Goal: Task Accomplishment & Management: Manage account settings

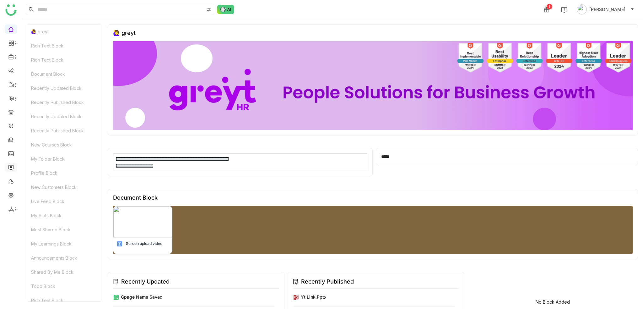
drag, startPoint x: 12, startPoint y: 167, endPoint x: 15, endPoint y: 168, distance: 3.5
click at [12, 167] on link at bounding box center [11, 166] width 6 height 5
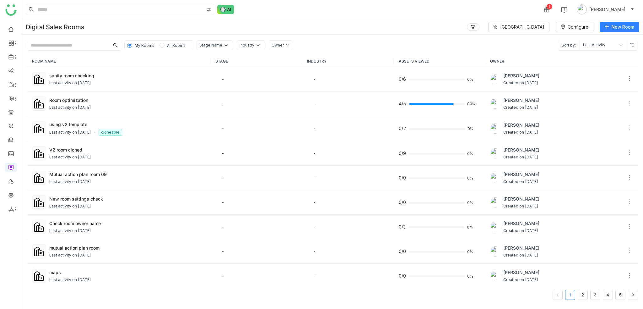
click at [629, 21] on div "Digital Sales Rooms Block Library Configure New Room" at bounding box center [332, 27] width 621 height 16
click at [630, 26] on span "New Room" at bounding box center [623, 27] width 23 height 7
click at [622, 29] on span "New Room" at bounding box center [623, 27] width 23 height 7
click at [607, 43] on li "Room" at bounding box center [605, 40] width 68 height 12
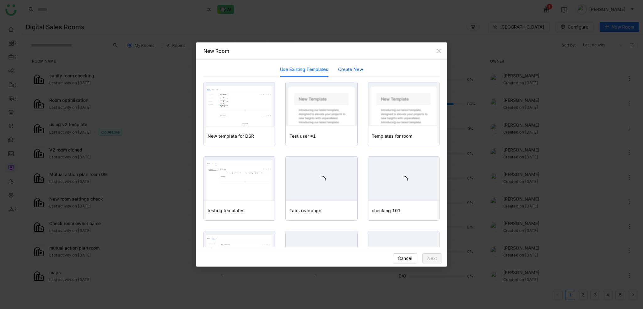
click at [360, 66] on button "Create New" at bounding box center [350, 69] width 25 height 7
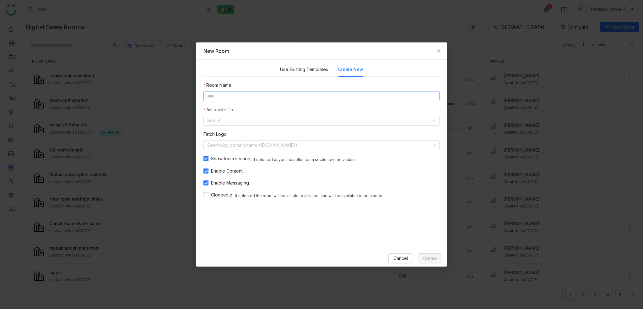
click at [310, 91] on input at bounding box center [322, 96] width 236 height 10
type input "**********"
click at [297, 127] on div "**********" at bounding box center [322, 140] width 236 height 117
click at [298, 117] on input at bounding box center [319, 120] width 224 height 9
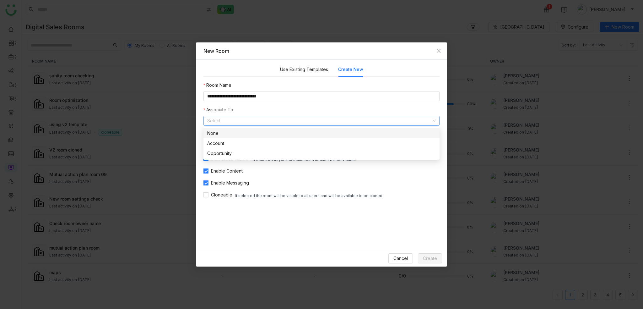
click at [286, 133] on div "None" at bounding box center [321, 133] width 229 height 7
click at [343, 252] on div "Cancel Create" at bounding box center [321, 258] width 251 height 17
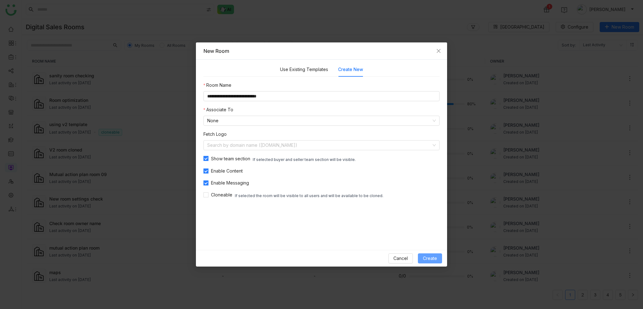
click at [436, 256] on span "Create" at bounding box center [430, 258] width 14 height 7
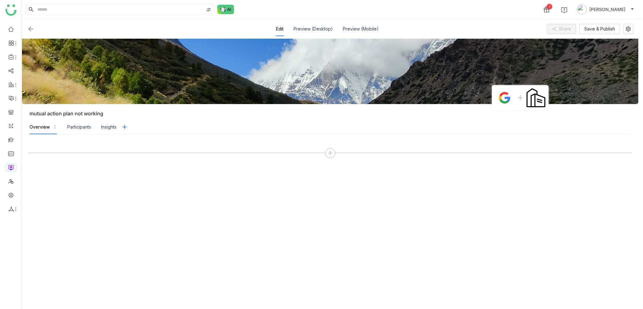
click at [330, 162] on div at bounding box center [330, 221] width 604 height 162
click at [332, 148] on div at bounding box center [330, 153] width 10 height 10
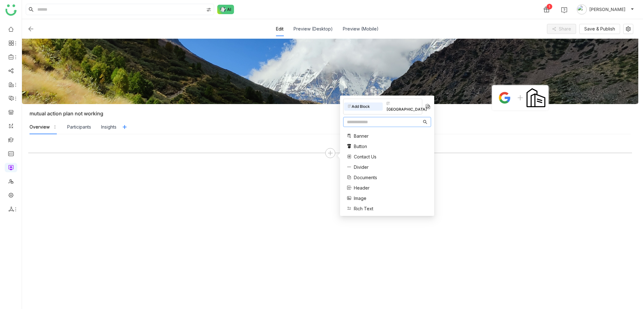
click at [380, 118] on input "text" at bounding box center [384, 121] width 75 height 7
type input "***"
click at [384, 139] on span "Mutual Action Plan" at bounding box center [373, 142] width 38 height 7
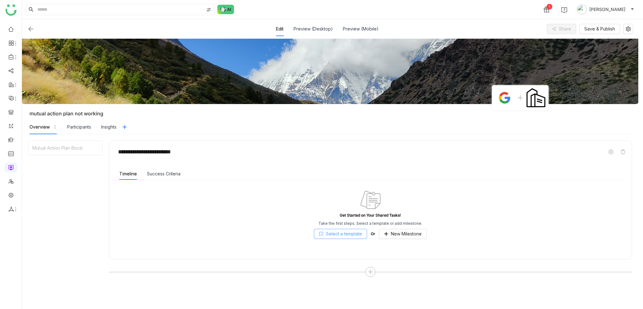
click at [342, 233] on span "Select a template" at bounding box center [344, 233] width 36 height 7
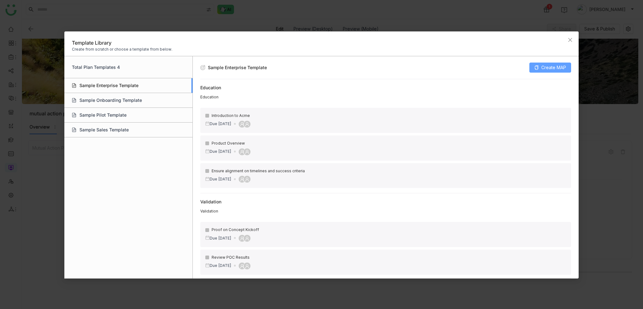
click at [555, 70] on span "Create MAP" at bounding box center [554, 67] width 25 height 7
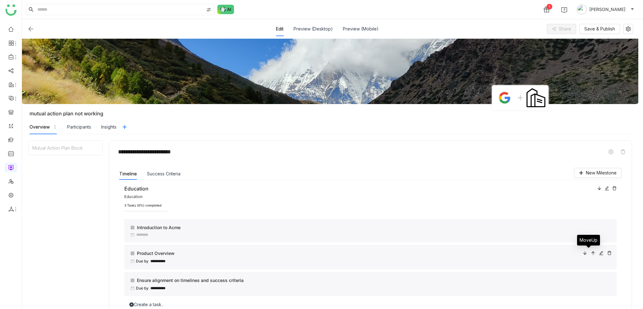
click at [591, 255] on icon at bounding box center [593, 253] width 4 height 4
click at [605, 186] on icon at bounding box center [607, 188] width 4 height 4
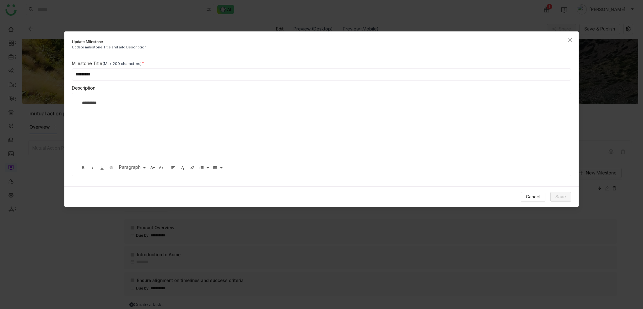
click at [203, 59] on div "Update Milestone Update milestone Title and add Description Milestone Title (Ma…" at bounding box center [321, 118] width 515 height 175
click at [204, 79] on input "*********" at bounding box center [322, 74] width 500 height 13
type input "**********"
click at [565, 199] on span "Save" at bounding box center [561, 196] width 11 height 7
click at [535, 199] on span "Cancel" at bounding box center [533, 196] width 14 height 7
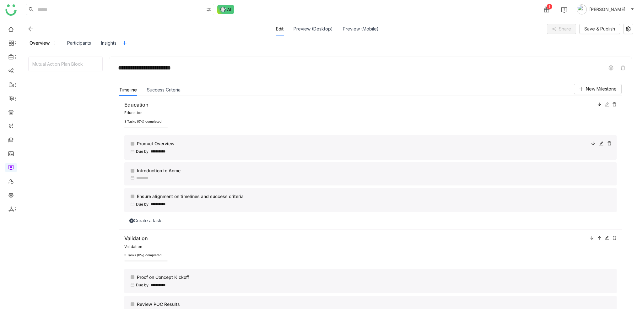
scroll to position [73, 0]
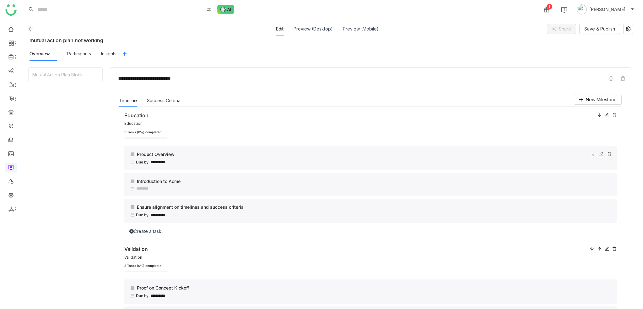
click at [600, 153] on icon at bounding box center [602, 154] width 4 height 4
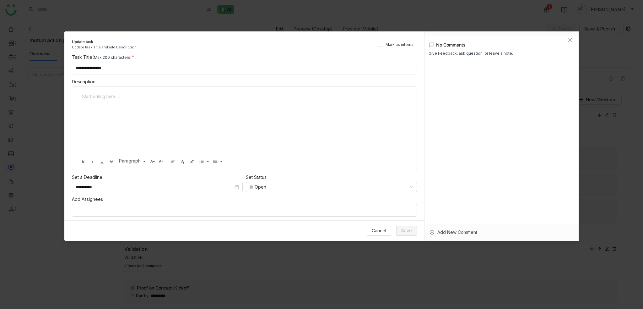
click at [117, 66] on input "**********" at bounding box center [244, 68] width 345 height 13
type input "**********"
click at [408, 227] on span "Save" at bounding box center [406, 230] width 11 height 7
click at [571, 38] on icon "Close" at bounding box center [570, 39] width 5 height 5
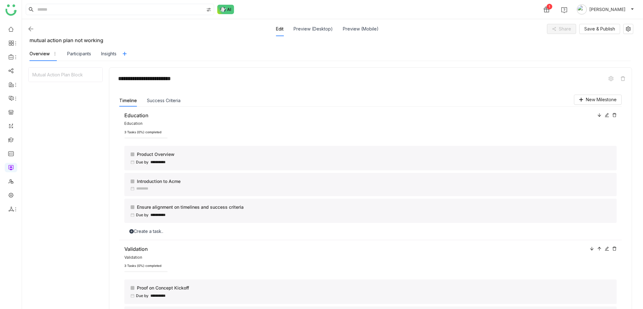
scroll to position [105, 0]
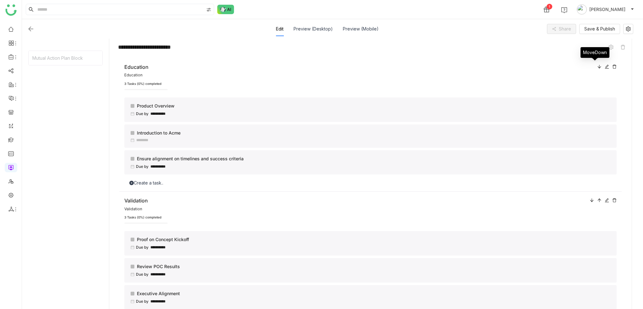
click at [598, 66] on icon at bounding box center [600, 66] width 4 height 4
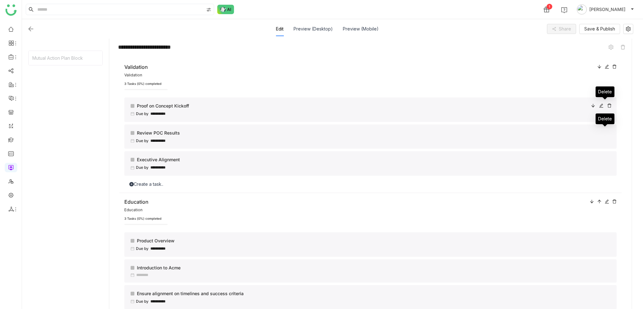
click at [608, 106] on icon at bounding box center [610, 105] width 4 height 4
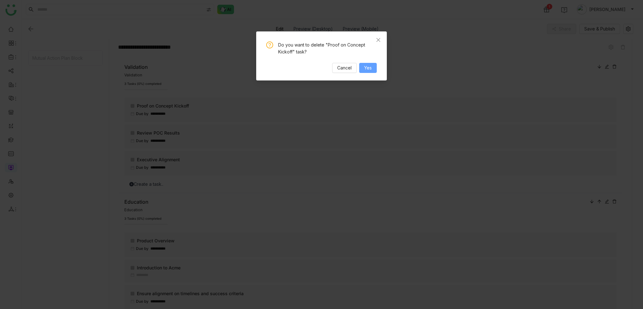
click at [368, 68] on span "Yes" at bounding box center [368, 67] width 8 height 7
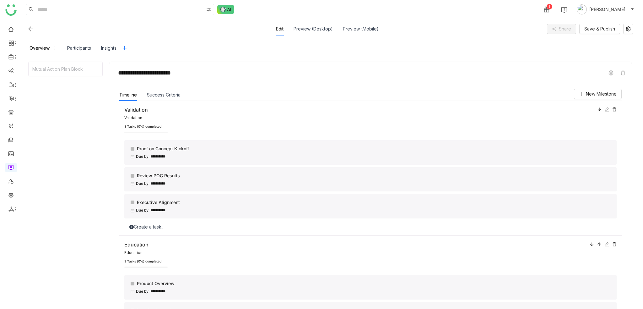
scroll to position [42, 0]
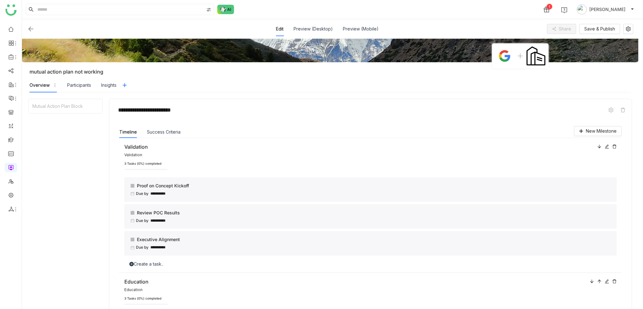
click at [613, 146] on icon at bounding box center [615, 146] width 4 height 4
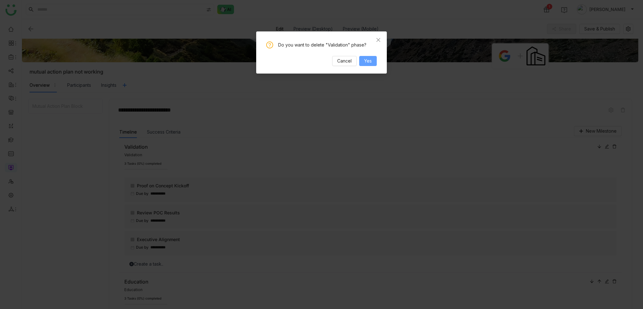
click at [372, 66] on button "Yes" at bounding box center [368, 61] width 18 height 10
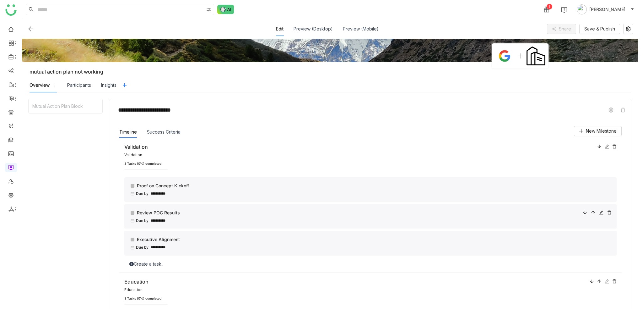
scroll to position [105, 0]
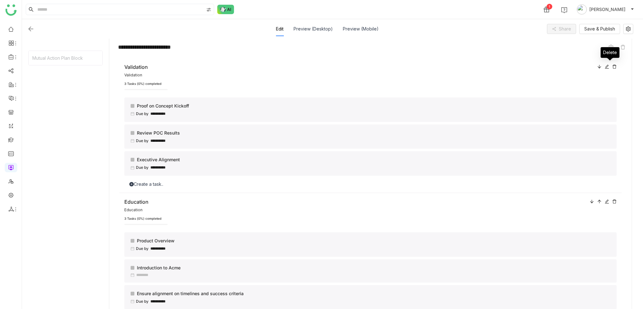
click at [613, 66] on icon at bounding box center [615, 66] width 4 height 4
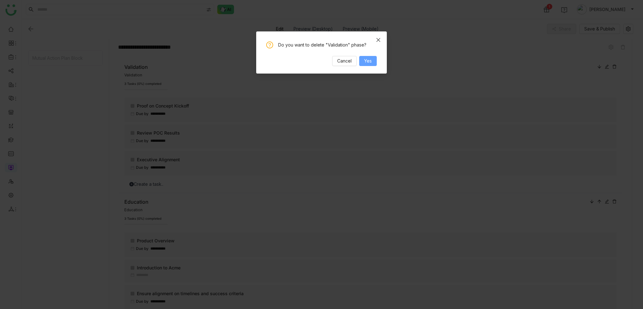
click at [370, 65] on button "Yes" at bounding box center [368, 61] width 18 height 10
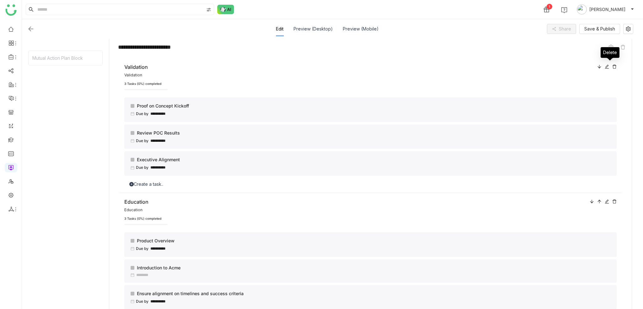
click at [613, 64] on icon at bounding box center [615, 66] width 4 height 4
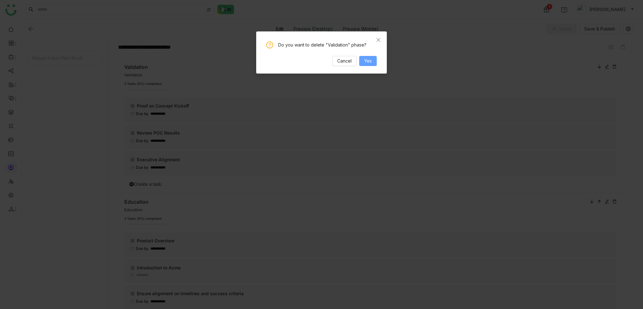
click at [372, 63] on button "Yes" at bounding box center [368, 61] width 18 height 10
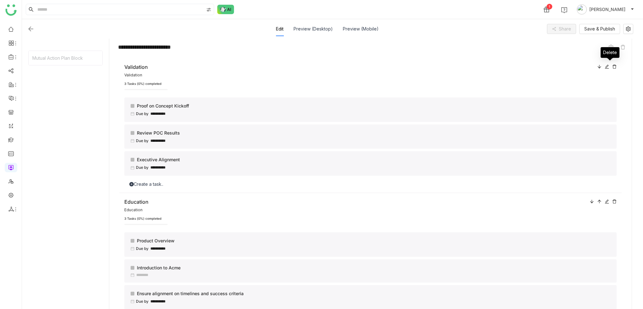
click at [613, 65] on icon at bounding box center [615, 67] width 4 height 4
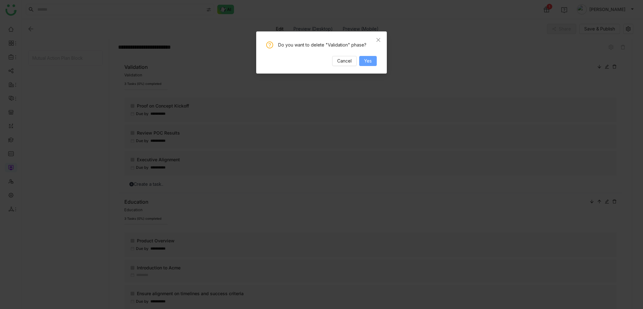
click at [370, 63] on span "Yes" at bounding box center [368, 60] width 8 height 7
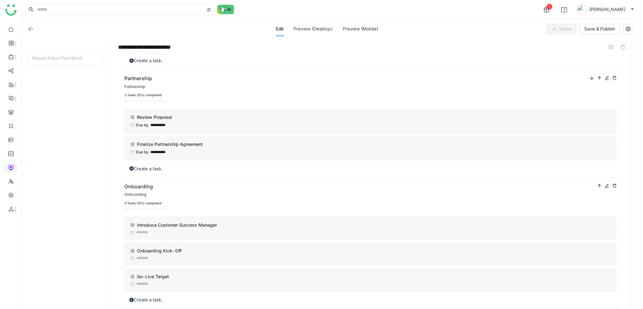
scroll to position [280, 0]
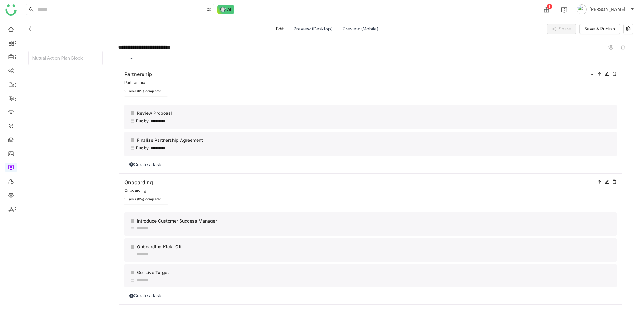
click at [613, 179] on icon at bounding box center [615, 181] width 4 height 4
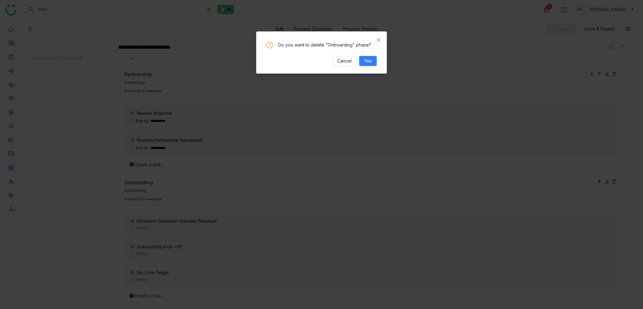
click at [377, 67] on div "Do you want to delete "Onboarding" phase? Cancel Yes" at bounding box center [321, 52] width 131 height 42
click at [366, 57] on span "Yes" at bounding box center [368, 60] width 8 height 7
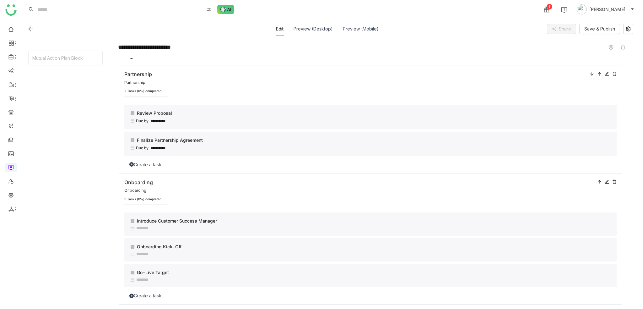
scroll to position [275, 0]
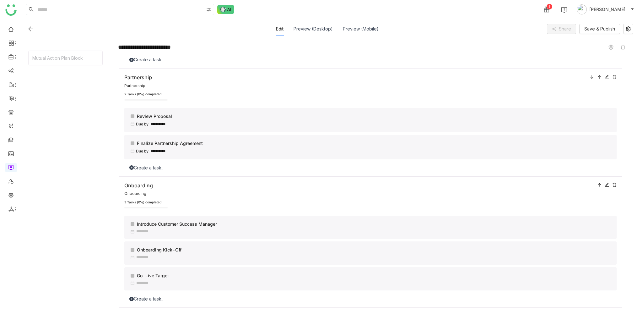
click at [613, 184] on icon at bounding box center [615, 185] width 4 height 4
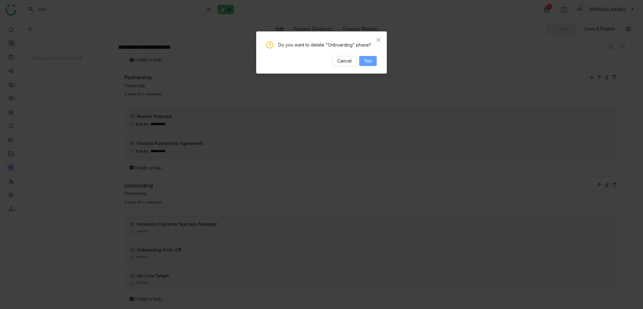
click at [375, 60] on button "Yes" at bounding box center [368, 61] width 18 height 10
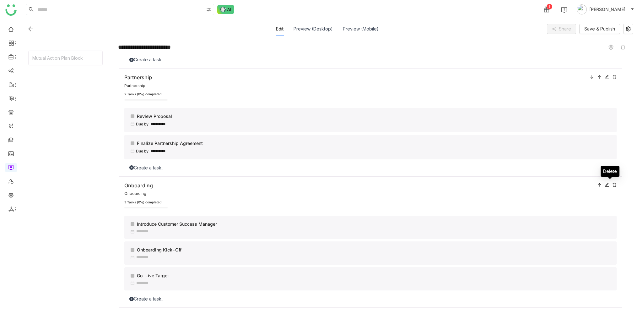
click at [613, 183] on icon at bounding box center [615, 185] width 4 height 4
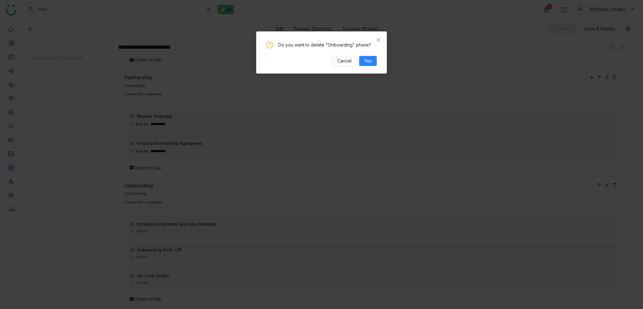
click at [368, 67] on div "Do you want to delete "Onboarding" phase? Cancel Yes" at bounding box center [321, 52] width 131 height 42
click at [368, 60] on span "Yes" at bounding box center [368, 60] width 8 height 7
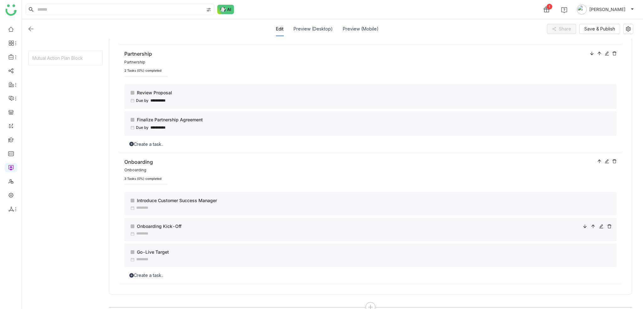
scroll to position [135, 0]
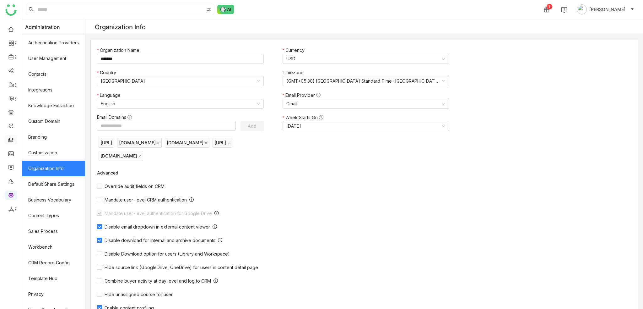
click at [8, 142] on link at bounding box center [11, 139] width 6 height 5
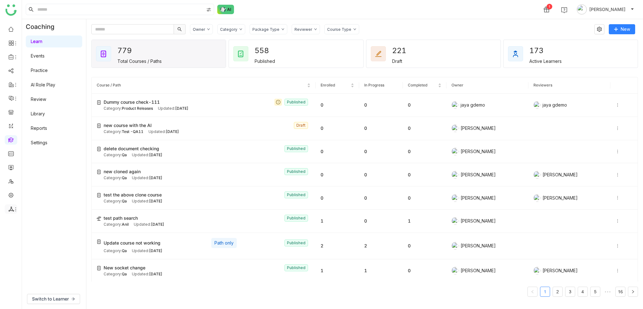
click at [13, 208] on icon at bounding box center [15, 209] width 5 height 5
click at [44, 226] on link "List" at bounding box center [44, 223] width 43 height 4
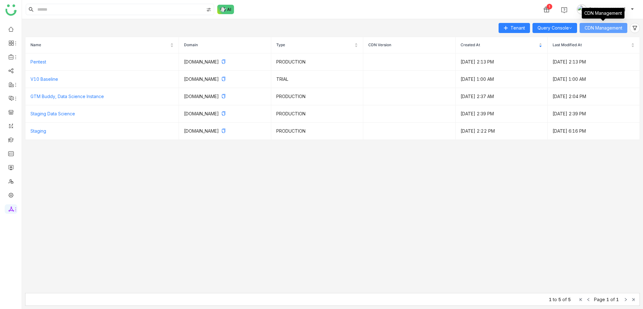
click at [614, 28] on span "CDN Management" at bounding box center [604, 28] width 38 height 7
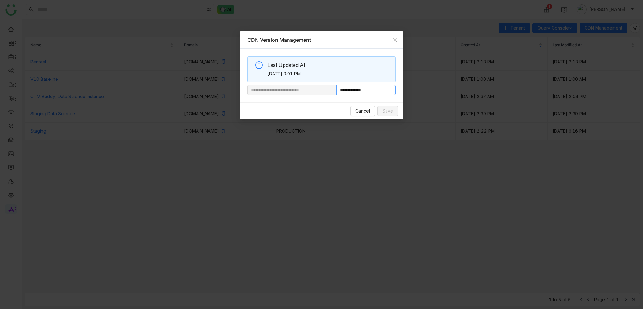
click at [372, 93] on input "**********" at bounding box center [365, 90] width 59 height 10
click at [231, 274] on nz-modal-container "**********" at bounding box center [321, 154] width 643 height 309
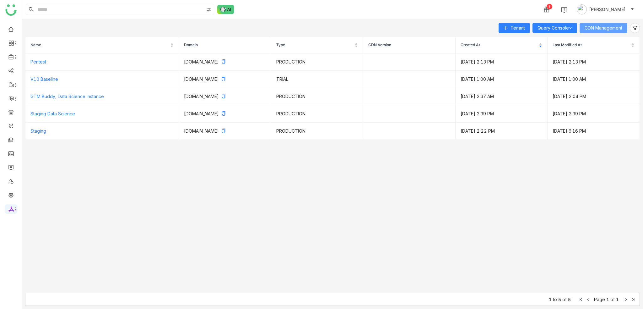
click at [606, 30] on span "CDN Management" at bounding box center [604, 28] width 38 height 7
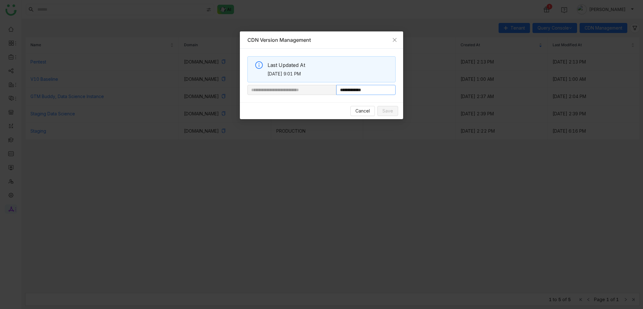
drag, startPoint x: 358, startPoint y: 91, endPoint x: 385, endPoint y: 90, distance: 27.7
click at [385, 90] on input "**********" at bounding box center [365, 90] width 59 height 10
paste input "**********"
type input "**********"
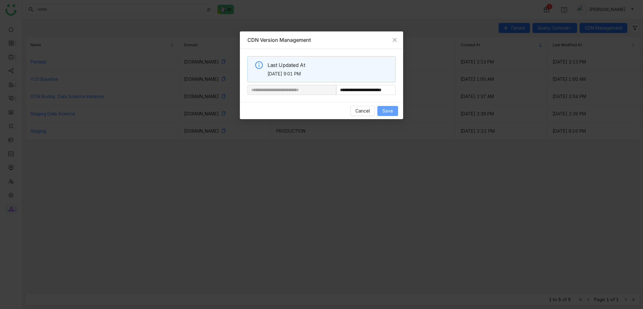
click at [386, 110] on span "Save" at bounding box center [388, 110] width 11 height 7
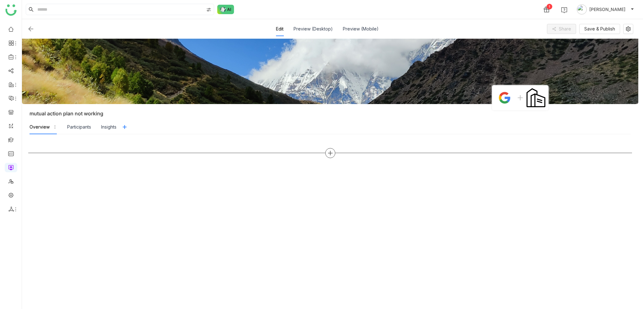
click at [329, 151] on icon at bounding box center [331, 153] width 6 height 6
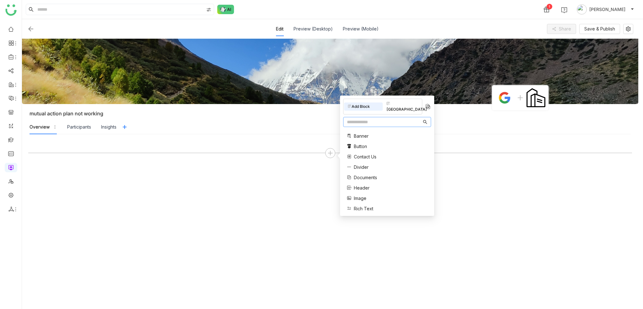
click at [357, 118] on input "text" at bounding box center [384, 121] width 75 height 7
type input "**"
click at [363, 133] on div "Collaboration Mutual Action Plan" at bounding box center [367, 139] width 48 height 20
click at [366, 139] on span "Mutual Action Plan" at bounding box center [373, 142] width 38 height 7
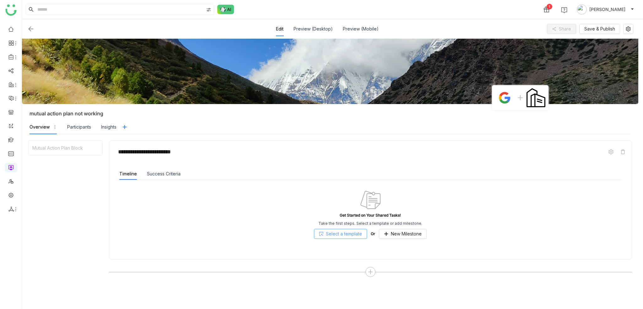
click at [350, 233] on span "Select a template" at bounding box center [344, 233] width 36 height 7
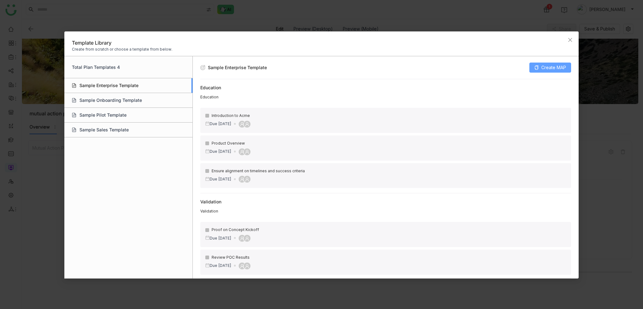
click at [552, 70] on span "Create MAP" at bounding box center [554, 67] width 25 height 7
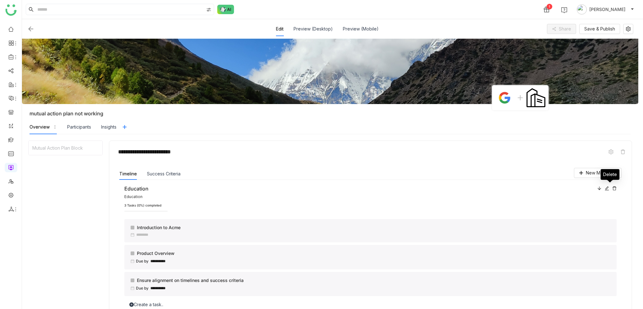
click at [613, 188] on icon at bounding box center [615, 188] width 4 height 4
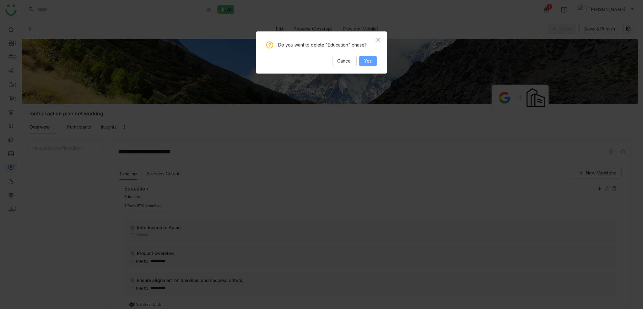
click at [372, 62] on span "Yes" at bounding box center [368, 60] width 8 height 7
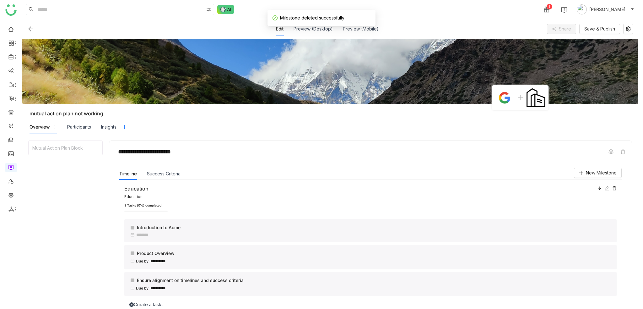
scroll to position [105, 0]
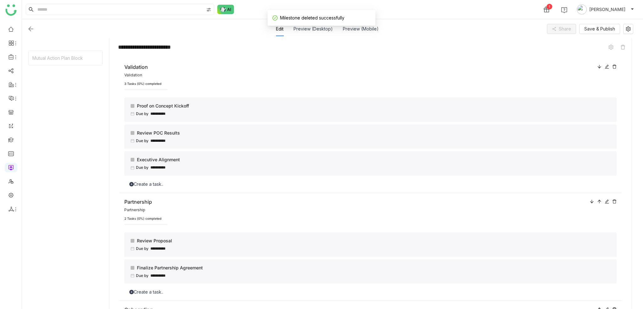
click at [613, 65] on icon at bounding box center [615, 67] width 4 height 4
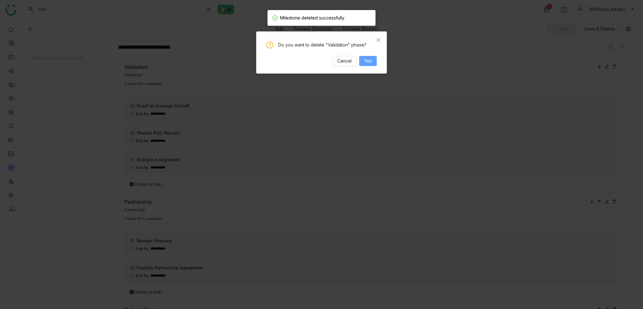
click at [372, 62] on button "Yes" at bounding box center [368, 61] width 18 height 10
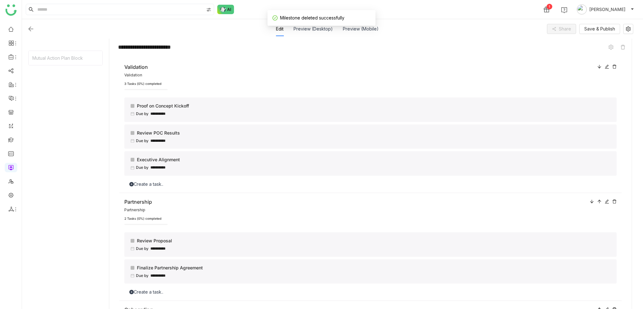
scroll to position [11, 0]
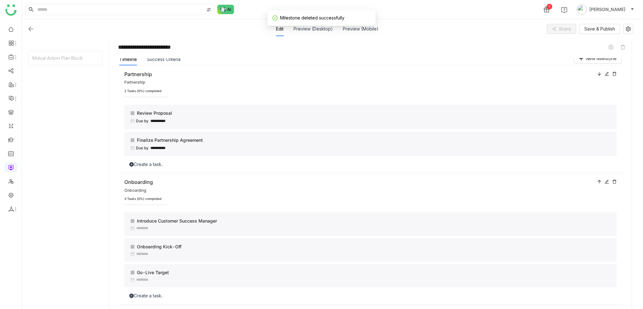
click at [606, 70] on div at bounding box center [607, 73] width 19 height 7
click at [607, 70] on div at bounding box center [607, 73] width 19 height 7
click at [613, 72] on icon at bounding box center [615, 74] width 4 height 4
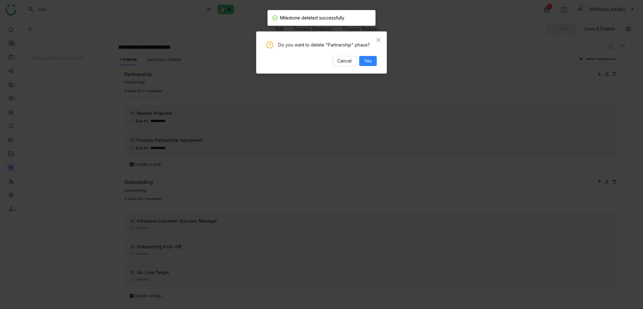
click at [377, 60] on div "Do you want to delete "Partnership" phase? Cancel Yes" at bounding box center [321, 52] width 131 height 42
click at [370, 63] on span "Yes" at bounding box center [368, 60] width 8 height 7
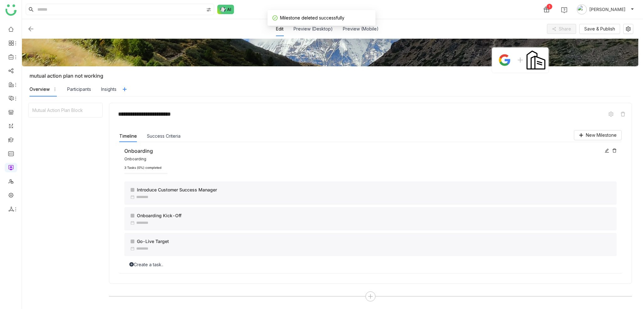
scroll to position [39, 0]
click at [616, 150] on icon at bounding box center [615, 151] width 4 height 4
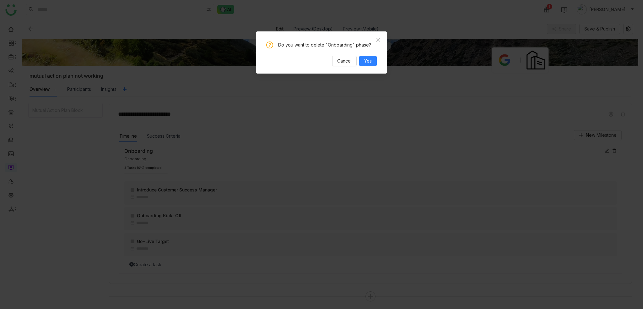
click at [378, 61] on div "Do you want to delete "Onboarding" phase? Cancel Yes" at bounding box center [321, 52] width 131 height 42
click at [369, 61] on span "Yes" at bounding box center [368, 60] width 8 height 7
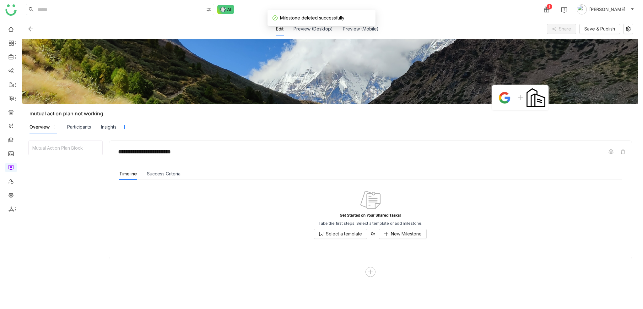
scroll to position [0, 0]
click at [350, 235] on span "Select a template" at bounding box center [344, 233] width 36 height 7
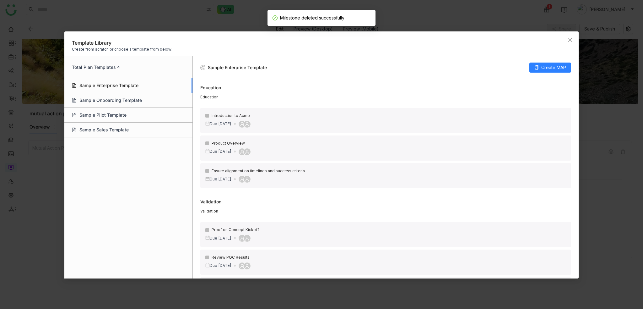
click at [448, 126] on div "Due [DATE]" at bounding box center [385, 124] width 361 height 8
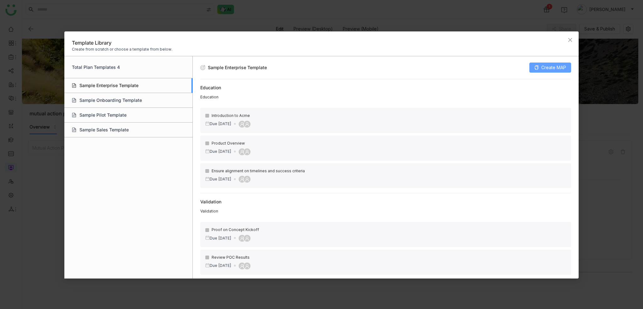
click at [555, 66] on span "Create MAP" at bounding box center [554, 67] width 25 height 7
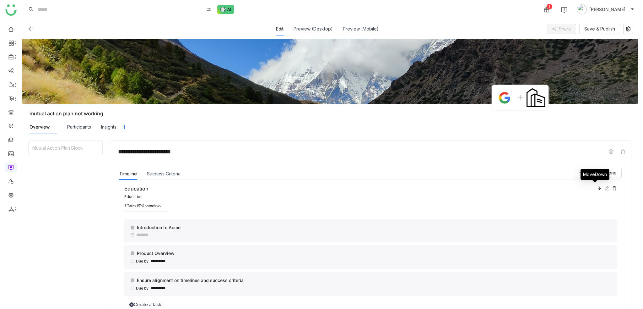
click at [598, 187] on icon at bounding box center [600, 188] width 4 height 4
click at [613, 188] on icon at bounding box center [615, 188] width 4 height 4
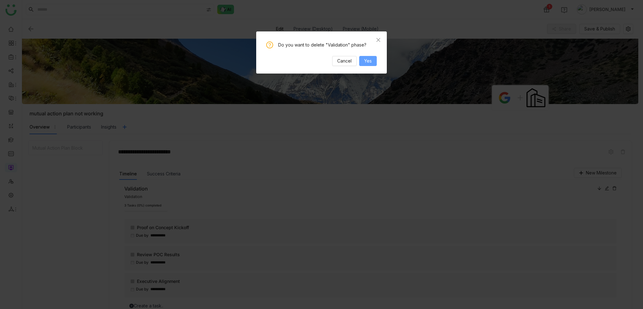
click at [363, 57] on button "Yes" at bounding box center [368, 61] width 18 height 10
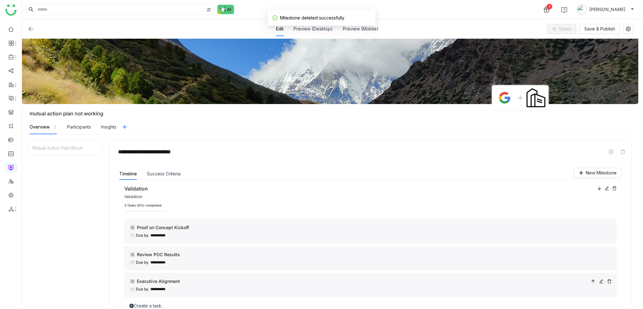
scroll to position [105, 0]
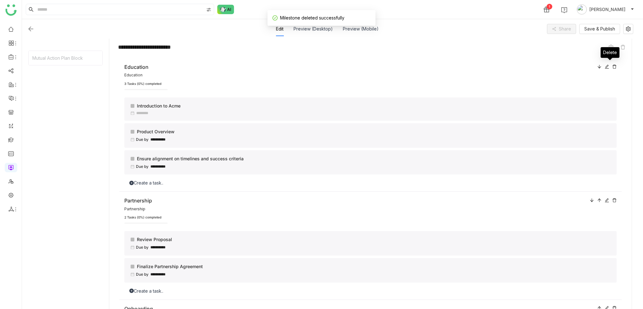
click at [613, 66] on icon at bounding box center [615, 66] width 4 height 4
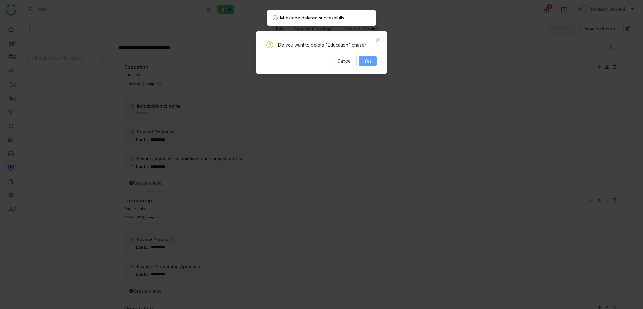
click at [371, 58] on span "Yes" at bounding box center [368, 60] width 8 height 7
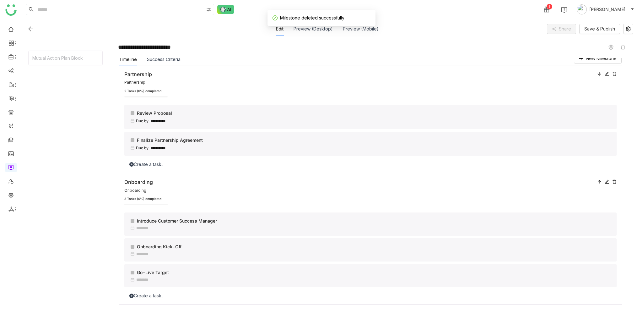
scroll to position [11, 0]
click at [605, 72] on icon at bounding box center [607, 74] width 4 height 4
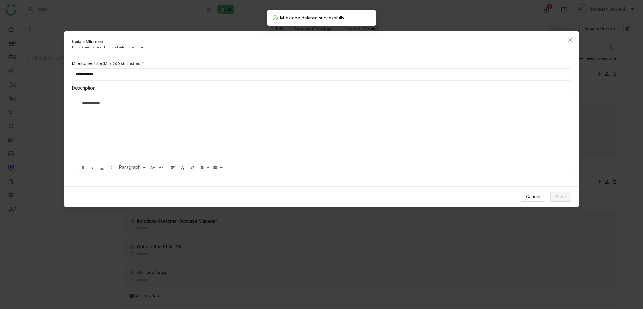
click at [124, 74] on input "**********" at bounding box center [322, 74] width 500 height 13
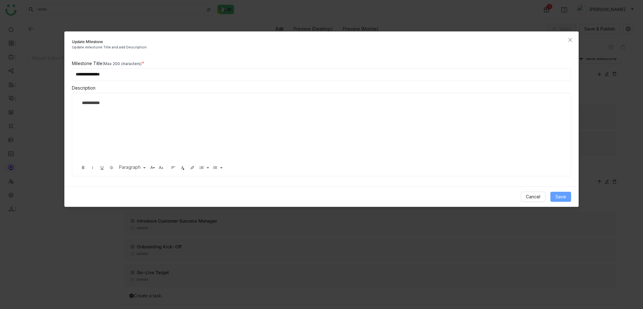
type input "**********"
click at [556, 194] on button "Save" at bounding box center [561, 197] width 21 height 10
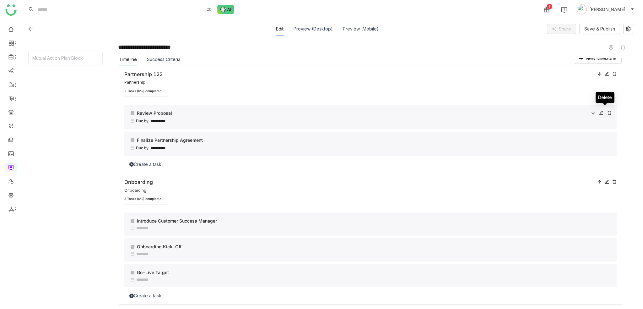
click at [608, 112] on icon at bounding box center [610, 113] width 4 height 4
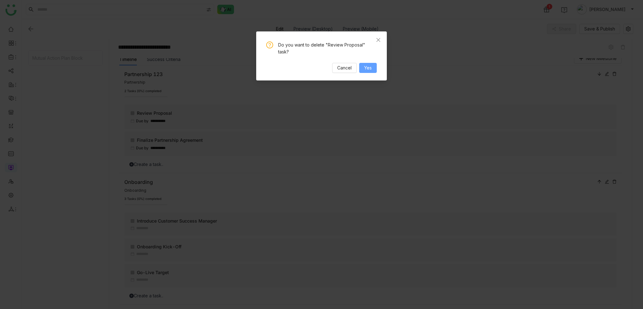
click at [371, 64] on span "Yes" at bounding box center [368, 67] width 8 height 7
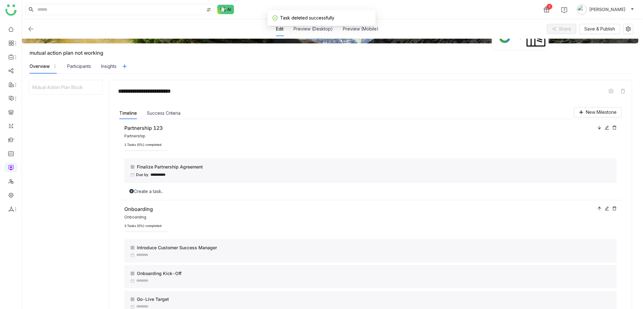
scroll to position [119, 0]
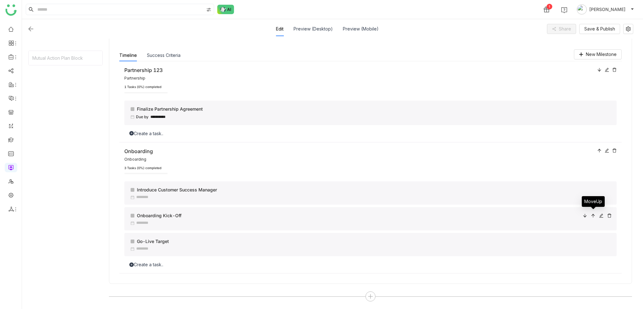
click at [594, 215] on icon at bounding box center [593, 215] width 4 height 4
click at [592, 216] on icon at bounding box center [593, 215] width 4 height 4
click at [609, 188] on icon at bounding box center [610, 190] width 4 height 4
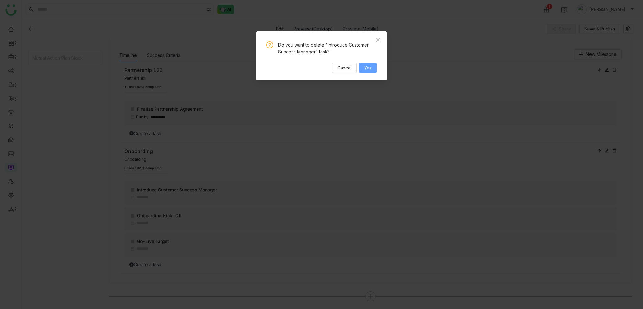
click at [369, 68] on span "Yes" at bounding box center [368, 67] width 8 height 7
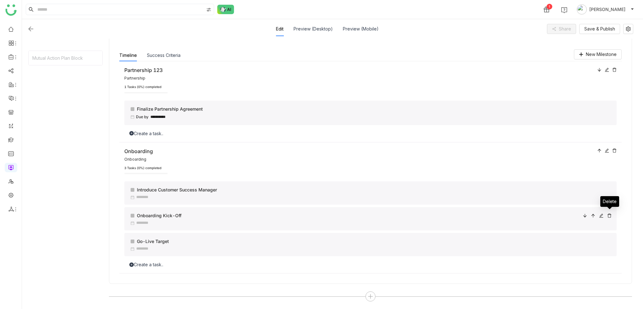
click at [609, 214] on icon at bounding box center [610, 215] width 4 height 4
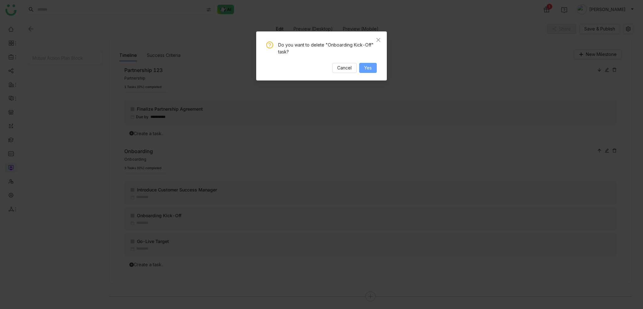
click at [371, 70] on span "Yes" at bounding box center [368, 67] width 8 height 7
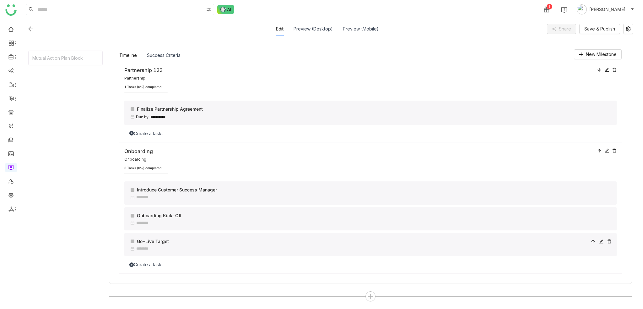
click at [611, 242] on icon at bounding box center [610, 241] width 4 height 4
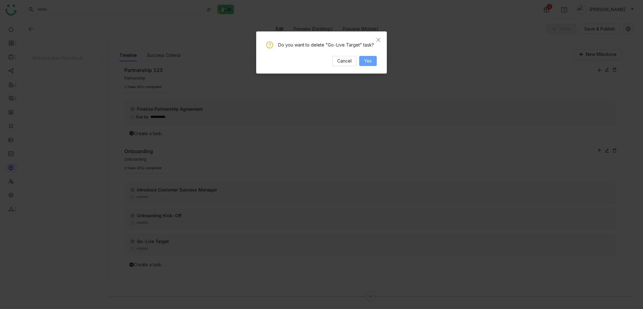
click at [369, 64] on span "Yes" at bounding box center [368, 60] width 8 height 7
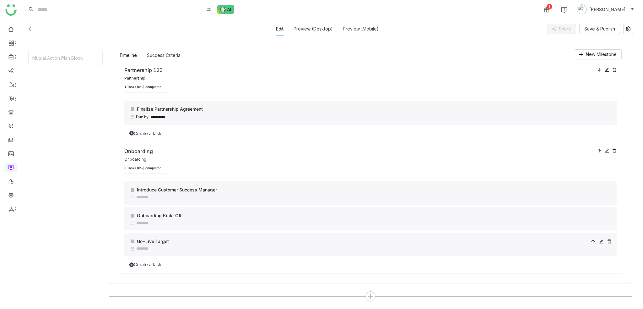
click at [594, 241] on icon at bounding box center [593, 240] width 3 height 3
click at [602, 241] on icon at bounding box center [601, 241] width 4 height 4
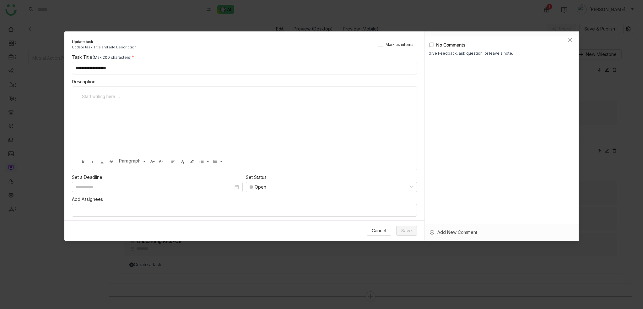
click at [141, 70] on input "**********" at bounding box center [244, 68] width 345 height 13
type input "**********"
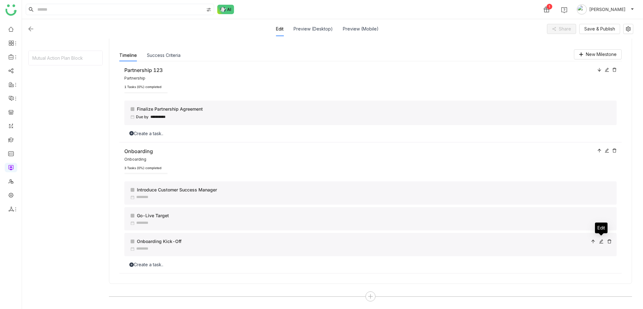
click at [601, 243] on icon at bounding box center [602, 241] width 4 height 4
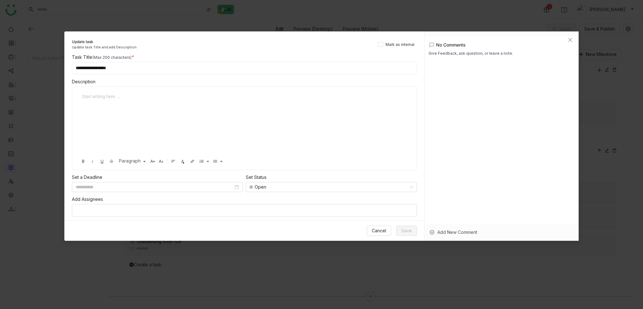
click at [162, 67] on input "**********" at bounding box center [244, 68] width 345 height 13
type input "**********"
click at [411, 230] on span "Save" at bounding box center [406, 230] width 11 height 7
click at [570, 37] on icon "Close" at bounding box center [570, 39] width 5 height 5
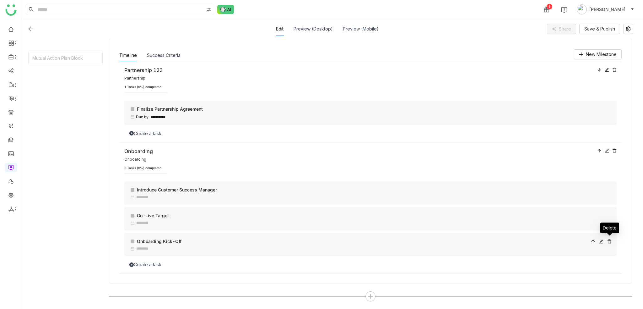
click at [610, 240] on icon at bounding box center [610, 241] width 4 height 4
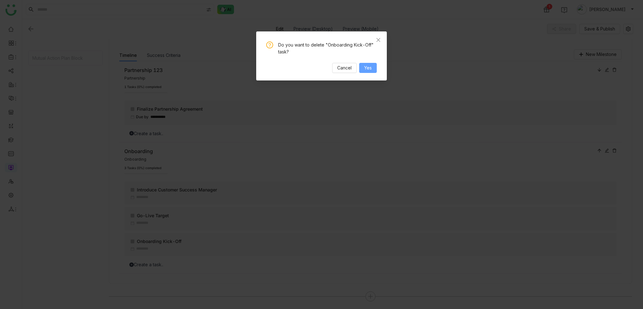
click at [370, 65] on span "Yes" at bounding box center [368, 67] width 8 height 7
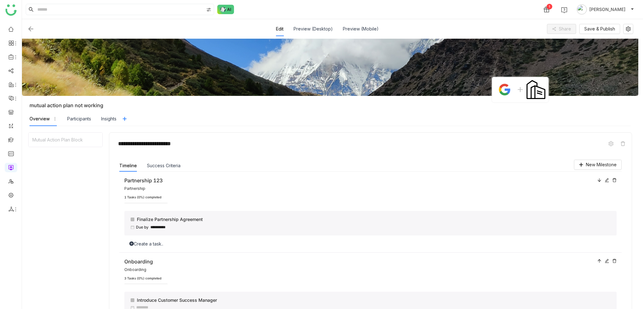
scroll to position [0, 0]
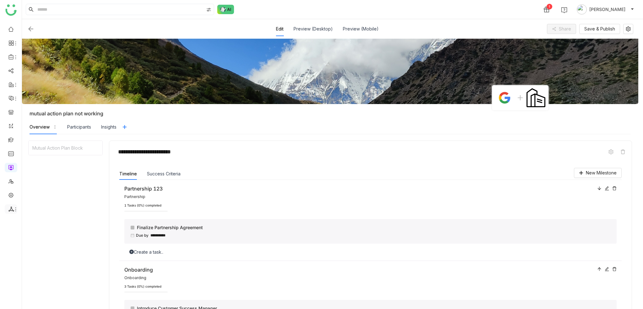
click at [16, 211] on icon at bounding box center [15, 209] width 5 height 5
click at [9, 209] on span at bounding box center [10, 209] width 3 height 0
click at [36, 225] on link "List" at bounding box center [44, 223] width 43 height 4
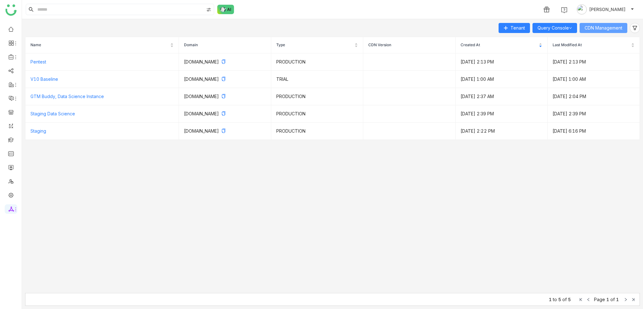
click at [599, 33] on button "CDN Management" at bounding box center [604, 28] width 48 height 10
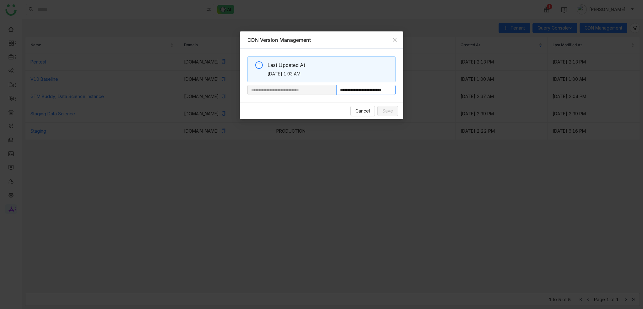
scroll to position [0, 15]
drag, startPoint x: 360, startPoint y: 93, endPoint x: 402, endPoint y: 93, distance: 42.7
click at [402, 93] on div "**********" at bounding box center [321, 76] width 163 height 54
paste input "*********"
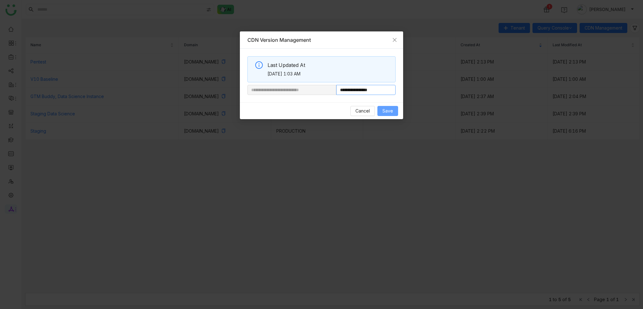
type input "**********"
click at [391, 112] on span "Save" at bounding box center [388, 110] width 11 height 7
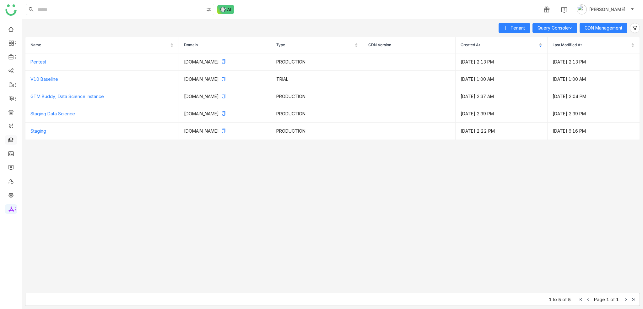
click at [13, 142] on link at bounding box center [11, 139] width 6 height 5
click at [8, 138] on link at bounding box center [11, 139] width 6 height 5
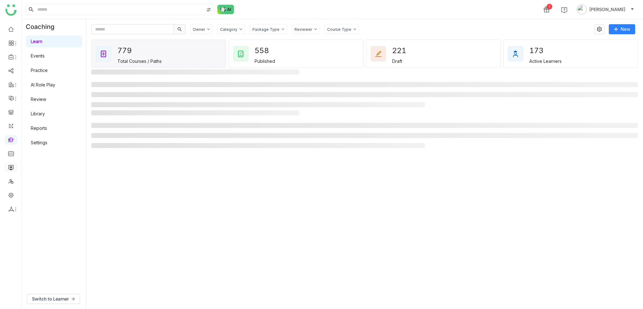
click at [12, 169] on link at bounding box center [11, 166] width 6 height 5
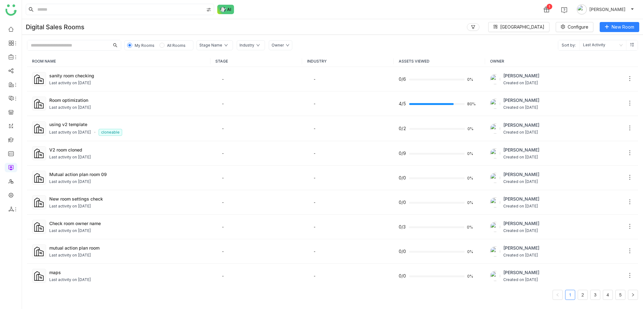
click at [620, 19] on div "1 Arif uddin" at bounding box center [332, 9] width 621 height 19
click at [622, 27] on span "New Room" at bounding box center [623, 27] width 23 height 7
drag, startPoint x: 616, startPoint y: 29, endPoint x: 600, endPoint y: 31, distance: 15.9
click at [616, 29] on span "New Room" at bounding box center [623, 27] width 23 height 7
click at [627, 26] on span "New Room" at bounding box center [623, 27] width 23 height 7
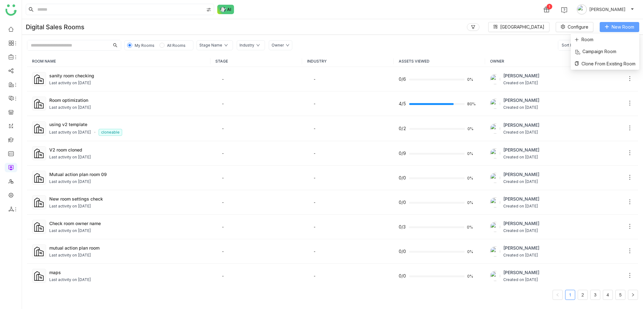
click at [611, 38] on li "Room" at bounding box center [605, 40] width 68 height 12
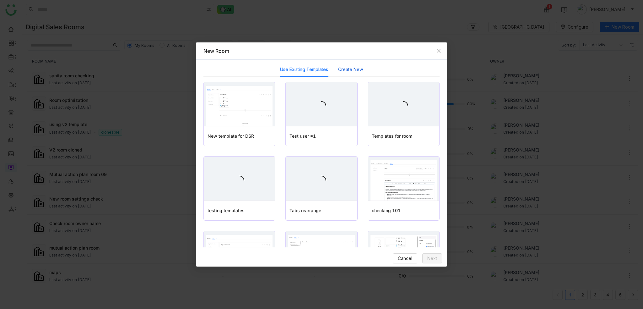
click at [360, 70] on button "Create New" at bounding box center [350, 69] width 25 height 7
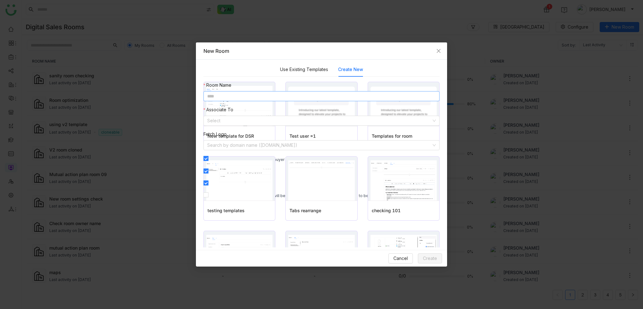
click at [298, 98] on input at bounding box center [322, 96] width 236 height 10
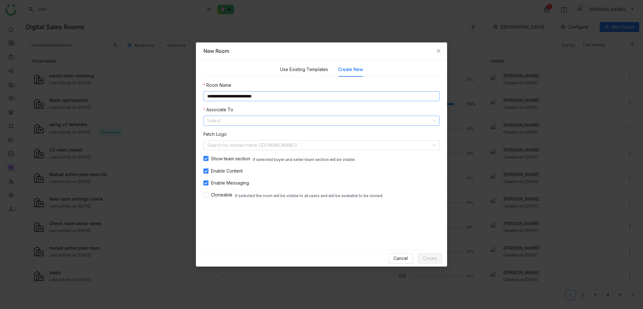
type input "**********"
click at [288, 118] on input at bounding box center [319, 120] width 224 height 9
click at [270, 134] on div "None" at bounding box center [321, 133] width 229 height 7
click at [382, 237] on form "**********" at bounding box center [322, 154] width 236 height 185
click at [434, 260] on span "Create" at bounding box center [430, 258] width 14 height 7
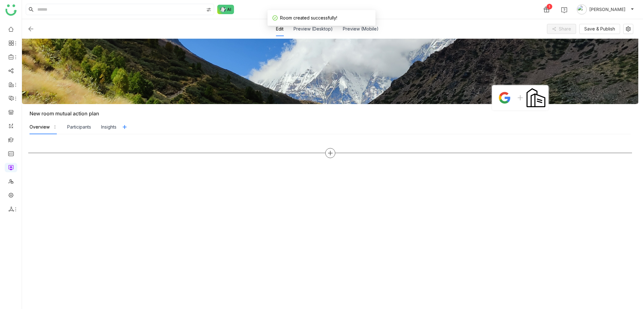
click at [327, 155] on div at bounding box center [330, 153] width 10 height 10
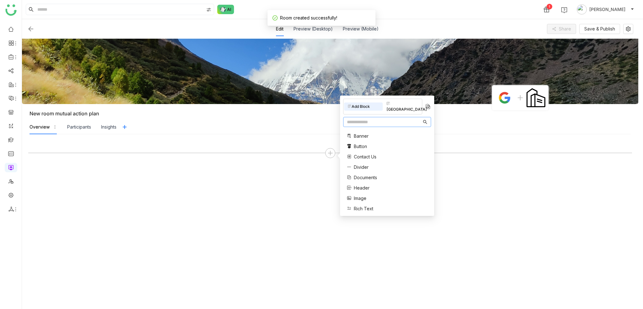
click at [358, 118] on input "text" at bounding box center [384, 121] width 75 height 7
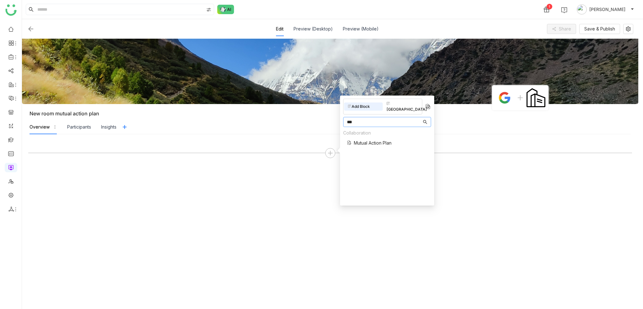
type input "***"
click at [371, 139] on span "Mutual Action Plan" at bounding box center [373, 142] width 38 height 7
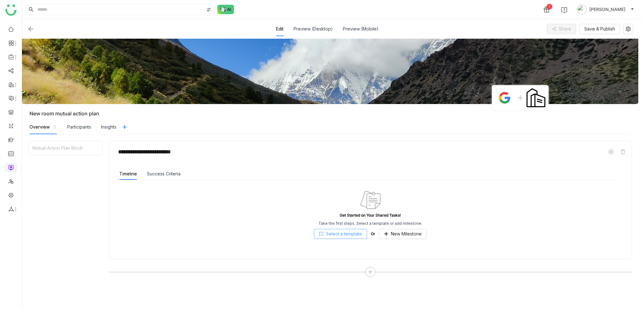
click at [355, 235] on span "Select a template" at bounding box center [344, 233] width 36 height 7
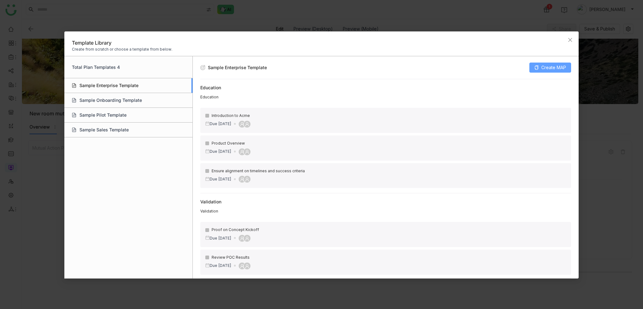
click at [560, 68] on span "Create MAP" at bounding box center [554, 67] width 25 height 7
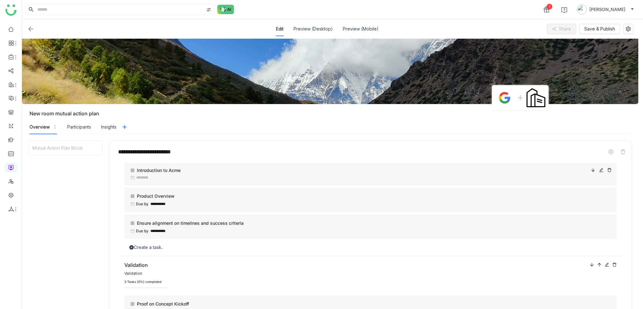
scroll to position [31, 0]
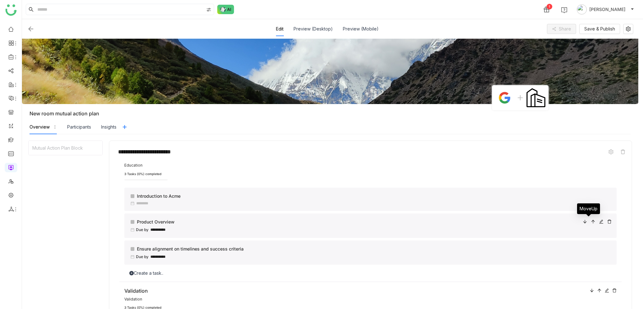
click at [591, 222] on icon at bounding box center [593, 221] width 4 height 4
click at [602, 196] on div at bounding box center [601, 196] width 21 height 7
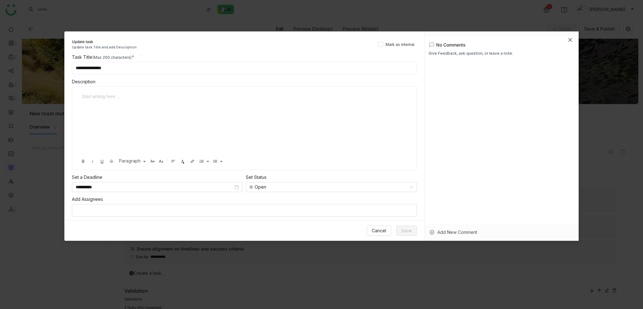
click at [571, 43] on span "Close" at bounding box center [570, 39] width 17 height 17
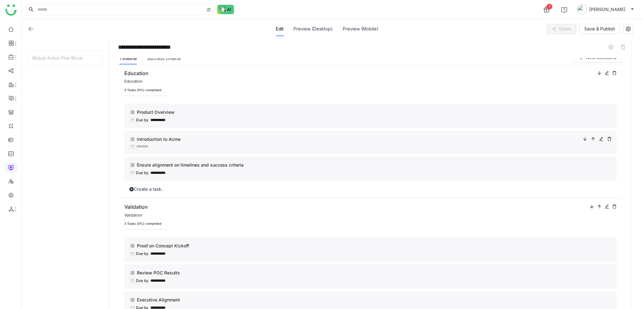
scroll to position [0, 0]
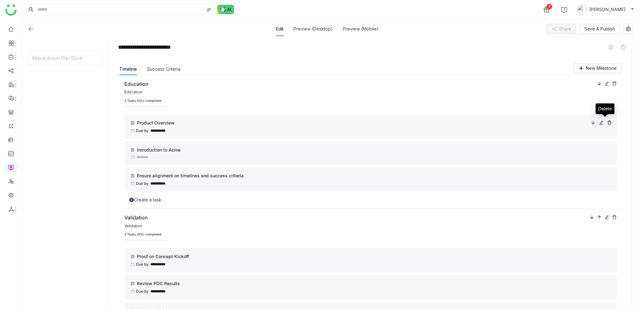
click at [608, 121] on icon at bounding box center [610, 123] width 4 height 4
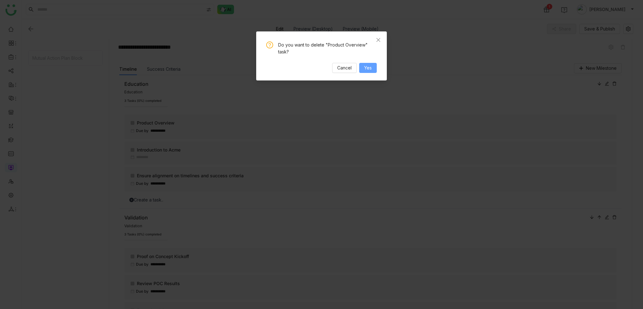
click at [373, 68] on button "Yes" at bounding box center [368, 68] width 18 height 10
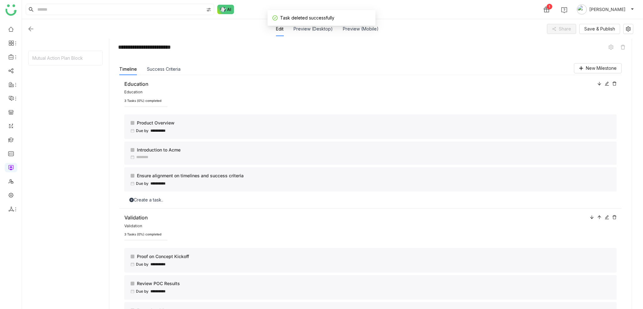
scroll to position [17, 0]
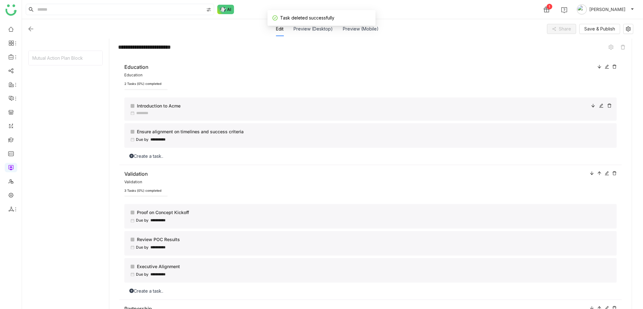
click at [599, 106] on icon at bounding box center [601, 105] width 4 height 4
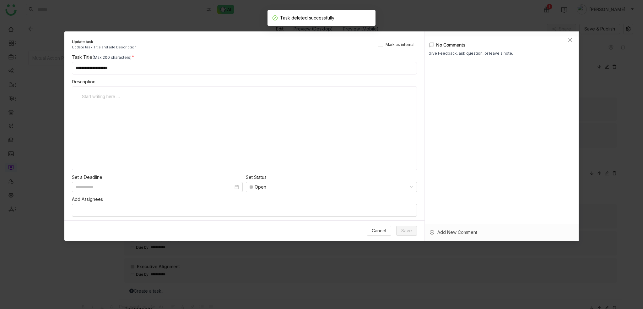
click at [245, 66] on input "**********" at bounding box center [244, 68] width 345 height 13
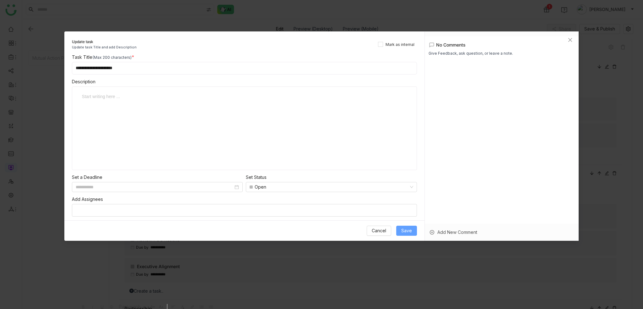
type input "**********"
click at [407, 229] on span "Save" at bounding box center [406, 230] width 11 height 7
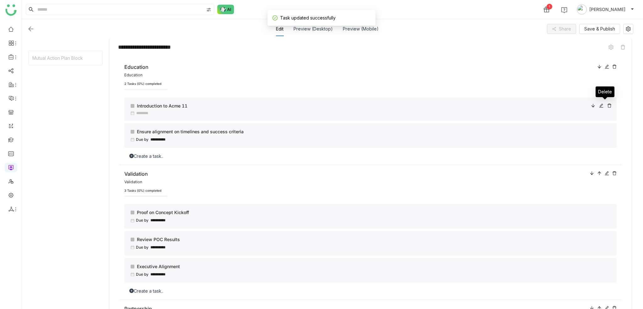
click at [608, 105] on icon at bounding box center [610, 105] width 4 height 4
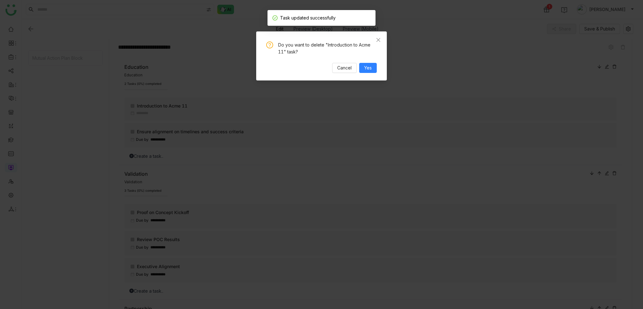
click at [372, 73] on div "Do you want to delete "Introduction to Acme 11" task? Cancel Yes" at bounding box center [321, 55] width 131 height 49
click at [371, 70] on span "Yes" at bounding box center [368, 67] width 8 height 7
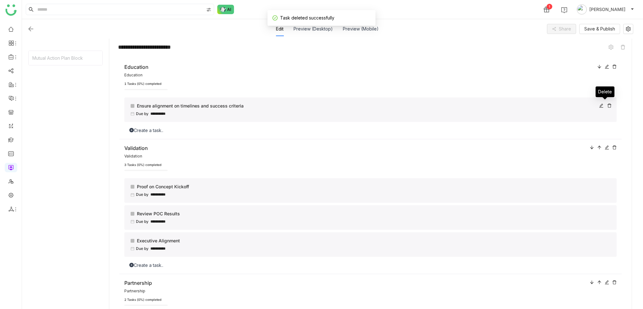
click at [608, 105] on icon at bounding box center [610, 105] width 4 height 4
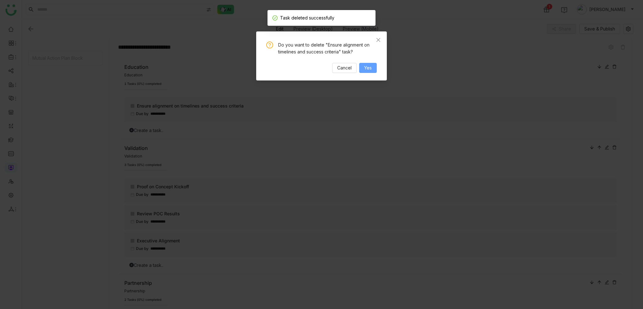
click at [372, 63] on button "Yes" at bounding box center [368, 68] width 18 height 10
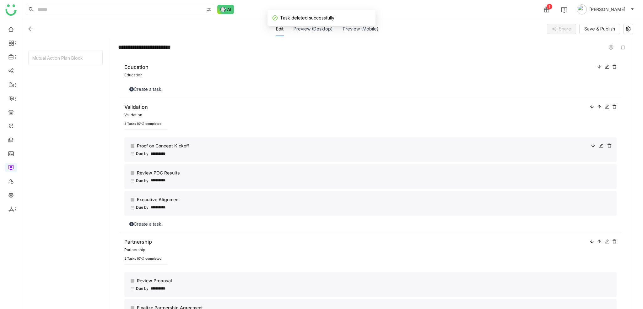
click at [608, 144] on icon at bounding box center [610, 146] width 4 height 4
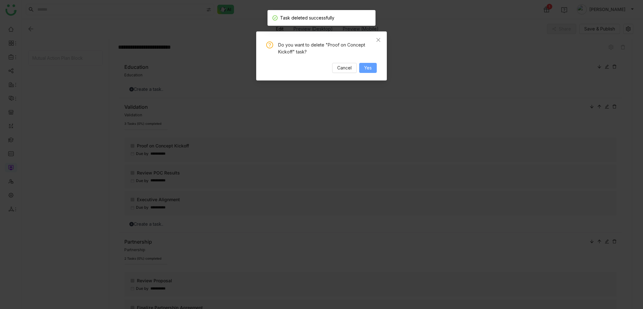
click at [371, 67] on span "Yes" at bounding box center [368, 67] width 8 height 7
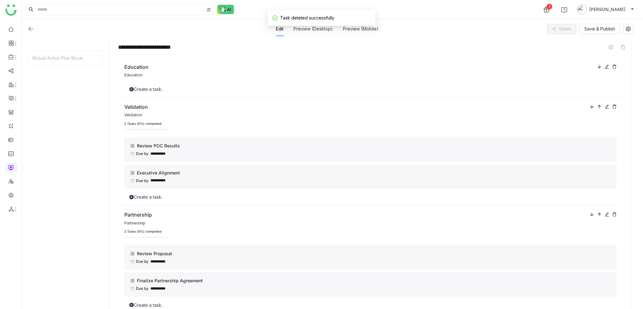
click at [613, 68] on icon at bounding box center [615, 67] width 4 height 4
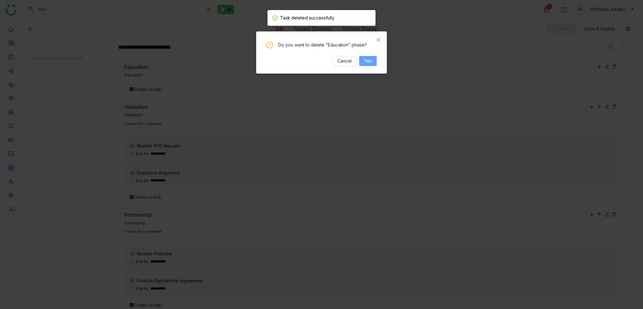
click at [365, 58] on span "Yes" at bounding box center [368, 60] width 8 height 7
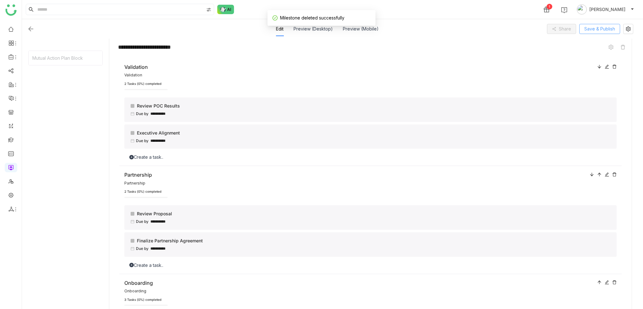
click at [603, 31] on span "Save & Publish" at bounding box center [600, 28] width 31 height 7
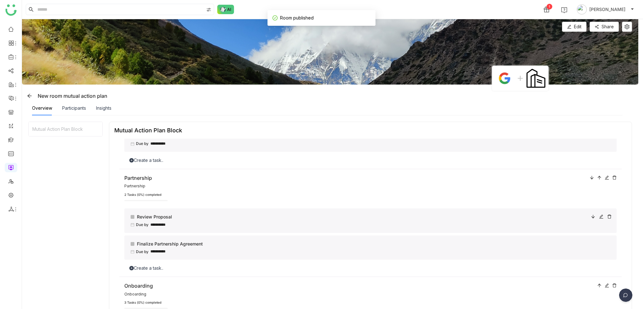
scroll to position [0, 0]
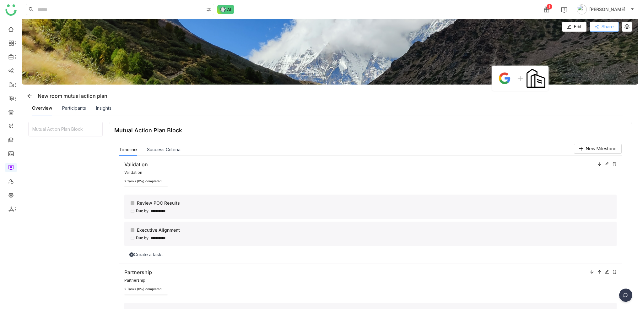
click at [613, 23] on span "Share" at bounding box center [608, 26] width 12 height 7
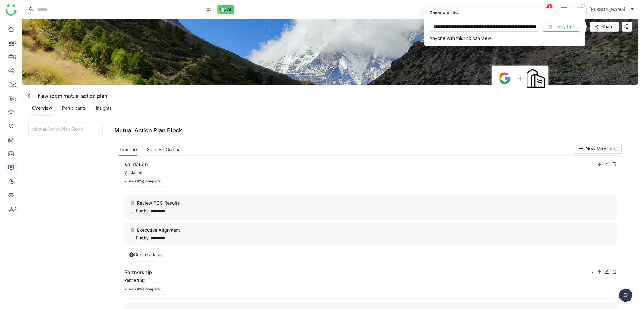
click at [563, 26] on span "Copy Link" at bounding box center [565, 26] width 21 height 7
click at [529, 96] on div "New room mutual action plan" at bounding box center [332, 96] width 614 height 10
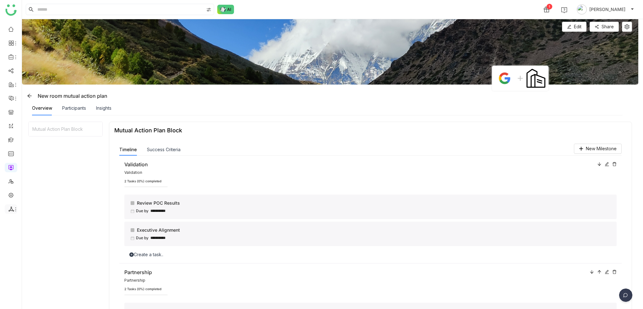
click at [14, 208] on icon at bounding box center [15, 209] width 5 height 5
drag, startPoint x: 12, startPoint y: 174, endPoint x: 12, endPoint y: 178, distance: 3.8
click at [12, 174] on ul at bounding box center [11, 119] width 22 height 198
click at [12, 182] on link at bounding box center [11, 180] width 6 height 5
click at [12, 197] on link at bounding box center [11, 194] width 6 height 5
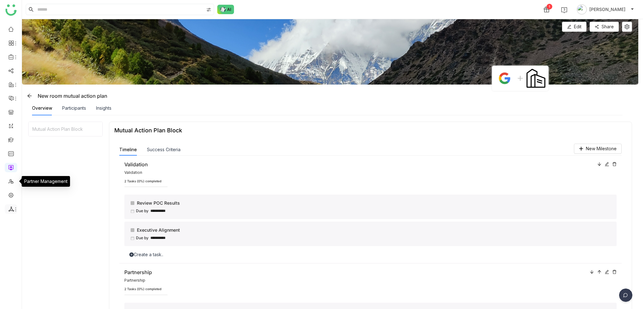
click at [12, 205] on li at bounding box center [11, 208] width 13 height 9
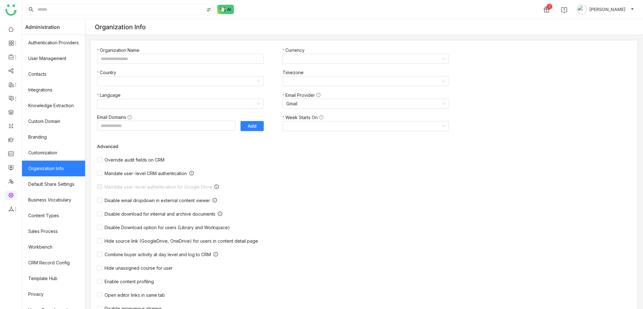
type input "*******"
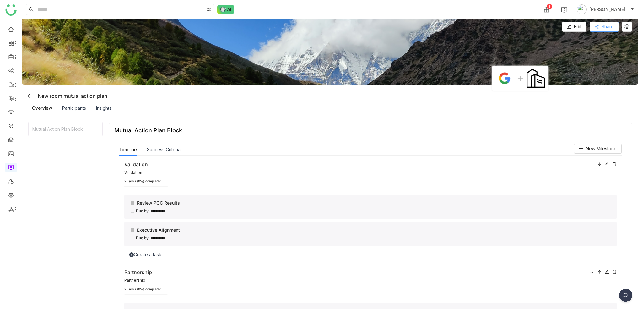
click at [599, 23] on button "Share" at bounding box center [604, 27] width 29 height 10
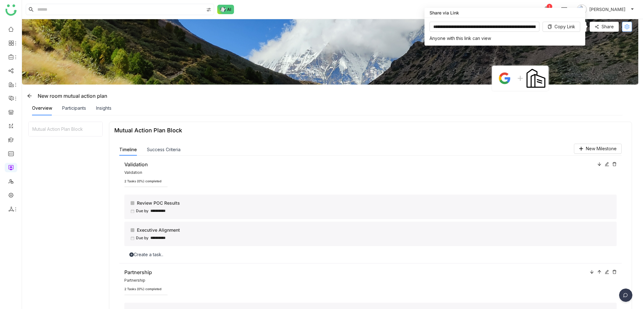
click at [627, 22] on button at bounding box center [627, 27] width 10 height 10
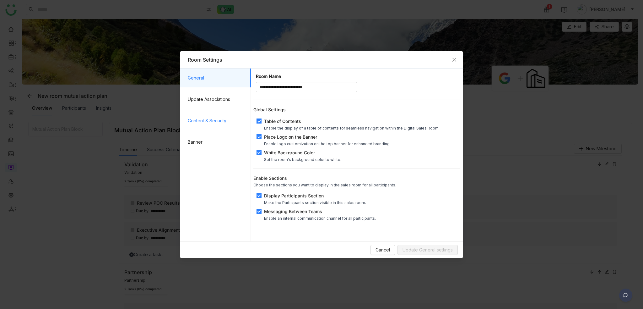
click at [206, 116] on span "Content & Security" at bounding box center [217, 120] width 58 height 19
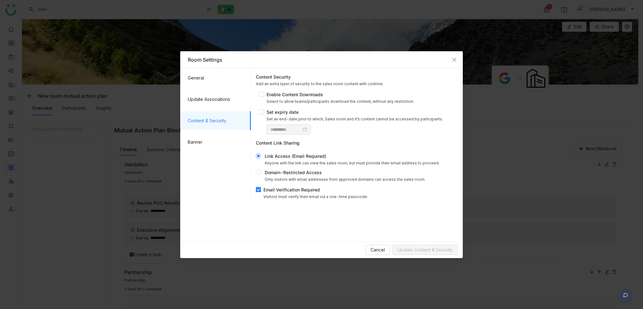
click at [287, 192] on div "Email Verification Required" at bounding box center [316, 189] width 105 height 7
click at [403, 248] on span "Update Content & Security" at bounding box center [425, 249] width 55 height 7
click at [500, 112] on nz-modal-container "**********" at bounding box center [321, 154] width 643 height 309
click at [544, 60] on nz-modal-container "**********" at bounding box center [321, 154] width 643 height 309
click at [454, 59] on icon "Close" at bounding box center [455, 59] width 4 height 4
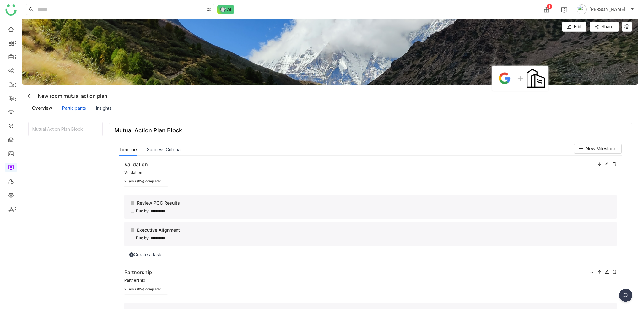
click at [73, 108] on div "Participants" at bounding box center [74, 108] width 24 height 7
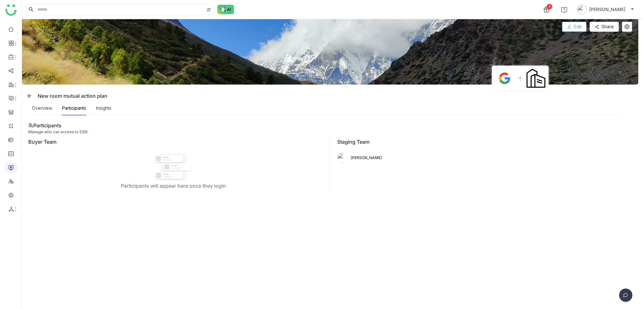
click at [572, 27] on icon at bounding box center [569, 27] width 4 height 4
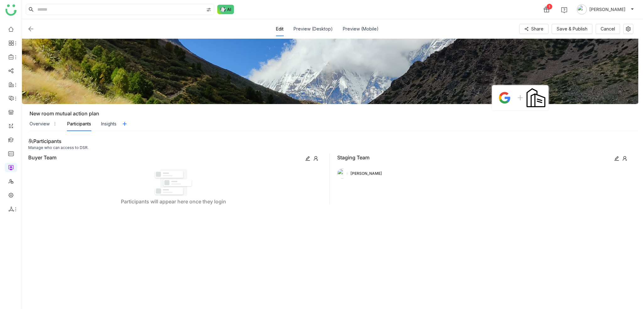
click at [623, 159] on icon at bounding box center [625, 158] width 4 height 5
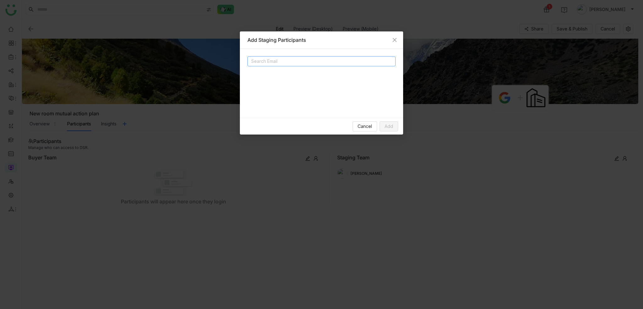
click at [280, 63] on input at bounding box center [314, 61] width 126 height 8
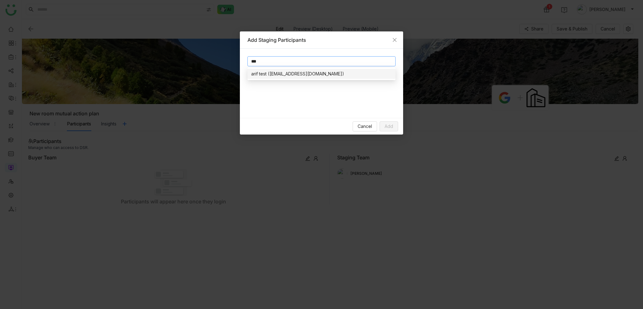
type input "***"
click at [285, 78] on nz-option-item "arif test ([EMAIL_ADDRESS][DOMAIN_NAME])" at bounding box center [322, 74] width 148 height 10
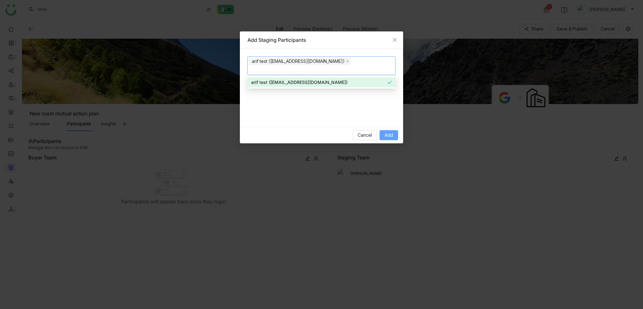
click at [390, 131] on button "Add" at bounding box center [389, 135] width 19 height 10
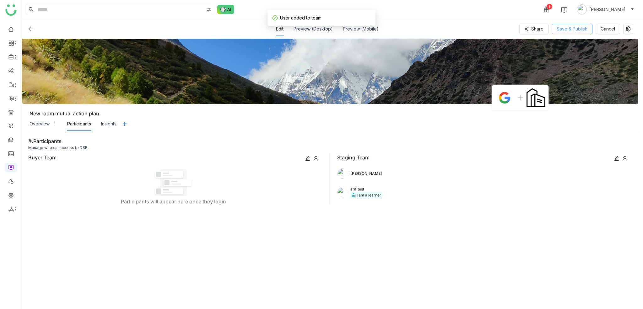
click at [582, 30] on span "Save & Publish" at bounding box center [572, 28] width 31 height 7
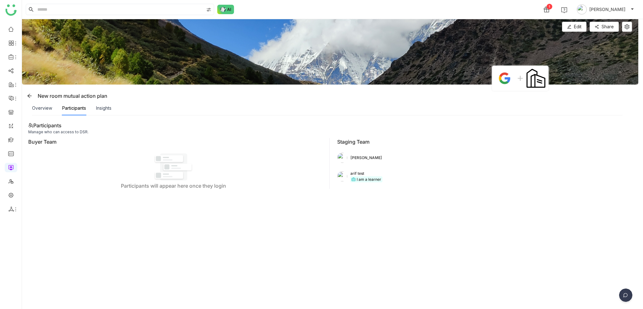
click at [42, 114] on div "Overview" at bounding box center [42, 108] width 20 height 14
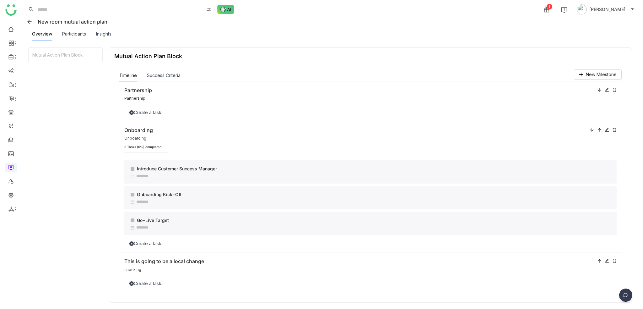
scroll to position [75, 0]
click at [177, 78] on div "Success Criteria" at bounding box center [164, 75] width 34 height 12
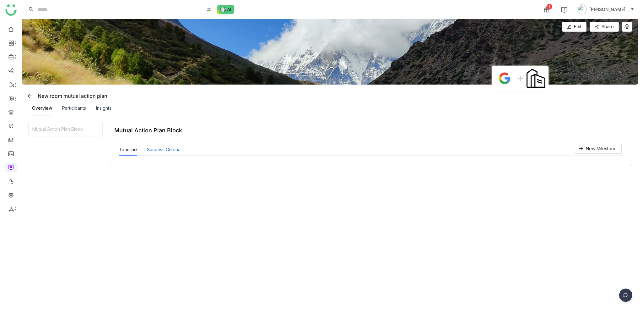
scroll to position [0, 0]
click at [607, 148] on span "New Objective" at bounding box center [601, 148] width 31 height 7
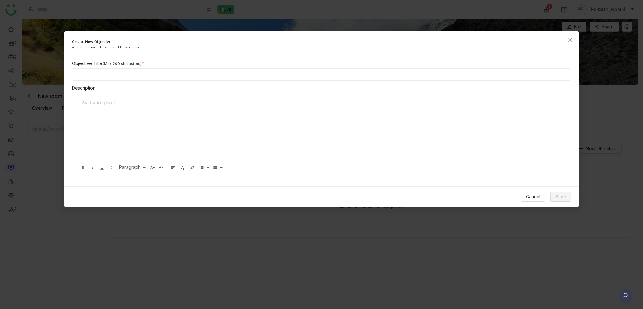
click at [182, 68] on input at bounding box center [322, 74] width 500 height 13
type input "**********"
click at [188, 119] on div at bounding box center [320, 130] width 482 height 63
click at [563, 193] on span "Save" at bounding box center [561, 196] width 11 height 7
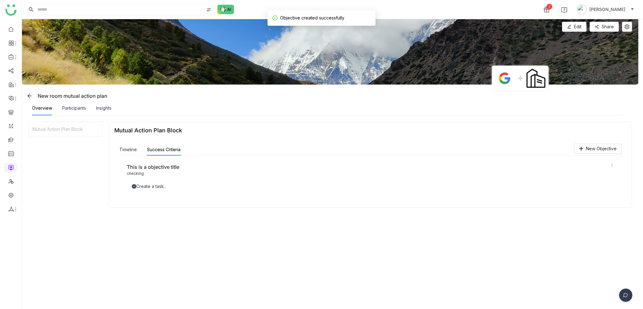
click at [165, 183] on div "Create a task.." at bounding box center [371, 186] width 488 height 7
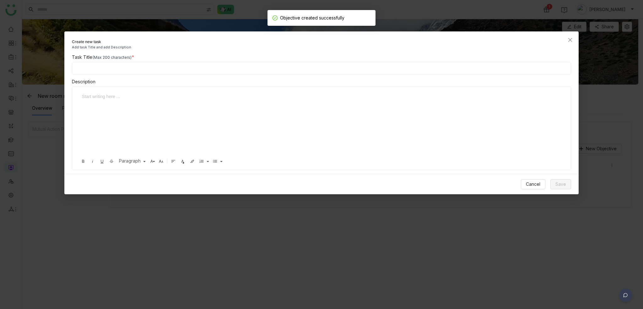
click at [160, 112] on div at bounding box center [320, 124] width 482 height 63
click at [157, 71] on input at bounding box center [322, 68] width 500 height 13
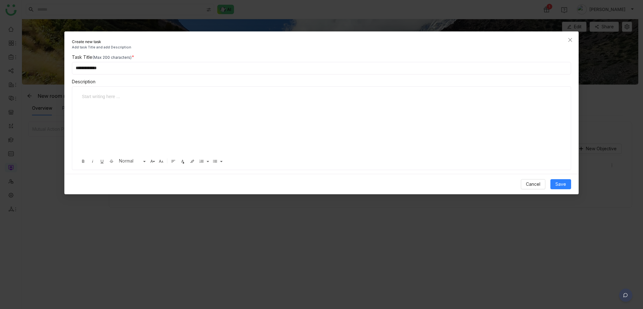
type input "**********"
click at [162, 105] on div at bounding box center [320, 124] width 482 height 63
click at [564, 184] on span "Save" at bounding box center [561, 184] width 11 height 7
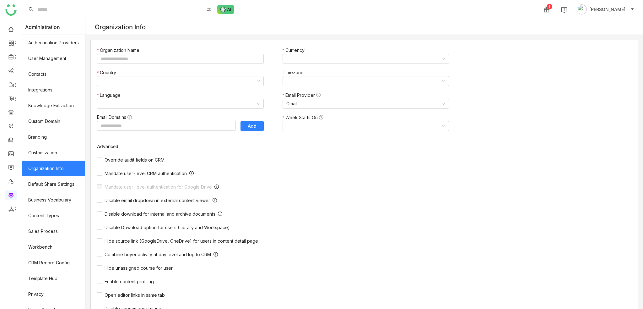
type input "*******"
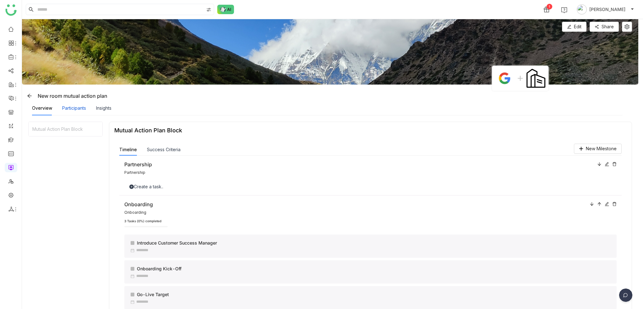
click at [79, 105] on div "Participants" at bounding box center [74, 108] width 24 height 7
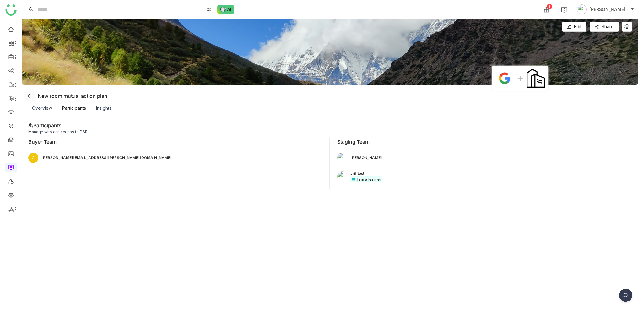
click at [34, 98] on span at bounding box center [29, 95] width 9 height 5
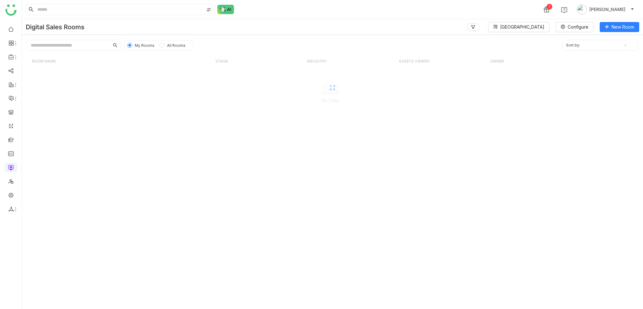
click at [43, 109] on div at bounding box center [332, 88] width 611 height 64
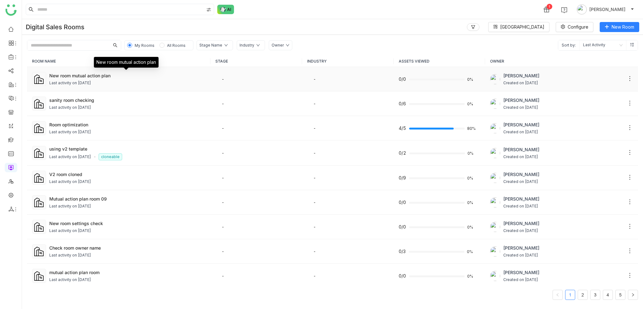
click at [71, 74] on div "New room mutual action plan" at bounding box center [127, 75] width 156 height 7
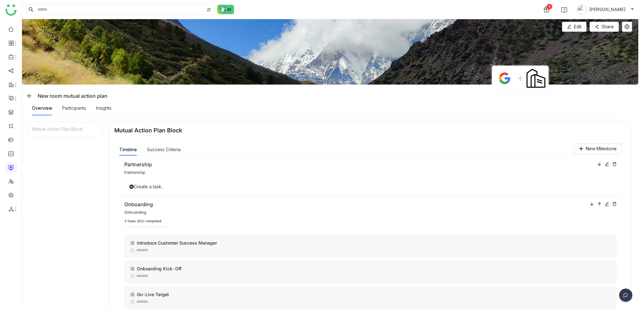
click at [172, 145] on div "Success Criteria" at bounding box center [164, 150] width 34 height 12
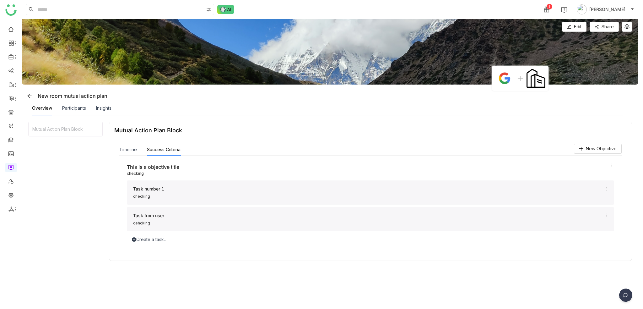
click at [201, 227] on div "Task from user cehcking" at bounding box center [371, 219] width 488 height 24
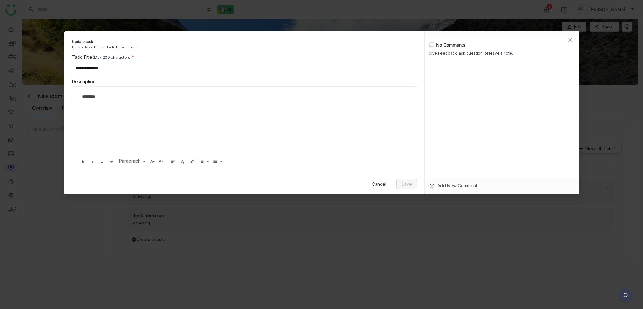
click at [326, 136] on div "********" at bounding box center [242, 124] width 327 height 63
click at [572, 41] on icon "Close" at bounding box center [570, 39] width 5 height 5
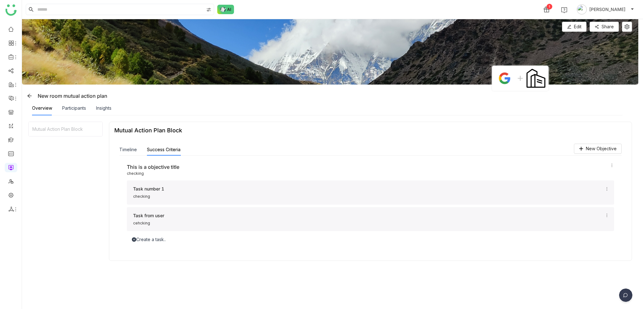
click at [226, 219] on div "Task from user cehcking" at bounding box center [368, 219] width 470 height 14
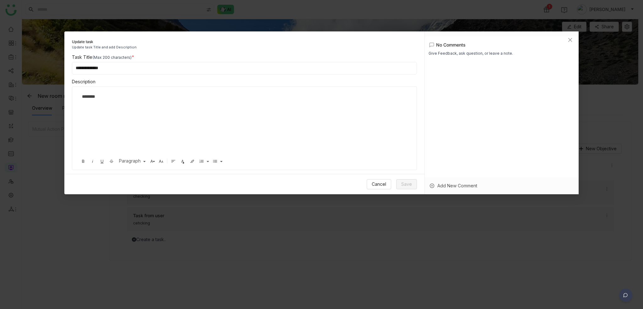
click at [454, 188] on div "Add New Comment" at bounding box center [502, 185] width 154 height 17
click at [459, 172] on div at bounding box center [502, 171] width 154 height 19
click at [546, 110] on div "[PERSON_NAME] Adding anew comment to check the details of it 0 seconds ago" at bounding box center [502, 131] width 147 height 136
click at [573, 68] on icon at bounding box center [573, 66] width 1 height 3
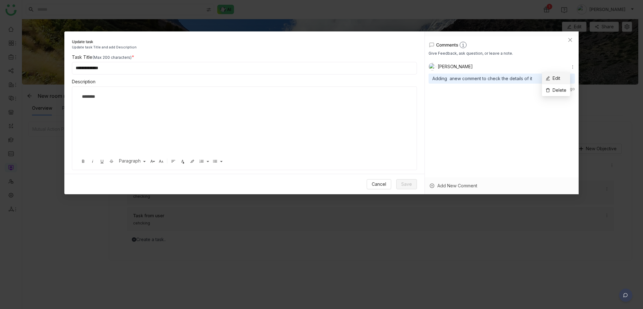
click at [562, 79] on li "Edit" at bounding box center [556, 78] width 28 height 12
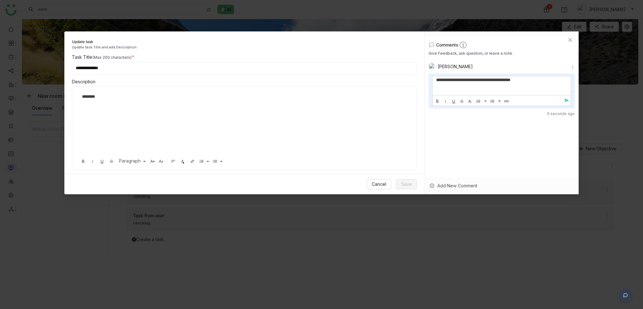
click at [537, 85] on div "**********" at bounding box center [502, 85] width 139 height 19
click at [564, 101] on span "send" at bounding box center [568, 100] width 9 height 5
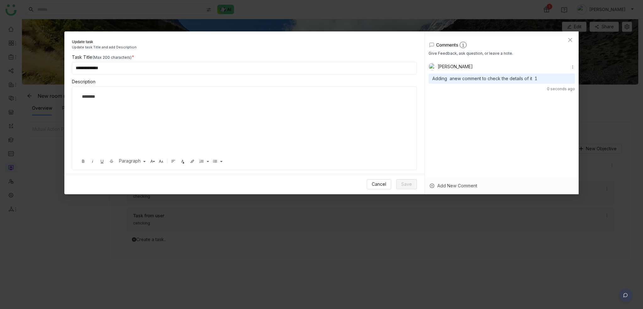
click at [514, 144] on div "[PERSON_NAME] Adding anew comment to check the details of it 1 0 seconds ago" at bounding box center [502, 131] width 147 height 136
click at [574, 36] on span "Close" at bounding box center [570, 39] width 17 height 17
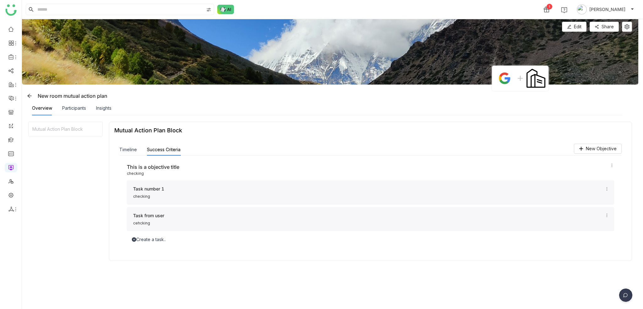
click at [239, 189] on div "Task number 1" at bounding box center [368, 188] width 470 height 7
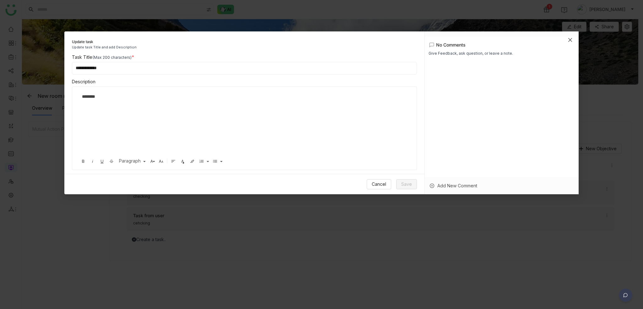
click at [568, 37] on span "Close" at bounding box center [570, 39] width 17 height 17
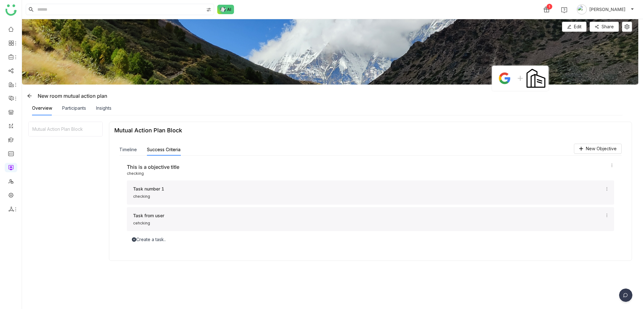
click at [167, 223] on div "cehcking" at bounding box center [368, 223] width 470 height 6
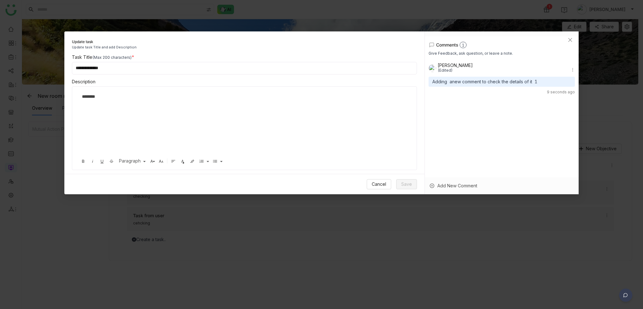
click at [482, 105] on div "Arif uddin (Edited) Adding anew comment to check the details of it 1 9 seconds …" at bounding box center [502, 131] width 147 height 136
click at [571, 71] on icon at bounding box center [573, 70] width 4 height 4
click at [551, 81] on span "Edit" at bounding box center [553, 81] width 14 height 7
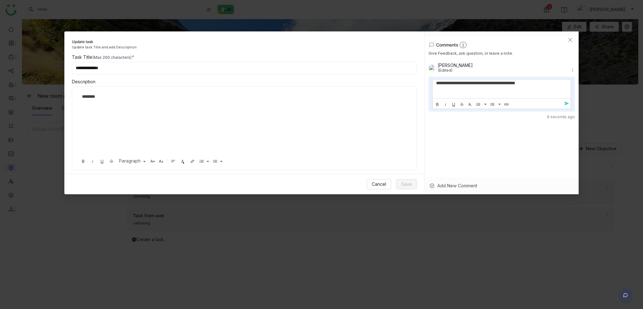
click at [534, 88] on div "**********" at bounding box center [502, 88] width 139 height 19
click at [564, 102] on span "send" at bounding box center [568, 103] width 9 height 5
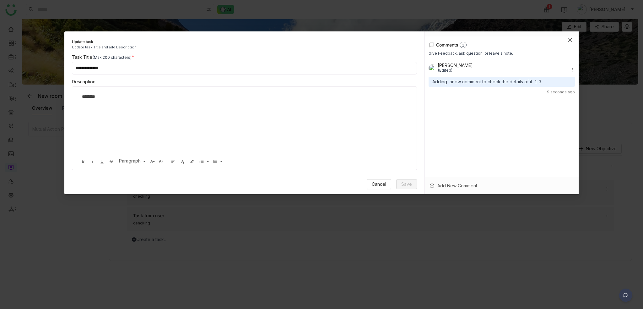
drag, startPoint x: 570, startPoint y: 40, endPoint x: 561, endPoint y: 47, distance: 11.7
click at [570, 40] on icon "Close" at bounding box center [571, 40] width 4 height 4
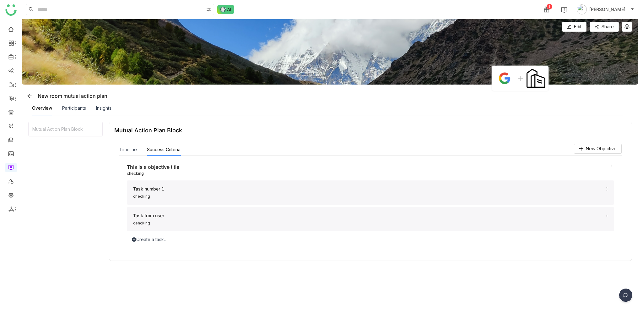
click at [248, 223] on div "cehcking" at bounding box center [368, 223] width 470 height 6
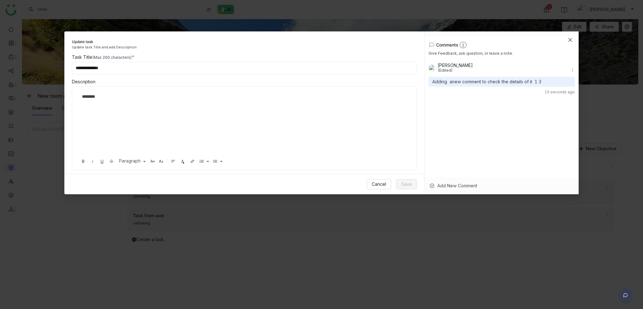
click at [571, 38] on icon "Close" at bounding box center [570, 39] width 5 height 5
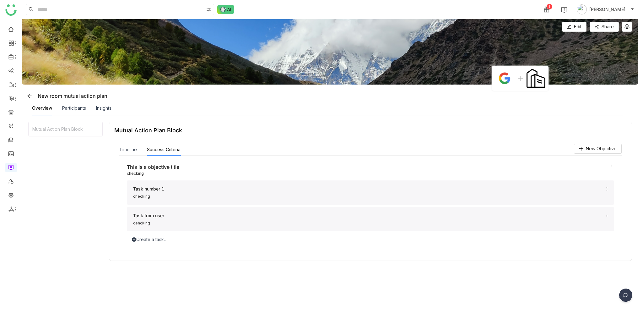
click at [207, 199] on div "Task number 1 checking" at bounding box center [371, 192] width 488 height 24
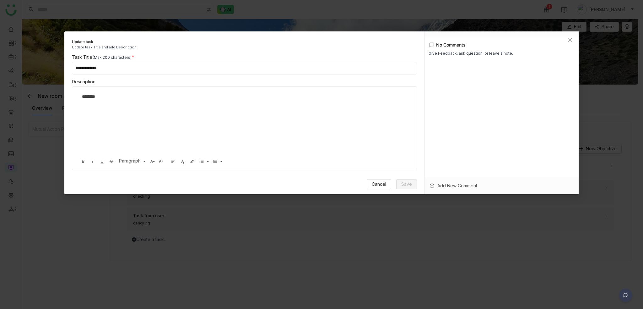
click at [179, 108] on div "********" at bounding box center [242, 124] width 327 height 63
click at [568, 37] on icon "Close" at bounding box center [570, 39] width 5 height 5
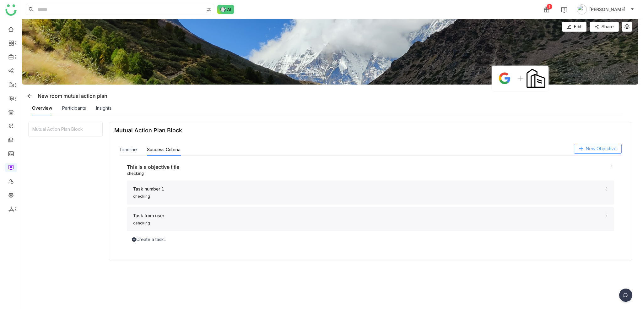
click at [604, 150] on span "New Objective" at bounding box center [601, 148] width 31 height 7
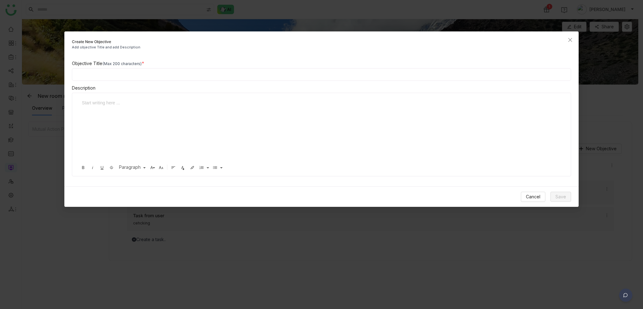
click at [186, 71] on input at bounding box center [322, 74] width 500 height 13
type input "*********"
click at [198, 146] on div at bounding box center [320, 130] width 482 height 63
click at [570, 195] on button "Save" at bounding box center [561, 197] width 21 height 10
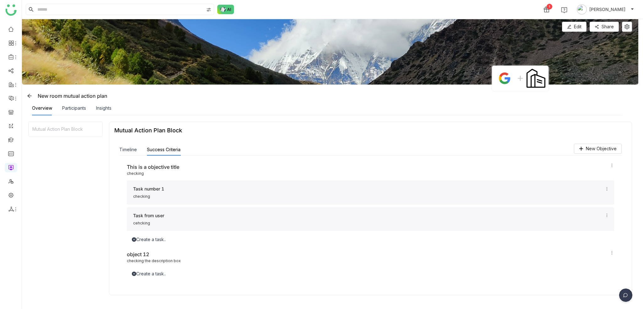
click at [117, 149] on div "New Objective Timeline Success Criteria Partnership Partnership Create a task..…" at bounding box center [370, 214] width 513 height 151
click at [134, 149] on button "Timeline" at bounding box center [128, 149] width 18 height 7
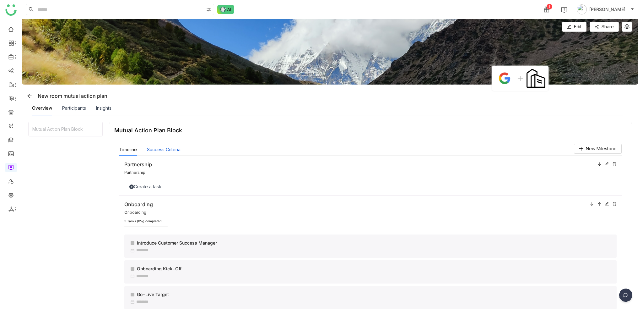
click at [177, 151] on button "Success Criteria" at bounding box center [164, 149] width 34 height 7
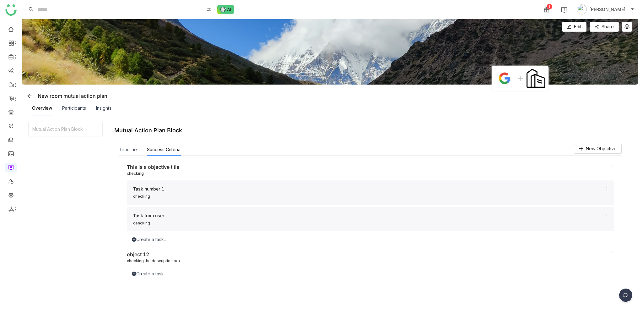
click at [611, 167] on icon at bounding box center [612, 165] width 4 height 4
click at [481, 277] on div "This is a objective title checking Task number 1 checking Task from user cehcki…" at bounding box center [370, 220] width 503 height 129
click at [582, 25] on span "Edit" at bounding box center [578, 26] width 8 height 7
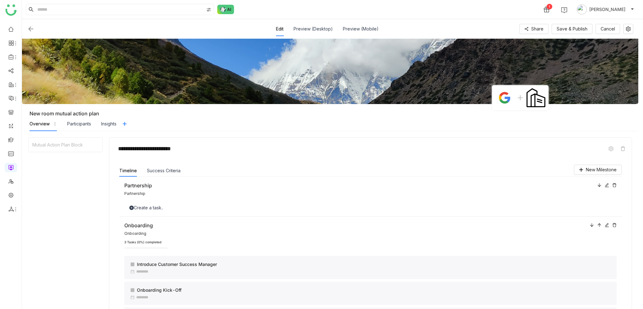
click at [600, 223] on icon at bounding box center [600, 225] width 4 height 4
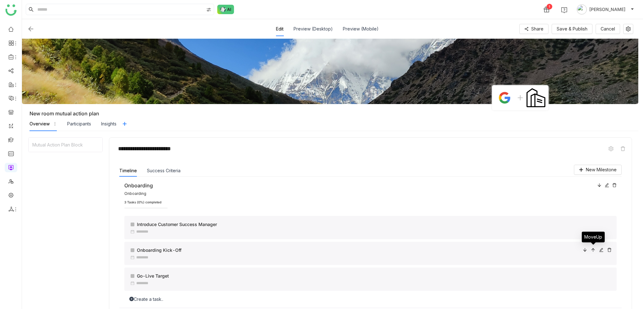
click at [594, 249] on icon at bounding box center [593, 250] width 4 height 4
click at [594, 278] on icon at bounding box center [593, 275] width 4 height 4
click at [591, 249] on icon at bounding box center [593, 250] width 4 height 4
click at [610, 224] on icon at bounding box center [610, 224] width 4 height 4
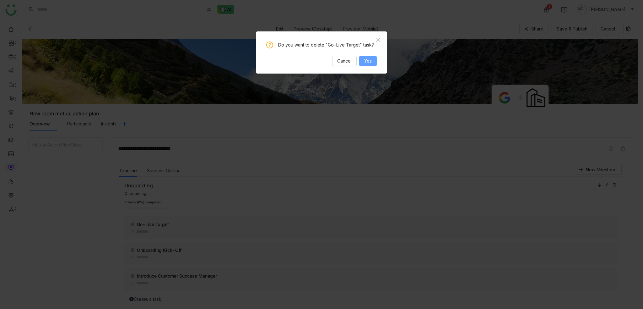
click at [369, 62] on span "Yes" at bounding box center [368, 60] width 8 height 7
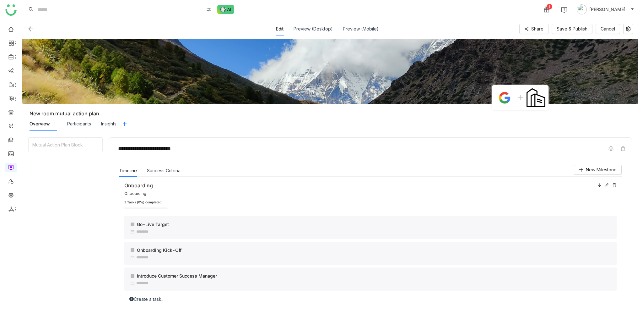
scroll to position [79, 0]
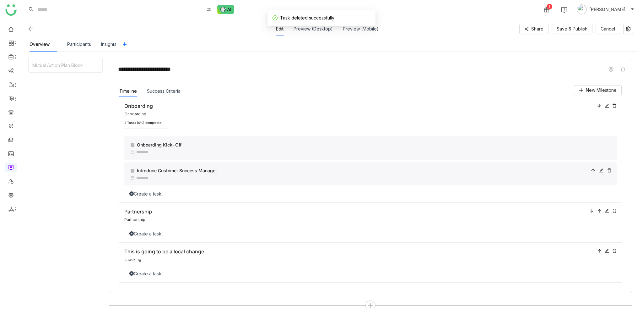
click at [591, 170] on icon at bounding box center [593, 170] width 4 height 4
click at [600, 169] on icon at bounding box center [601, 170] width 4 height 4
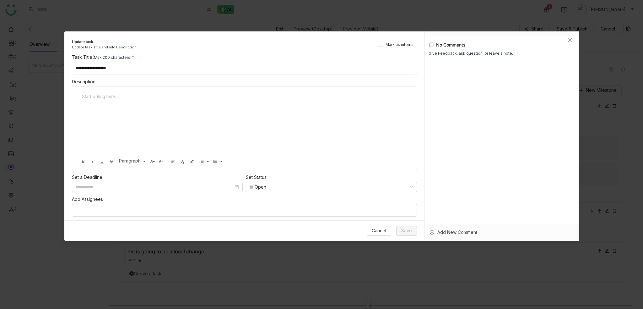
click at [225, 59] on div "Task Title (Max 200 characters)" at bounding box center [244, 57] width 345 height 7
click at [229, 69] on input "**********" at bounding box center [244, 68] width 345 height 13
type input "**********"
click at [401, 232] on button "Save" at bounding box center [406, 231] width 21 height 10
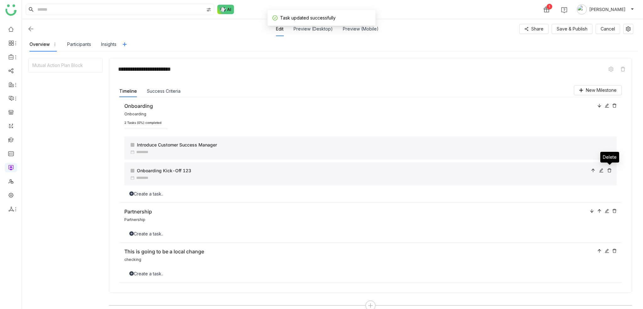
click at [609, 170] on icon at bounding box center [610, 170] width 4 height 4
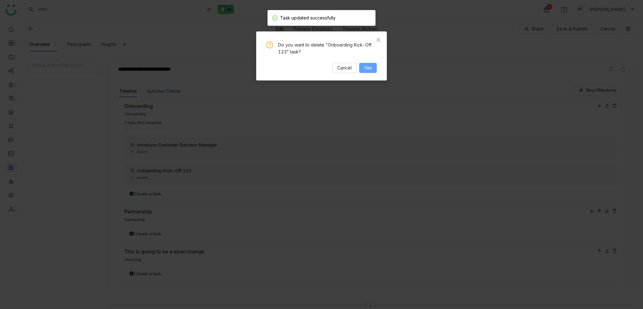
click at [372, 67] on span "Yes" at bounding box center [368, 67] width 8 height 7
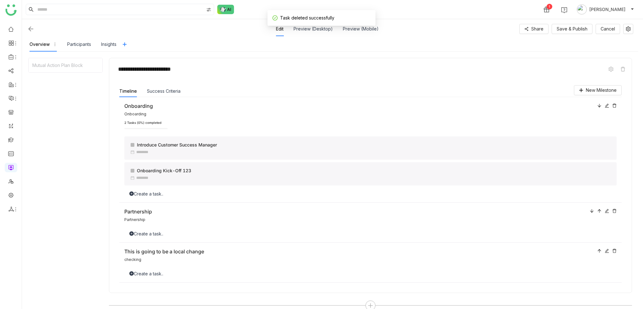
scroll to position [63, 0]
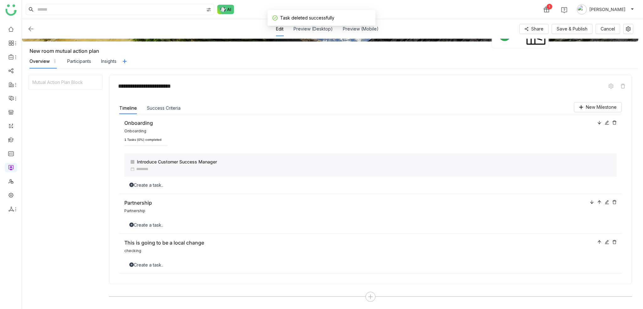
click at [614, 122] on icon at bounding box center [615, 122] width 4 height 4
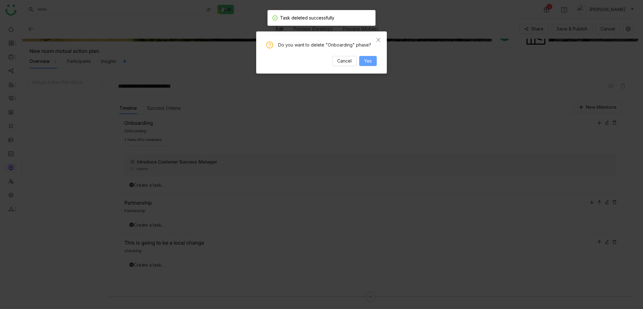
click at [374, 63] on button "Yes" at bounding box center [368, 61] width 18 height 10
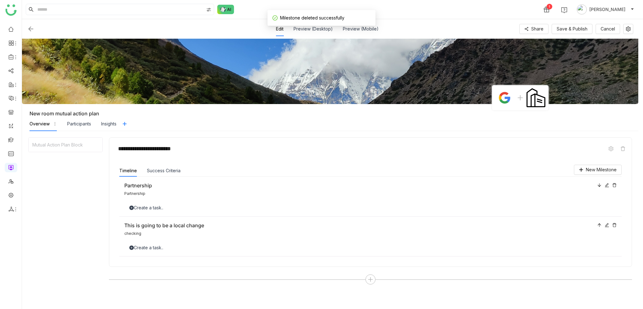
scroll to position [0, 0]
click at [616, 183] on icon at bounding box center [615, 185] width 4 height 4
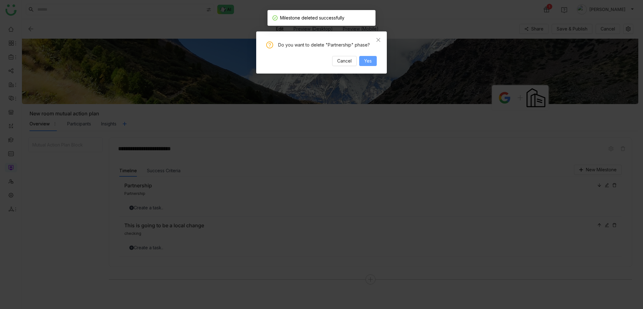
click at [365, 59] on span "Yes" at bounding box center [368, 60] width 8 height 7
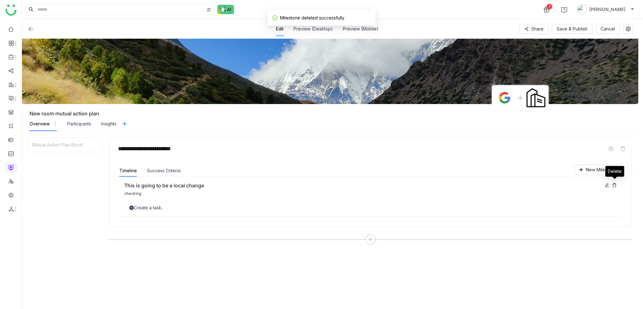
click at [616, 184] on icon at bounding box center [615, 185] width 4 height 4
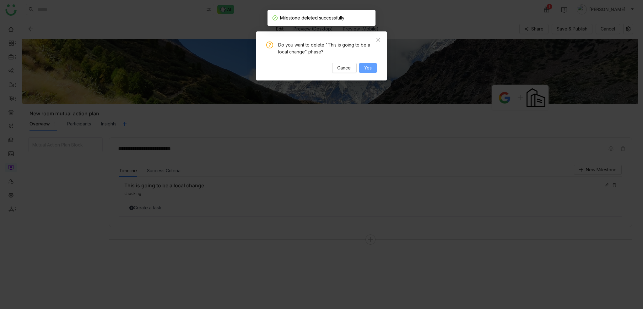
click at [370, 68] on span "Yes" at bounding box center [368, 67] width 8 height 7
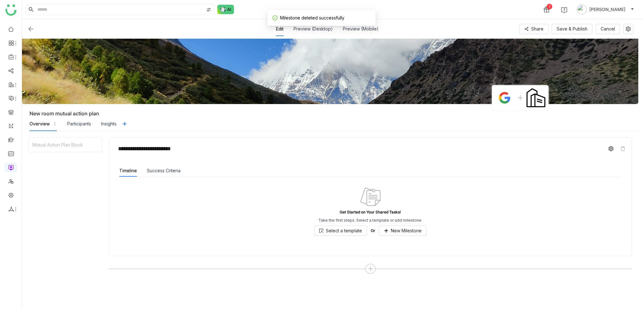
click at [611, 150] on icon at bounding box center [611, 148] width 5 height 5
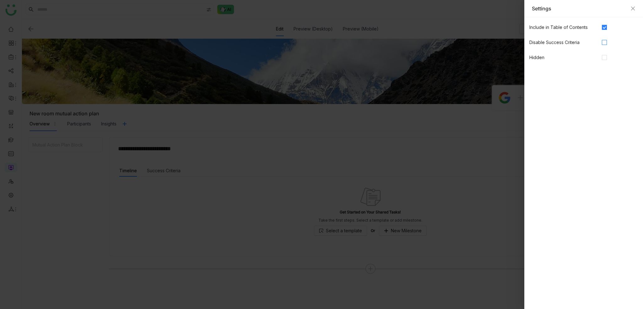
click at [607, 42] on span at bounding box center [604, 42] width 5 height 5
click at [605, 22] on div at bounding box center [620, 27] width 36 height 10
click at [604, 54] on div at bounding box center [620, 57] width 36 height 10
click at [635, 9] on icon "Close" at bounding box center [633, 8] width 5 height 5
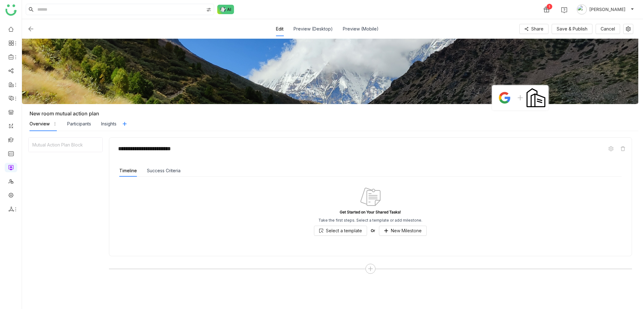
click at [294, 119] on nz-tabs-nav "Overview Participants Insights" at bounding box center [334, 124] width 609 height 14
click at [570, 31] on span "Save & Publish" at bounding box center [572, 28] width 31 height 7
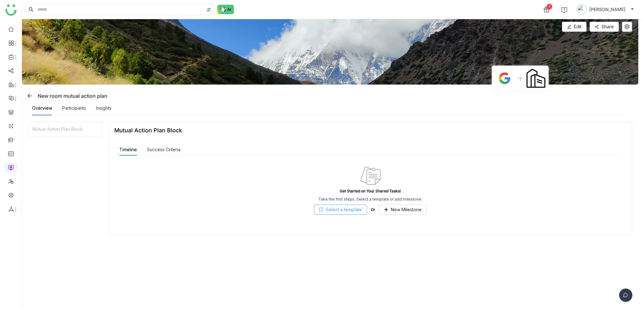
click at [363, 210] on button "Select a template" at bounding box center [340, 210] width 53 height 10
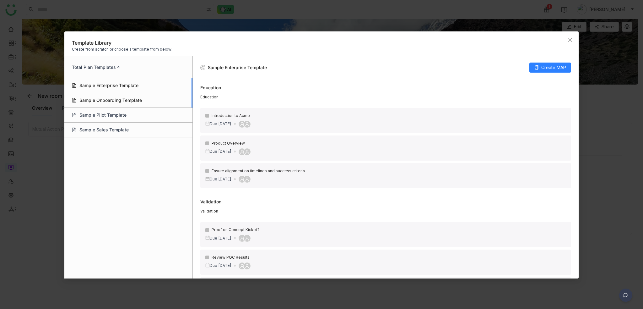
click at [104, 101] on div "Sample Onboarding Template" at bounding box center [128, 100] width 128 height 15
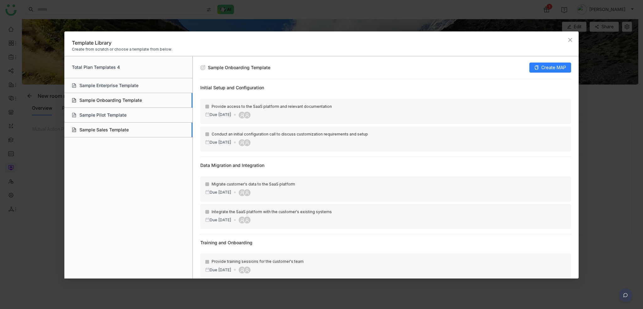
click at [110, 125] on div "Sample Sales Template" at bounding box center [128, 130] width 128 height 15
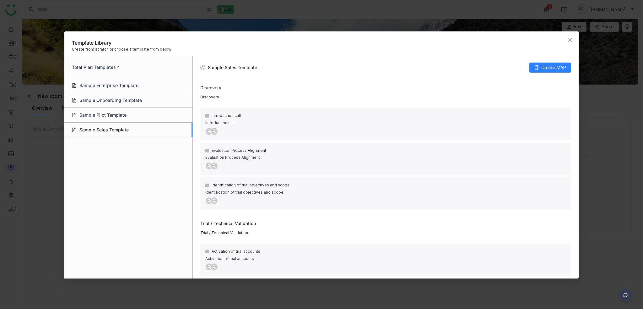
click at [116, 143] on div "Total Plan Templates 4 Sample Enterprise Template Sample Onboarding Template Sa…" at bounding box center [128, 167] width 129 height 222
click at [116, 137] on div "Sample Sales Template" at bounding box center [128, 130] width 128 height 15
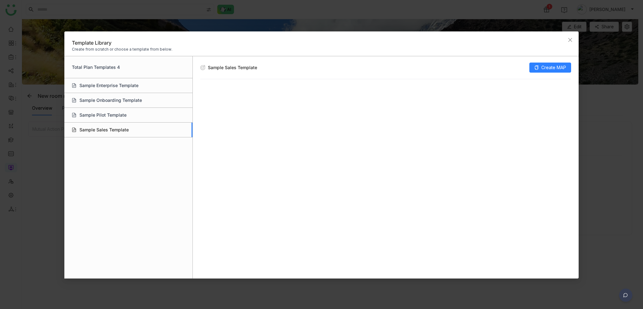
click at [116, 134] on div "Sample Sales Template" at bounding box center [128, 130] width 128 height 15
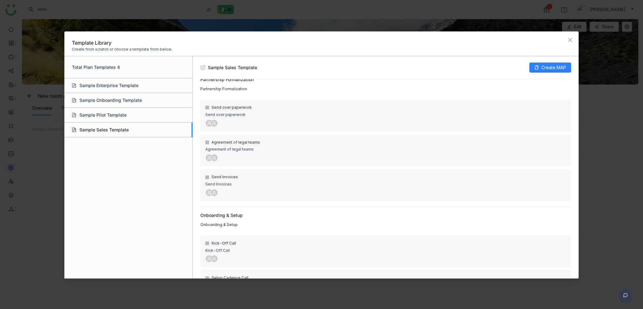
scroll to position [409, 0]
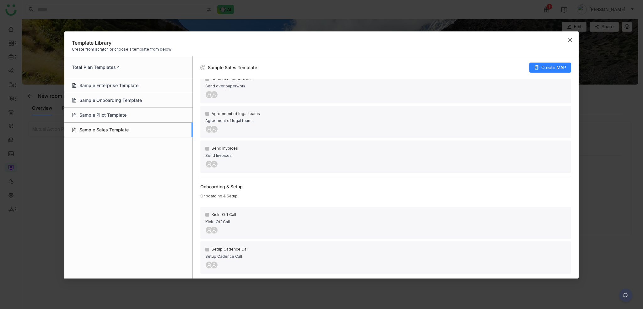
click at [571, 36] on span "Close" at bounding box center [570, 39] width 17 height 17
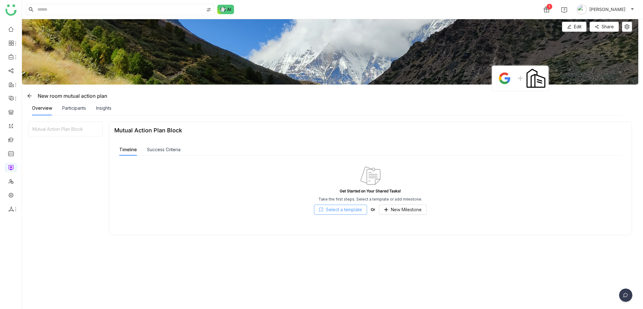
click at [358, 210] on span "Select a template" at bounding box center [344, 209] width 36 height 7
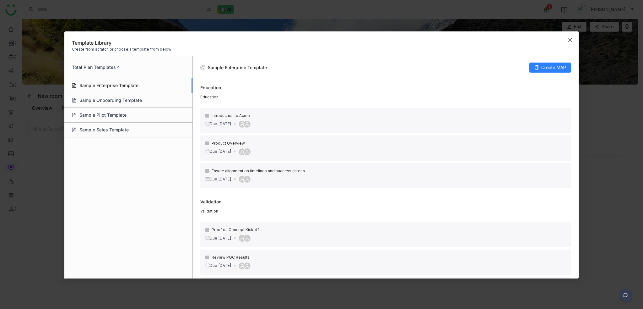
click at [572, 39] on icon "Close" at bounding box center [570, 39] width 5 height 5
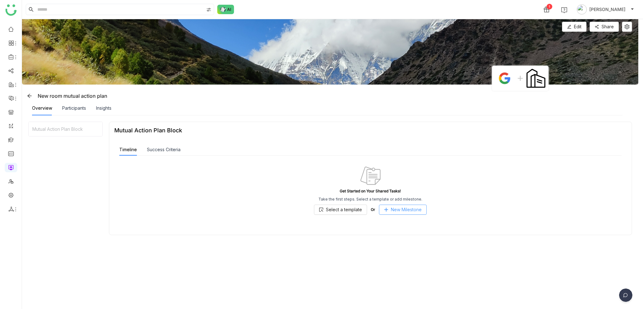
click at [422, 213] on button "New Milestone" at bounding box center [403, 210] width 48 height 10
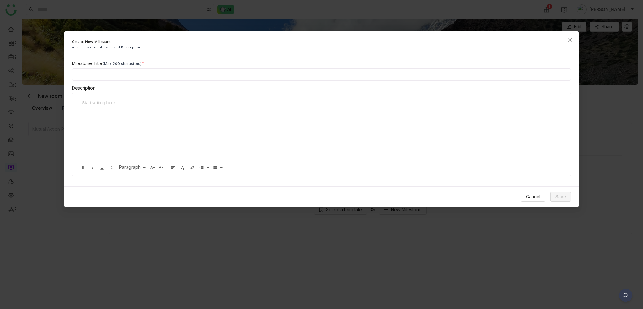
click at [223, 69] on input at bounding box center [322, 74] width 500 height 13
type input "**********"
click at [566, 198] on span "Save" at bounding box center [561, 196] width 11 height 7
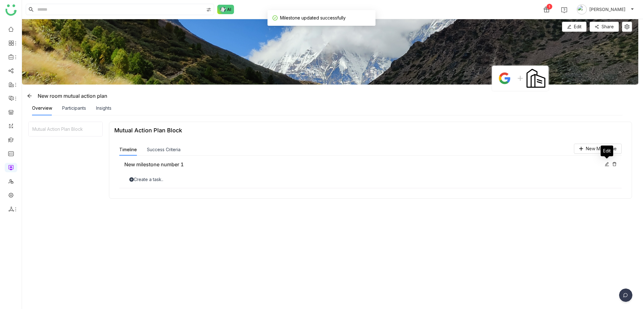
click at [605, 163] on icon at bounding box center [607, 164] width 4 height 4
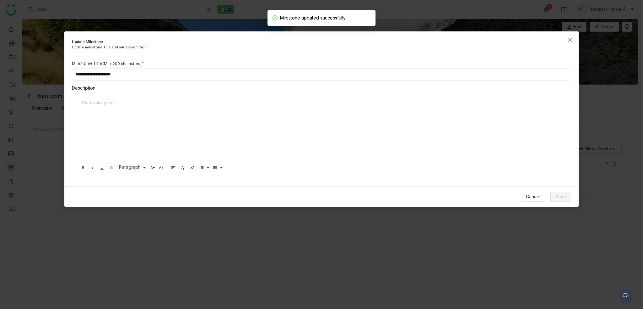
click at [243, 113] on div at bounding box center [320, 130] width 482 height 63
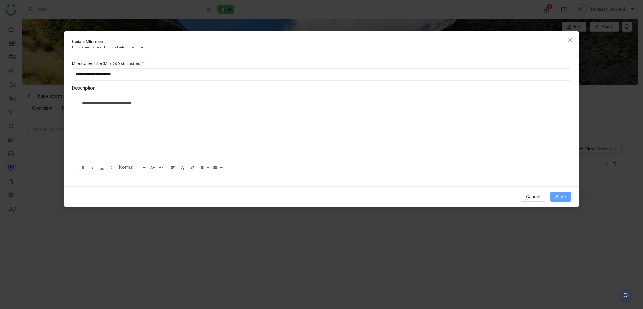
click at [558, 199] on span "Save" at bounding box center [561, 196] width 11 height 7
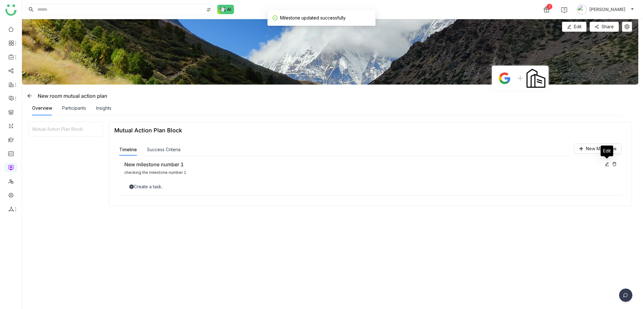
click at [606, 167] on div at bounding box center [607, 164] width 4 height 7
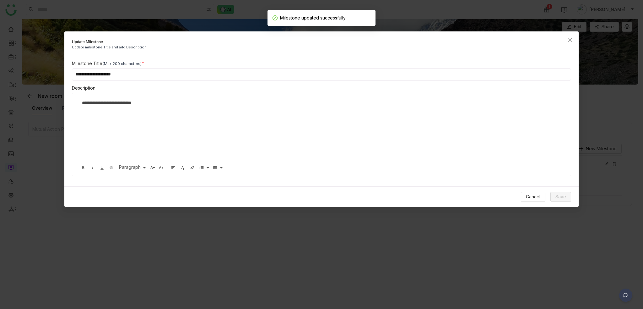
click at [302, 139] on div "**********" at bounding box center [320, 130] width 482 height 63
click at [529, 195] on span "Cancel" at bounding box center [533, 196] width 14 height 7
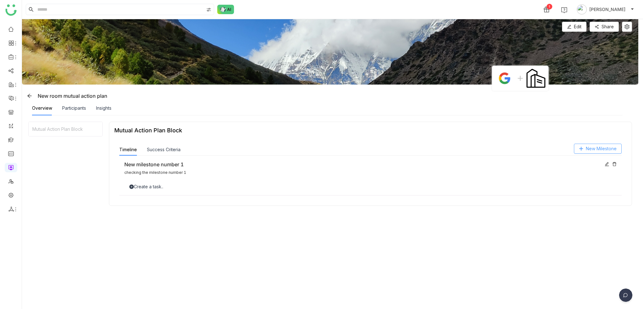
click at [594, 148] on span "New Milestone" at bounding box center [601, 148] width 31 height 7
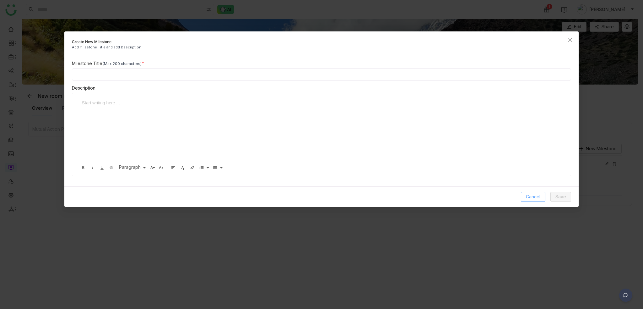
click at [537, 194] on span "Cancel" at bounding box center [533, 196] width 14 height 7
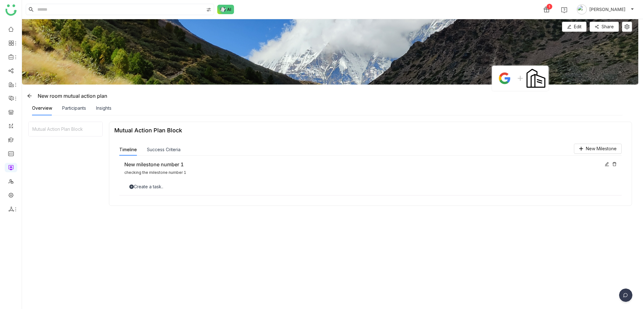
click at [235, 180] on div "New milestone number 1 checking the milestone number 1 Create a task.." at bounding box center [370, 176] width 503 height 40
click at [159, 188] on div "Create a task.." at bounding box center [370, 186] width 493 height 7
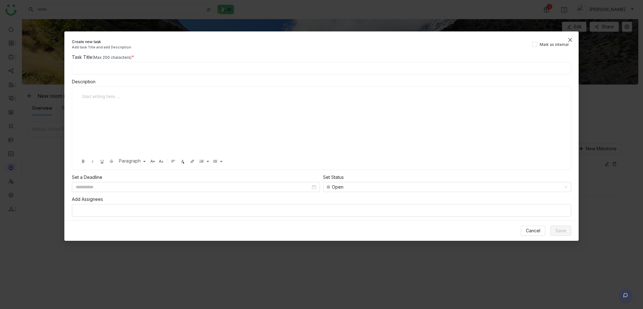
click at [572, 38] on icon "Close" at bounding box center [570, 39] width 5 height 5
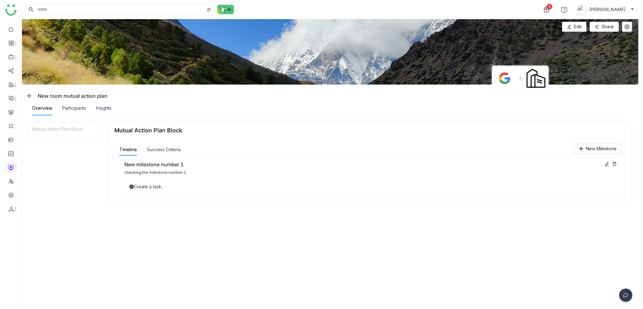
click at [165, 145] on div "Success Criteria" at bounding box center [164, 150] width 34 height 12
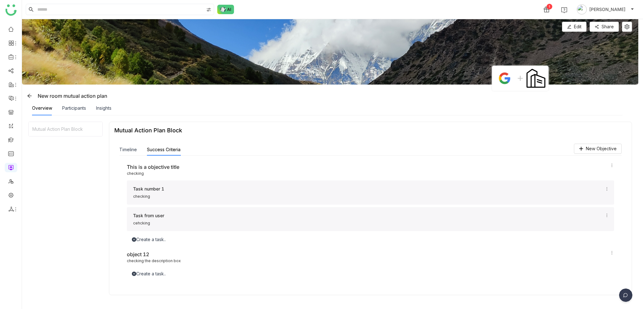
click at [124, 154] on div "Timeline" at bounding box center [128, 150] width 18 height 12
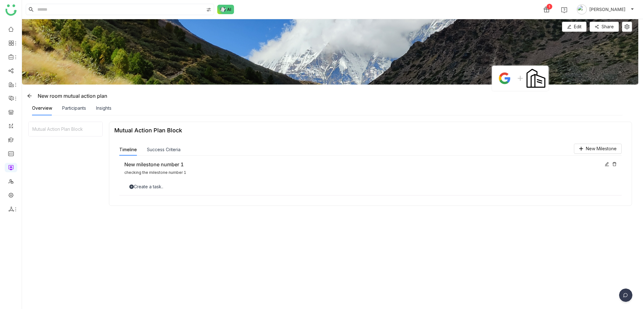
click at [167, 155] on div "Success Criteria" at bounding box center [164, 150] width 34 height 12
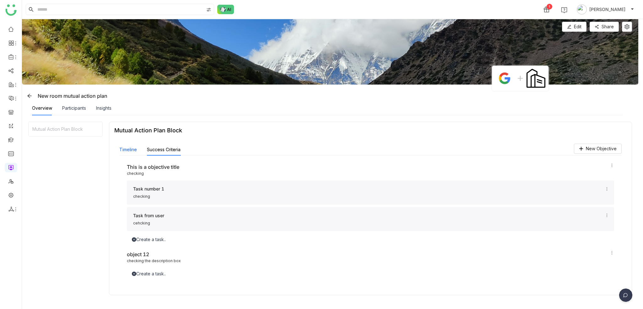
click at [120, 151] on button "Timeline" at bounding box center [128, 149] width 18 height 7
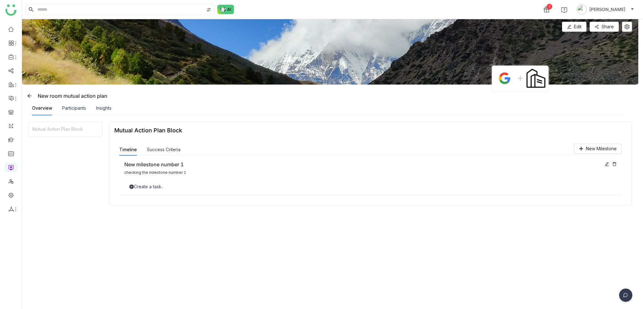
click at [616, 164] on icon at bounding box center [615, 164] width 4 height 4
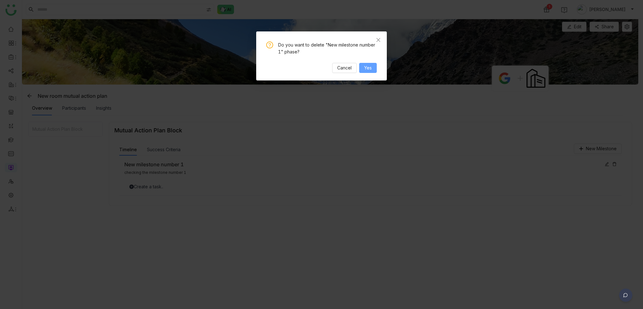
click at [374, 68] on button "Yes" at bounding box center [368, 68] width 18 height 10
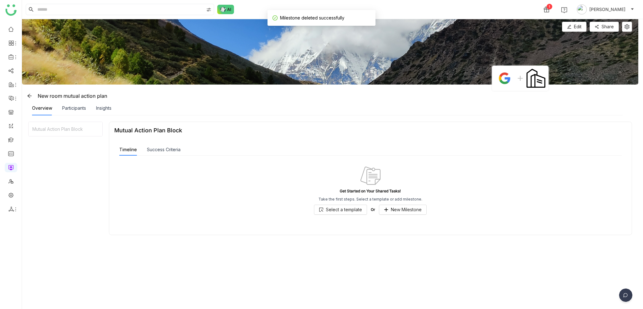
click at [620, 125] on div "Mutual Action Plan Block Timeline Success Criteria Get Started on Your Shared T…" at bounding box center [370, 178] width 523 height 113
click at [151, 148] on button "Success Criteria" at bounding box center [164, 149] width 34 height 7
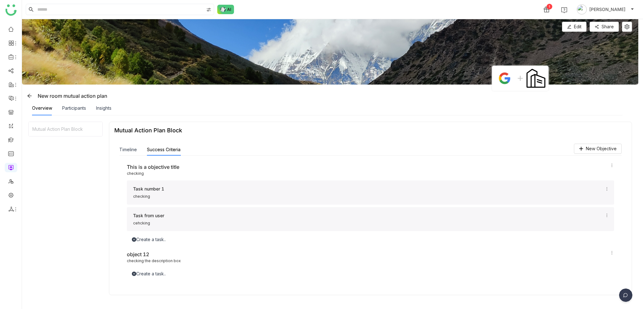
click at [550, 135] on div "Mutual Action Plan Block New Objective Timeline Success Criteria Get Started on…" at bounding box center [370, 208] width 523 height 173
click at [184, 132] on div "Mutual Action Plan Block" at bounding box center [370, 130] width 513 height 7
click at [126, 151] on button "Timeline" at bounding box center [128, 149] width 18 height 7
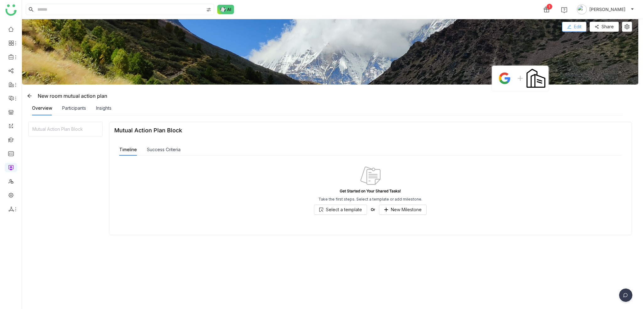
click at [574, 25] on span "Edit" at bounding box center [578, 26] width 8 height 7
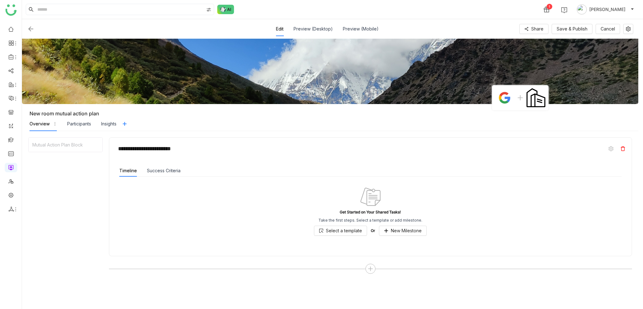
click at [621, 150] on icon at bounding box center [623, 148] width 5 height 5
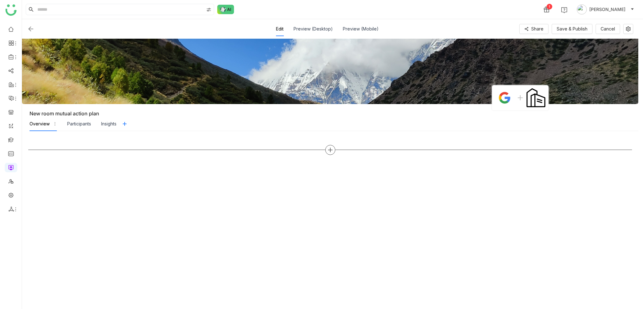
click at [330, 150] on icon at bounding box center [330, 150] width 4 height 1
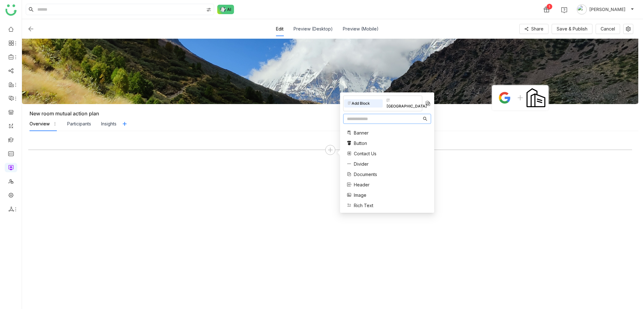
click at [387, 115] on input "text" at bounding box center [384, 118] width 75 height 7
type input "****"
click at [358, 130] on div "Collaboration Mutual Action Plan" at bounding box center [367, 136] width 48 height 20
click at [363, 136] on span "Mutual Action Plan" at bounding box center [373, 139] width 38 height 7
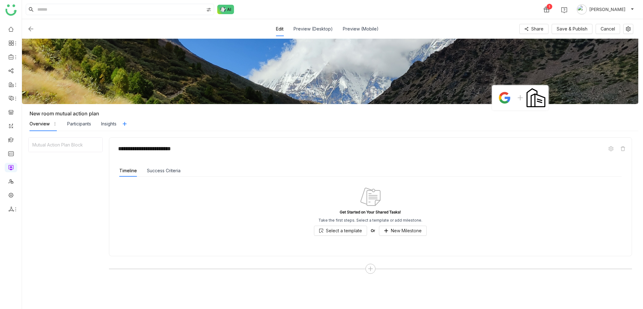
click at [174, 167] on div "Success Criteria" at bounding box center [164, 171] width 34 height 12
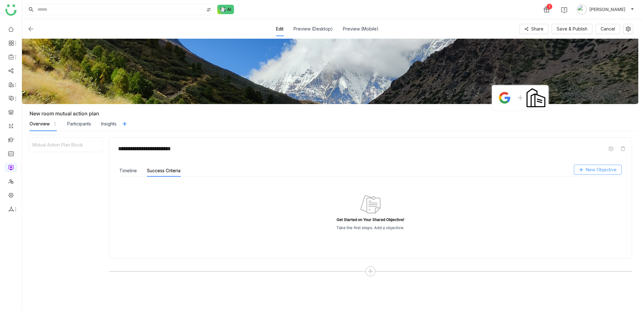
click at [588, 170] on span "New Objective" at bounding box center [601, 169] width 31 height 7
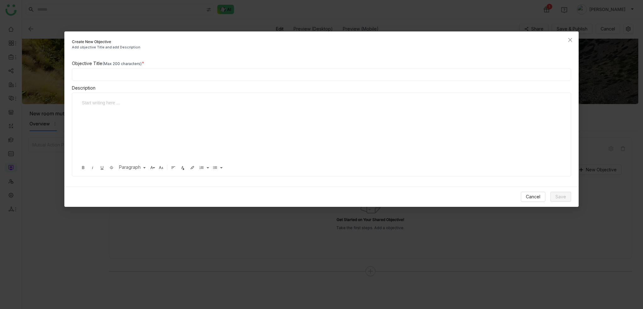
click at [159, 80] on input at bounding box center [322, 74] width 500 height 13
type input "**********"
click at [552, 196] on button "Save" at bounding box center [561, 197] width 21 height 10
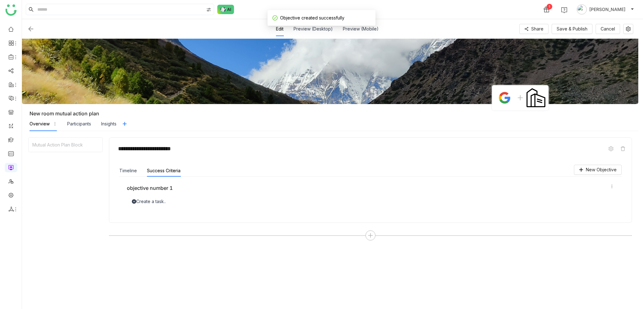
click at [240, 205] on div "objective number 1 Create a task.." at bounding box center [370, 195] width 503 height 36
click at [131, 174] on div "Timeline" at bounding box center [128, 171] width 18 height 12
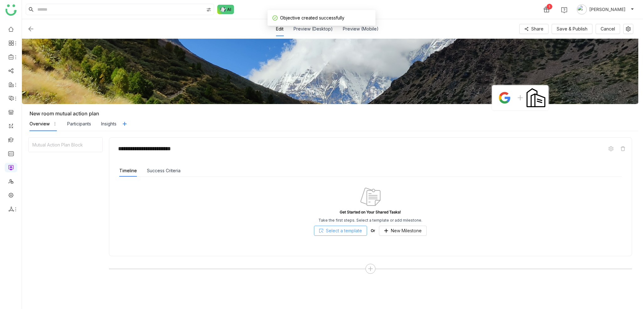
click at [359, 228] on span "Select a template" at bounding box center [344, 230] width 36 height 7
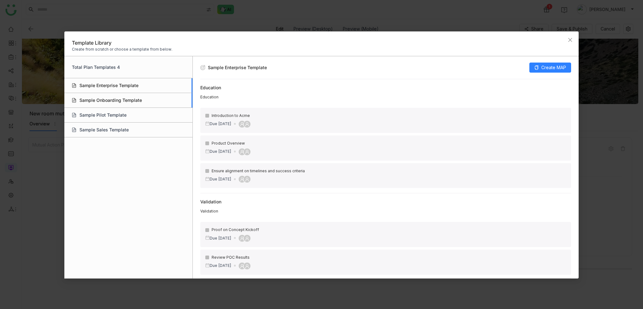
click at [121, 94] on div "Sample Onboarding Template" at bounding box center [128, 100] width 128 height 15
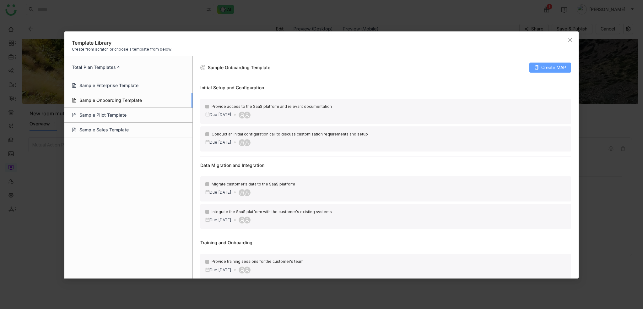
click at [557, 67] on span "Create MAP" at bounding box center [554, 67] width 25 height 7
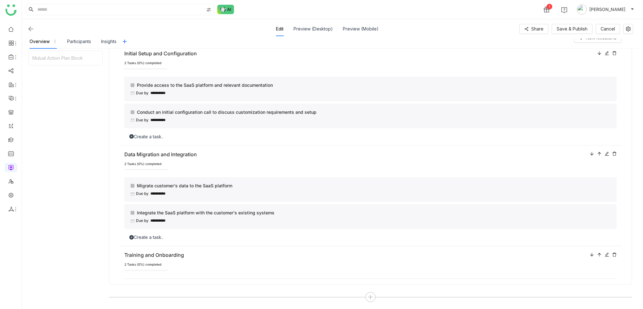
scroll to position [272, 0]
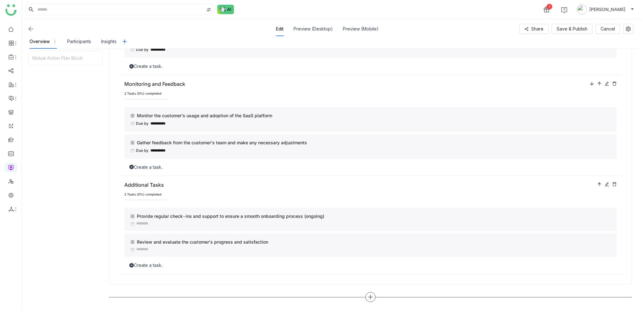
click at [367, 299] on div at bounding box center [371, 297] width 10 height 10
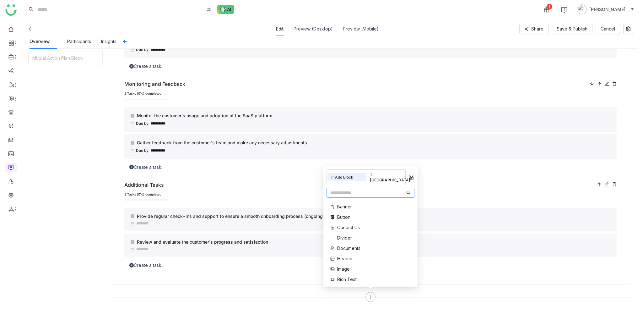
click at [380, 190] on input "text" at bounding box center [367, 192] width 75 height 7
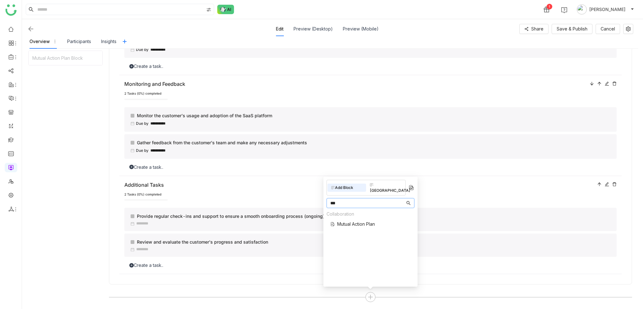
type input "***"
click at [363, 221] on span "Mutual Action Plan" at bounding box center [356, 224] width 38 height 7
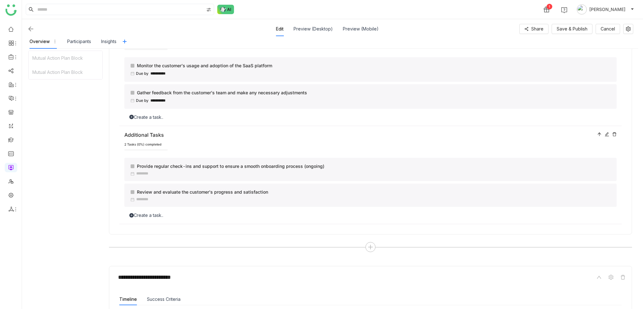
scroll to position [156, 0]
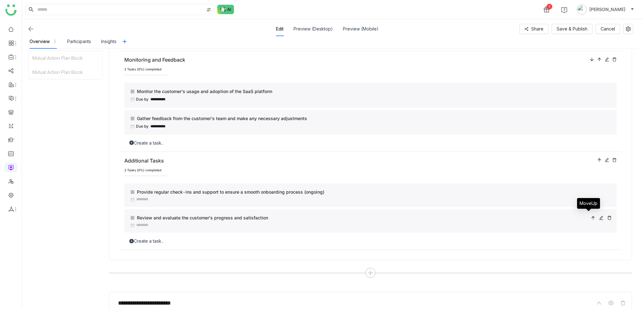
click at [591, 216] on icon at bounding box center [593, 218] width 4 height 4
click at [600, 190] on icon at bounding box center [602, 192] width 4 height 4
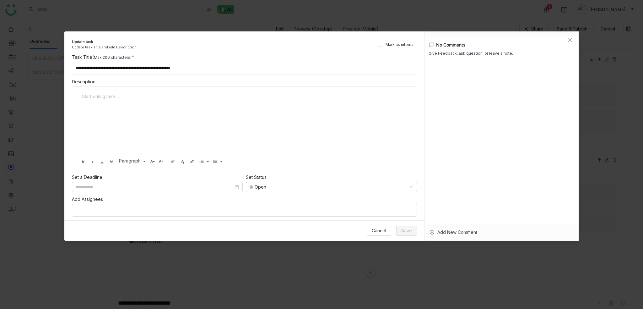
click at [264, 62] on input "**********" at bounding box center [244, 68] width 345 height 13
type input "**********"
click at [412, 228] on button "Save" at bounding box center [406, 231] width 21 height 10
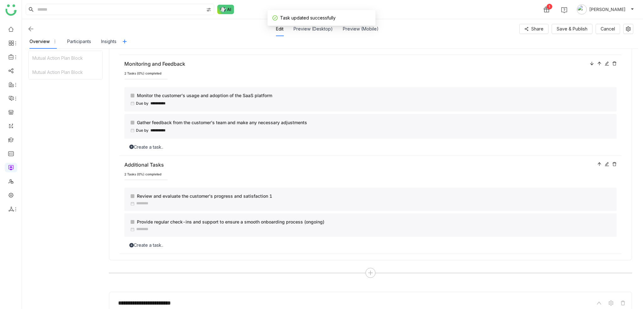
scroll to position [112, 0]
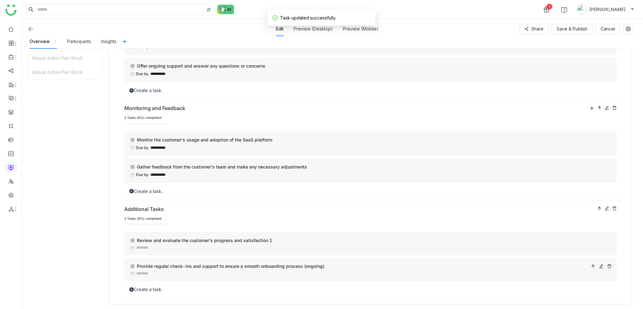
click at [599, 266] on icon at bounding box center [601, 266] width 4 height 4
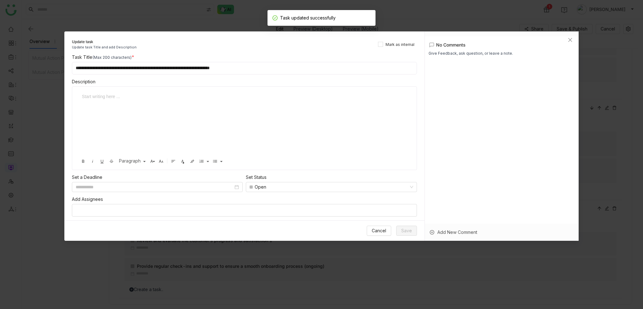
click at [299, 68] on input "**********" at bounding box center [244, 68] width 345 height 13
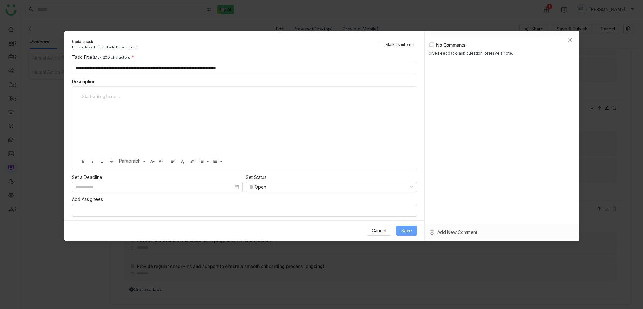
type input "**********"
click at [407, 234] on button "Save" at bounding box center [406, 231] width 21 height 10
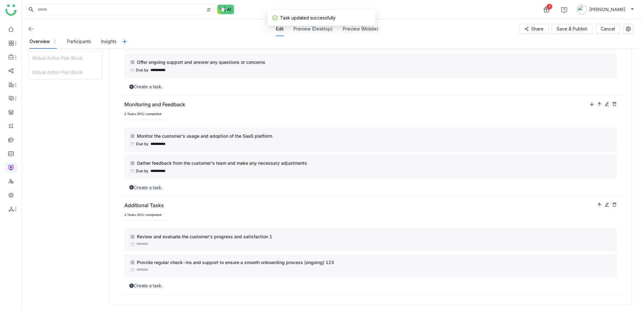
scroll to position [272, 0]
click at [605, 202] on icon at bounding box center [607, 204] width 4 height 4
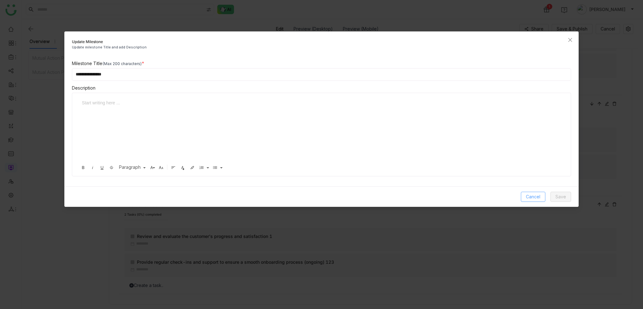
click at [527, 194] on span "Cancel" at bounding box center [533, 196] width 14 height 7
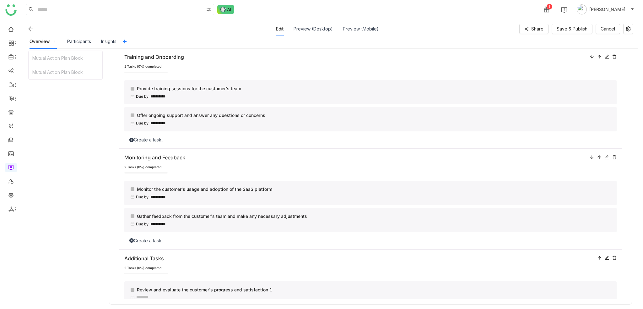
scroll to position [173, 0]
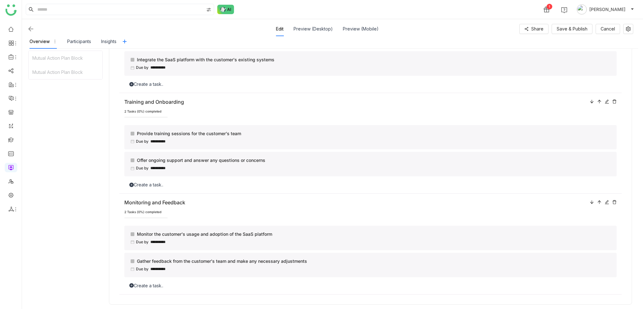
click at [592, 200] on div at bounding box center [603, 202] width 27 height 7
click at [598, 201] on icon at bounding box center [599, 201] width 3 height 3
click at [598, 200] on icon at bounding box center [600, 202] width 4 height 4
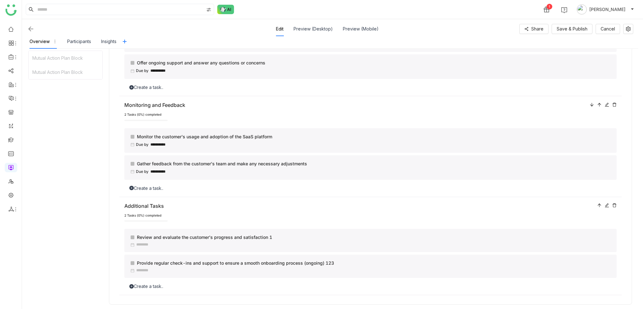
scroll to position [272, 0]
click at [598, 202] on icon at bounding box center [600, 204] width 4 height 4
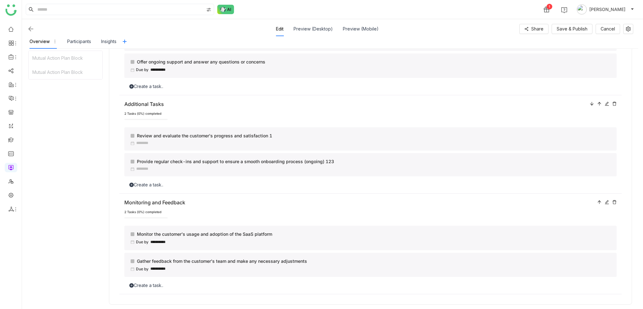
scroll to position [178, 0]
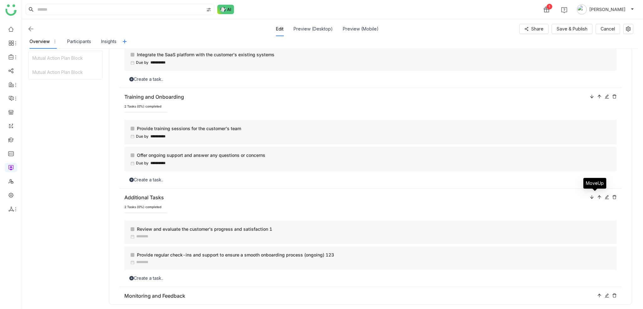
click at [596, 192] on div "MoveUp" at bounding box center [595, 185] width 23 height 15
click at [598, 195] on icon at bounding box center [600, 197] width 4 height 4
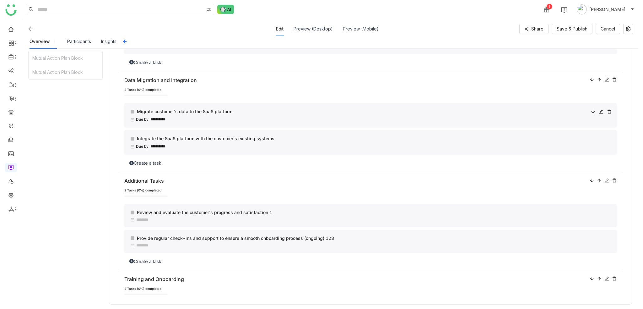
scroll to position [157, 0]
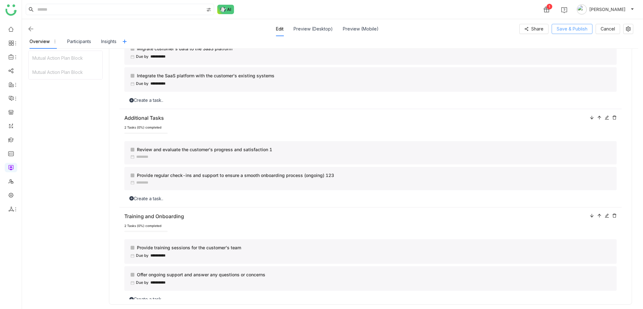
click at [573, 32] on button "Save & Publish" at bounding box center [572, 29] width 41 height 10
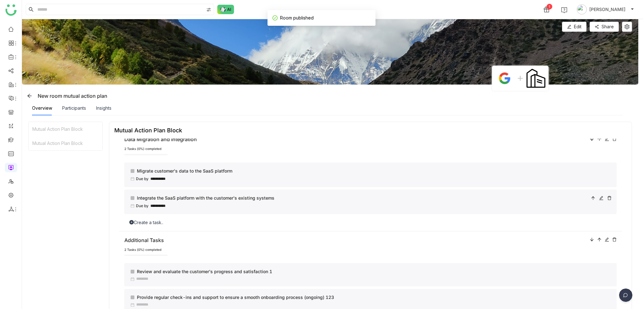
scroll to position [220, 0]
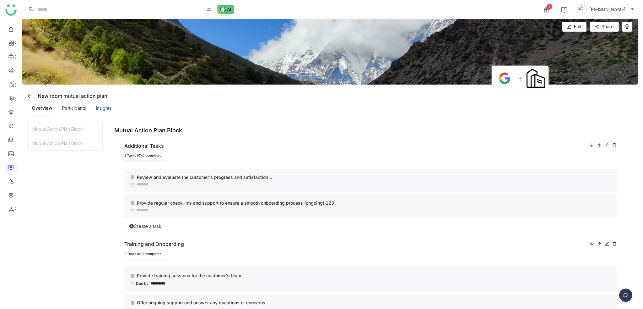
click at [106, 110] on div "Insights" at bounding box center [103, 108] width 15 height 7
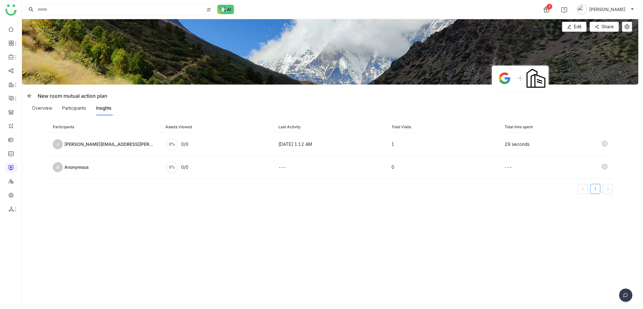
click at [67, 111] on div "Participants" at bounding box center [74, 108] width 24 height 7
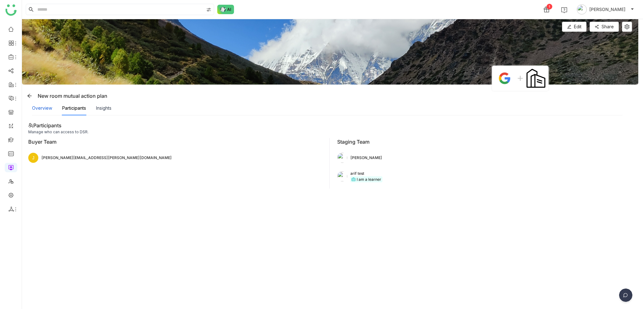
click at [39, 108] on div "Overview" at bounding box center [42, 108] width 20 height 7
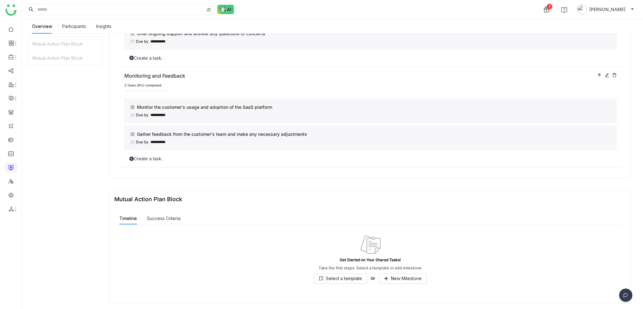
scroll to position [219, 0]
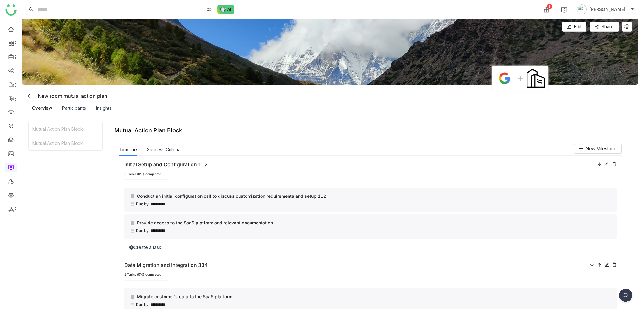
click at [261, 172] on div "2 Tasks (0%) completed" at bounding box center [370, 174] width 493 height 5
click at [78, 107] on div "Participants" at bounding box center [74, 108] width 24 height 7
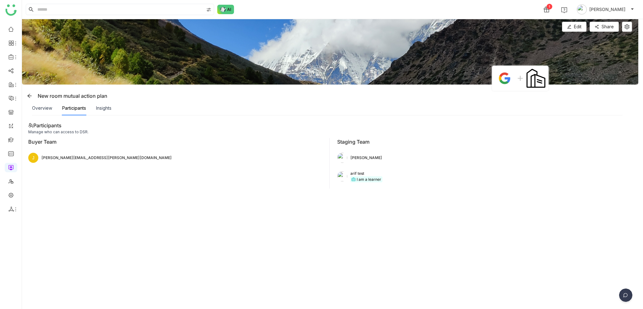
click at [41, 108] on div "Overview" at bounding box center [42, 108] width 20 height 7
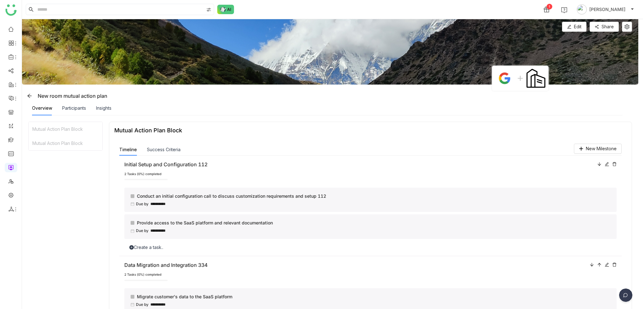
click at [87, 108] on div "Overview Participants Insights" at bounding box center [71, 108] width 79 height 14
click at [80, 108] on div "Participants" at bounding box center [74, 108] width 24 height 7
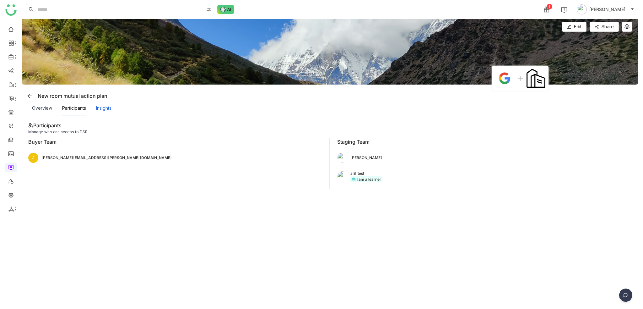
click at [105, 108] on div "Insights" at bounding box center [103, 108] width 15 height 7
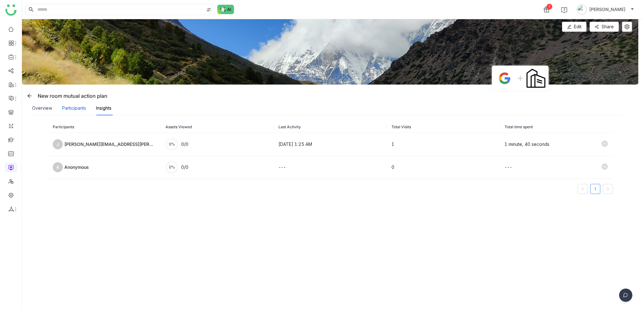
click at [76, 108] on div "Participants" at bounding box center [74, 108] width 24 height 7
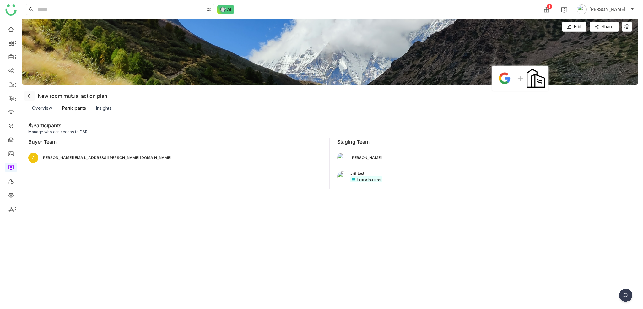
click at [31, 95] on icon at bounding box center [29, 95] width 5 height 5
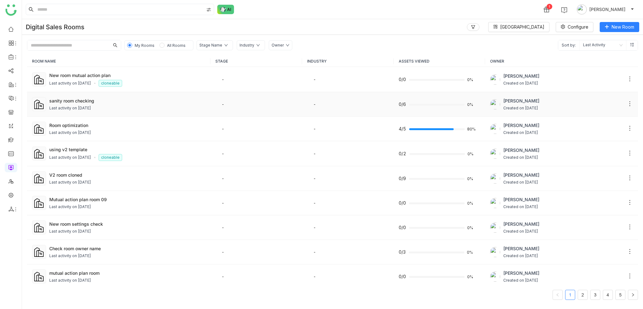
click at [87, 101] on div "sanity room checking" at bounding box center [127, 100] width 156 height 7
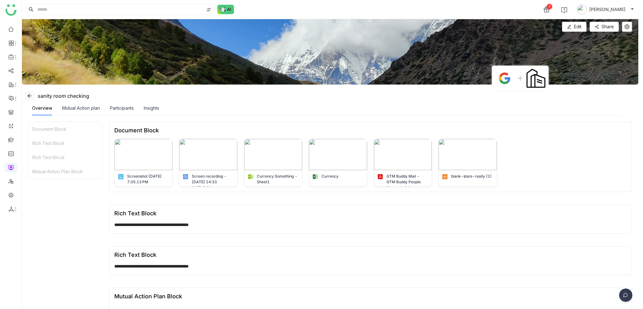
click at [31, 96] on icon at bounding box center [29, 95] width 5 height 5
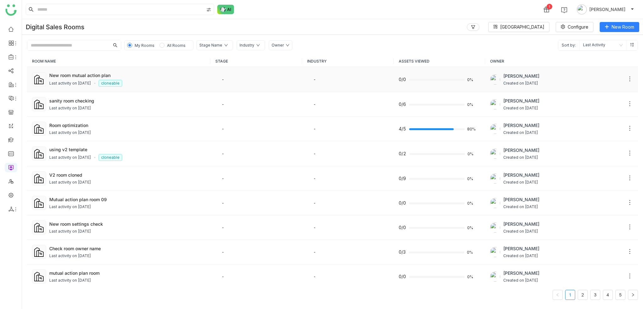
click at [91, 82] on div "Last activity on [DATE]" at bounding box center [70, 83] width 42 height 6
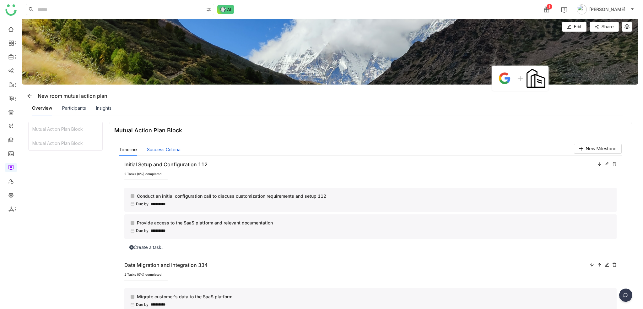
click at [180, 149] on button "Success Criteria" at bounding box center [164, 149] width 34 height 7
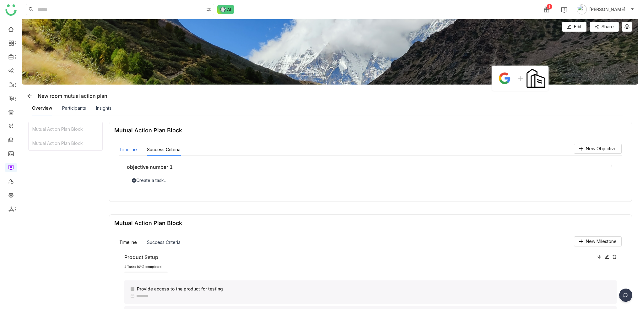
click at [133, 150] on button "Timeline" at bounding box center [128, 149] width 18 height 7
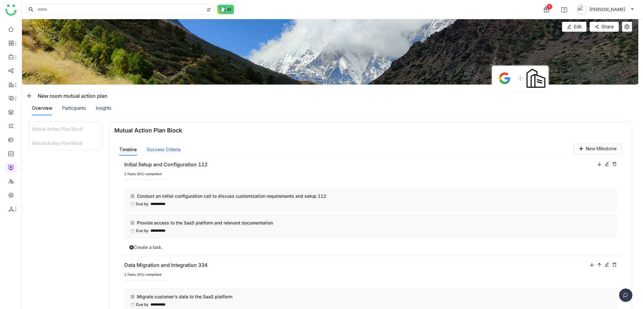
click at [162, 152] on button "Success Criteria" at bounding box center [164, 149] width 34 height 7
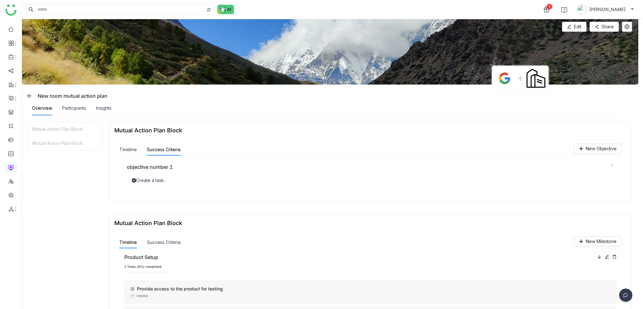
click at [610, 167] on icon at bounding box center [612, 165] width 4 height 4
click at [599, 173] on span "Edit" at bounding box center [598, 175] width 14 height 7
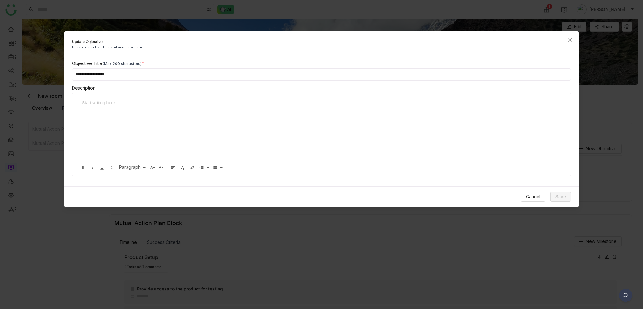
click at [146, 76] on input "**********" at bounding box center [322, 74] width 500 height 13
click at [145, 73] on input "**********" at bounding box center [322, 74] width 500 height 13
type input "**********"
click at [555, 190] on div "Cancel Save" at bounding box center [321, 196] width 515 height 20
click at [555, 193] on button "Save" at bounding box center [561, 197] width 21 height 10
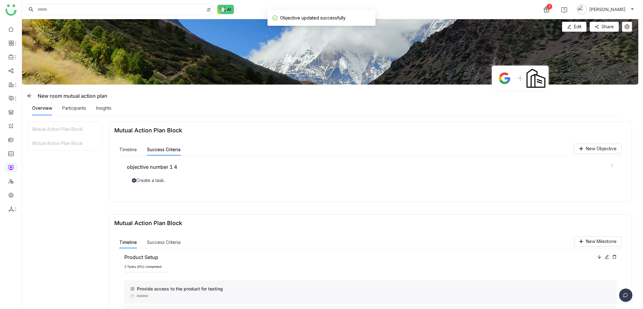
click at [137, 147] on div "Timeline Success Criteria" at bounding box center [149, 150] width 61 height 12
click at [126, 148] on button "Timeline" at bounding box center [128, 149] width 18 height 7
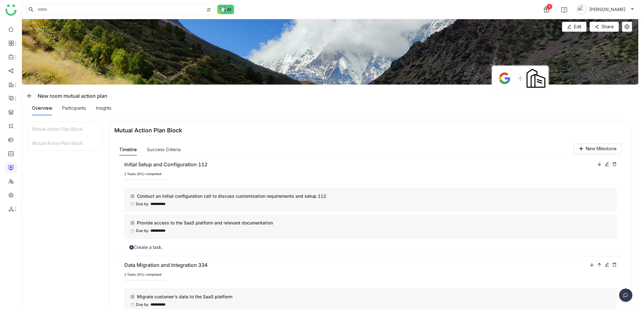
click at [590, 265] on div at bounding box center [603, 264] width 27 height 7
click at [590, 266] on icon at bounding box center [592, 264] width 4 height 4
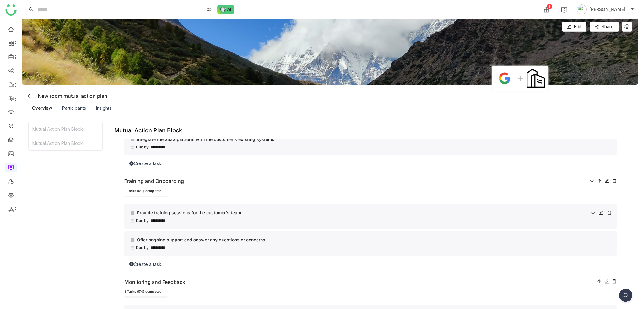
scroll to position [298, 0]
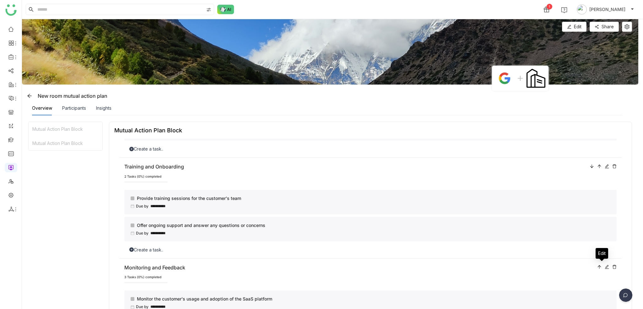
click at [605, 267] on icon at bounding box center [607, 267] width 4 height 4
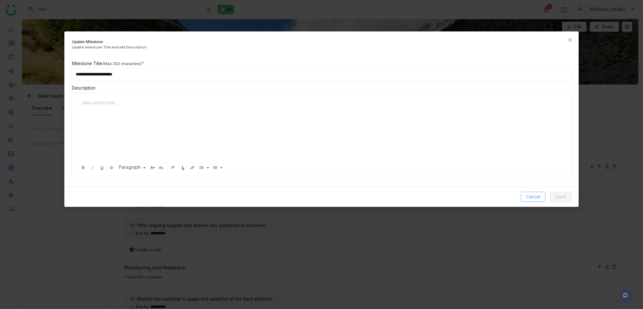
click at [529, 196] on span "Cancel" at bounding box center [533, 196] width 14 height 7
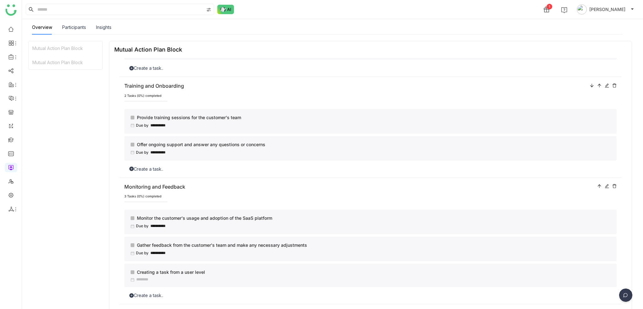
click at [163, 291] on div "**********" at bounding box center [370, 254] width 493 height 89
click at [160, 295] on div "Create a task.." at bounding box center [370, 295] width 493 height 7
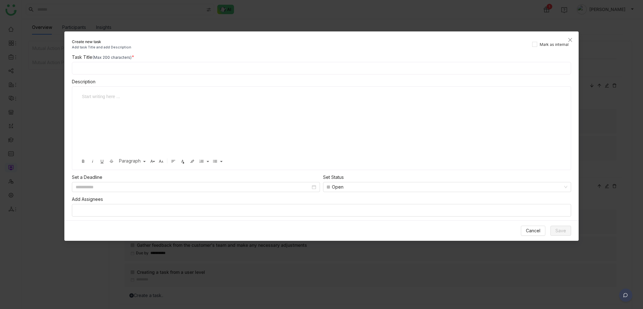
click at [195, 115] on div at bounding box center [320, 124] width 482 height 63
click at [167, 56] on div "Task Title (Max 200 characters)" at bounding box center [322, 57] width 500 height 7
click at [172, 60] on div "Task Title (Max 200 characters)" at bounding box center [322, 57] width 500 height 7
click at [174, 62] on input at bounding box center [322, 68] width 500 height 13
type input "**********"
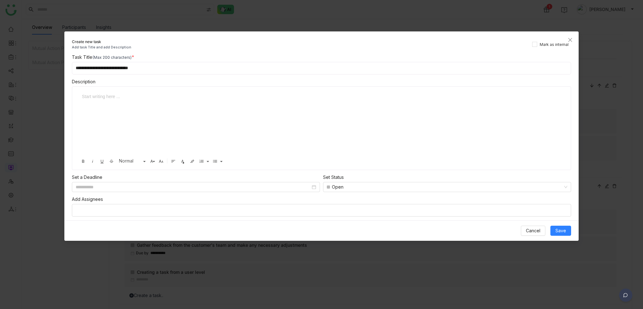
click at [105, 94] on div at bounding box center [317, 96] width 470 height 7
click at [555, 227] on button "Save" at bounding box center [561, 231] width 21 height 10
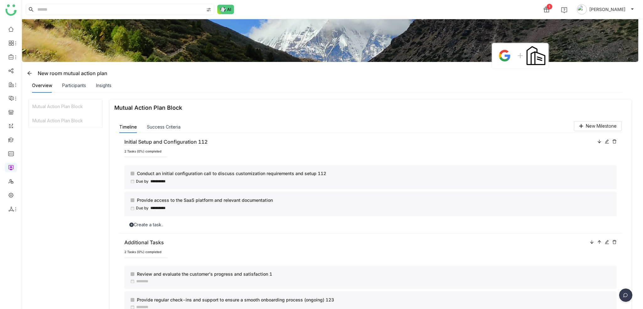
scroll to position [0, 0]
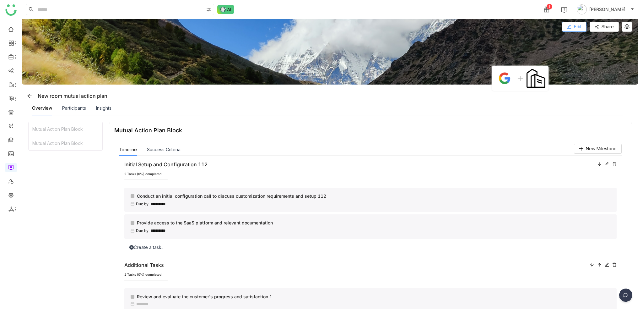
click at [586, 30] on button "Edit" at bounding box center [574, 27] width 25 height 10
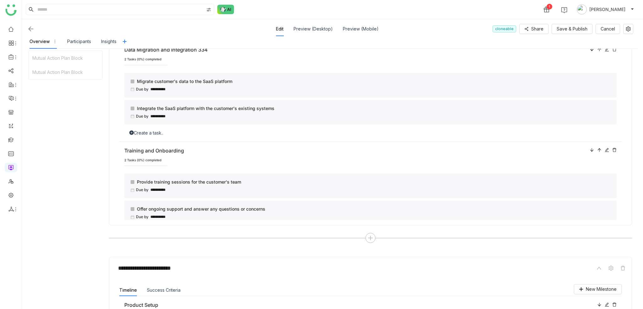
scroll to position [332, 0]
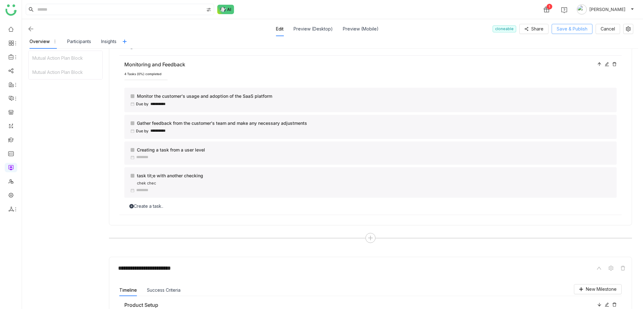
click at [581, 29] on span "Save & Publish" at bounding box center [572, 28] width 31 height 7
